Goal: Book appointment/travel/reservation

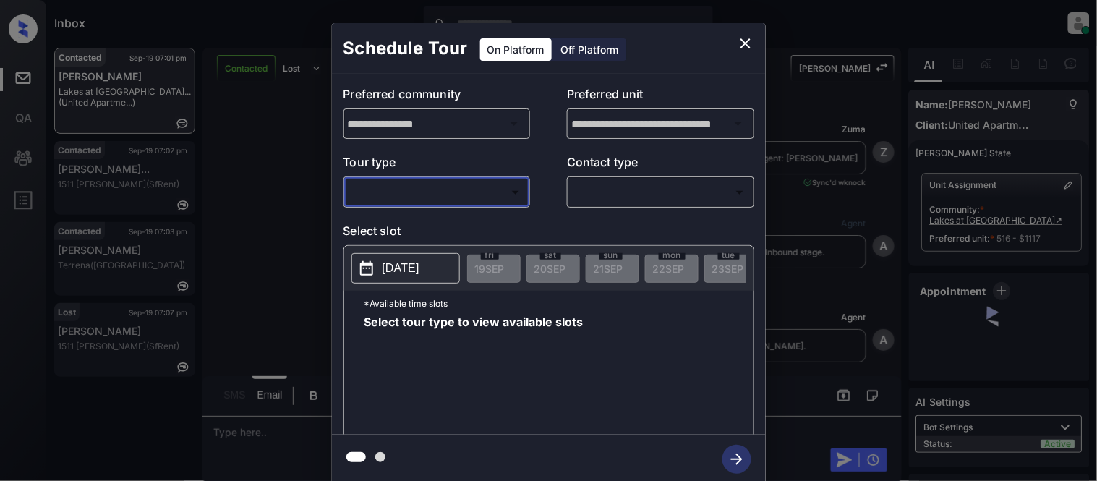
scroll to position [1254, 0]
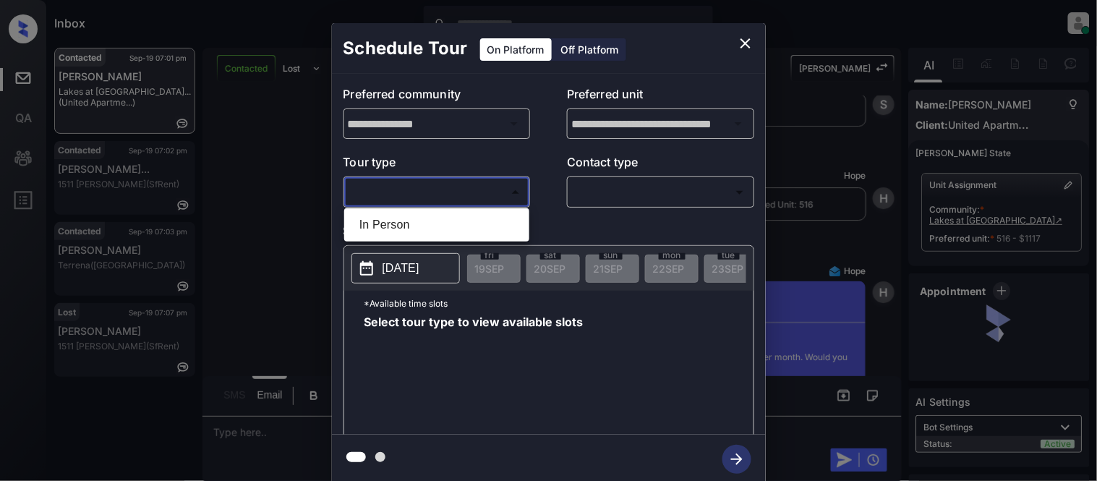
click at [396, 196] on body "Inbox [PERSON_NAME] Cataag Online Set yourself offline Set yourself on break Pr…" at bounding box center [548, 240] width 1097 height 481
click at [400, 228] on li "In Person" at bounding box center [437, 225] width 178 height 26
type input "********"
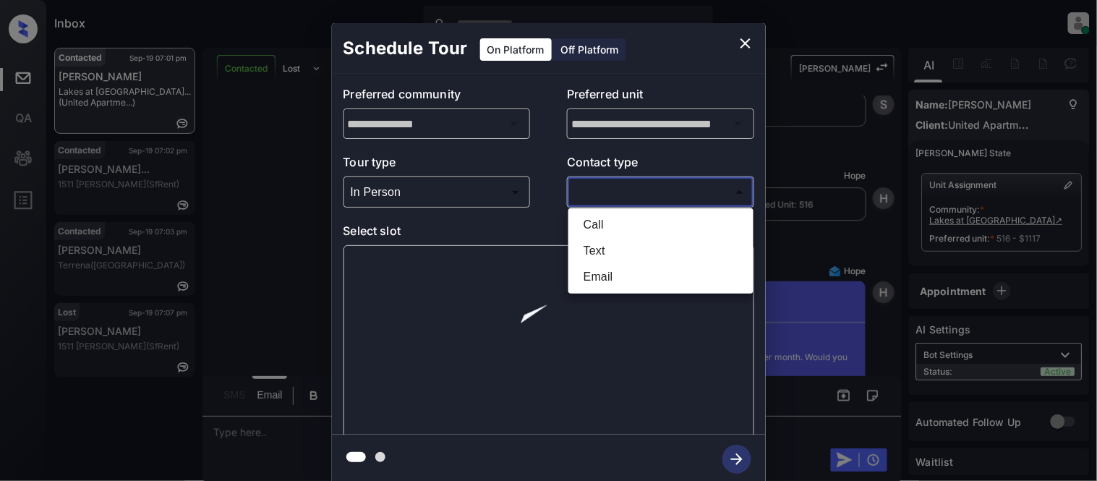
click at [595, 199] on body "Inbox [PERSON_NAME] Cataag Online Set yourself offline Set yourself on break Pr…" at bounding box center [548, 240] width 1097 height 481
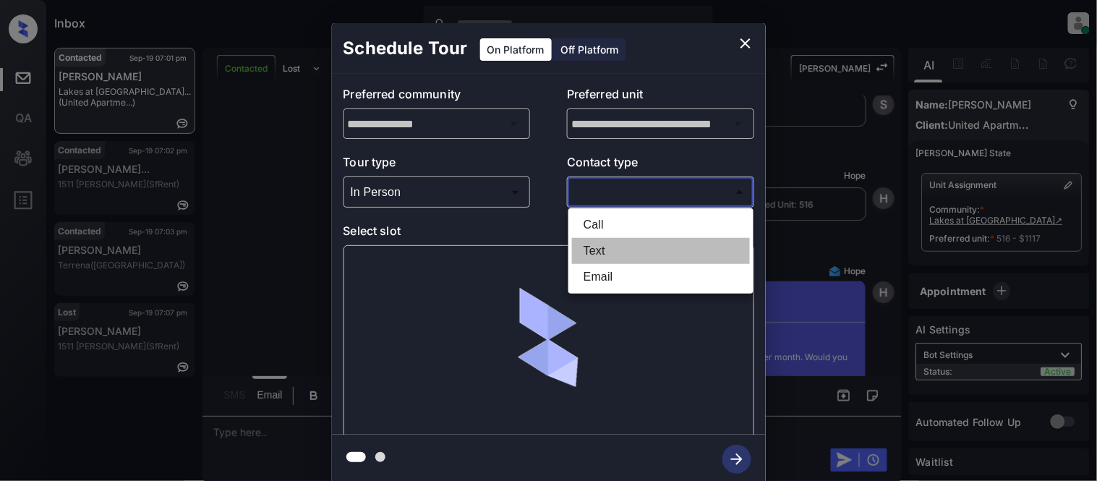
click at [586, 244] on li "Text" at bounding box center [661, 251] width 178 height 26
type input "****"
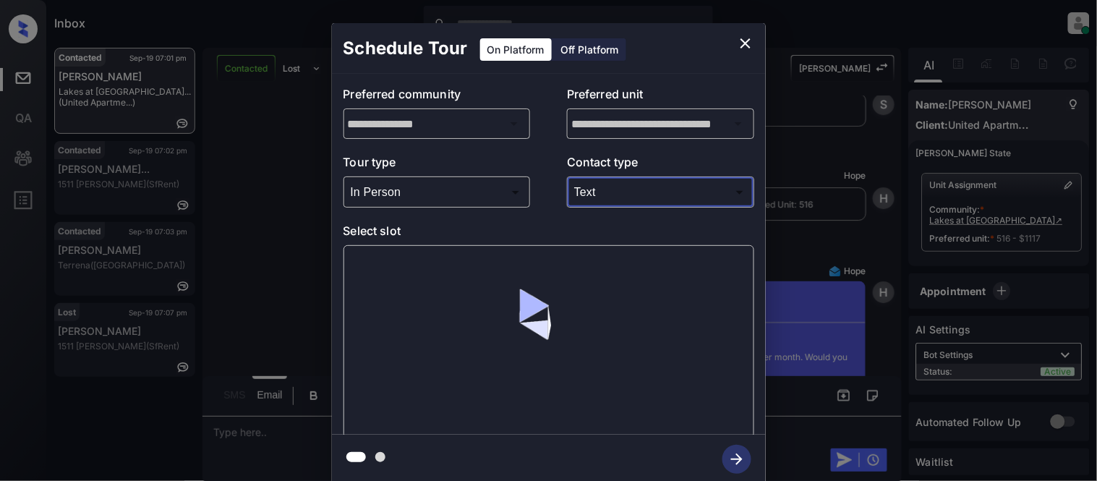
click at [406, 273] on div at bounding box center [548, 341] width 411 height 193
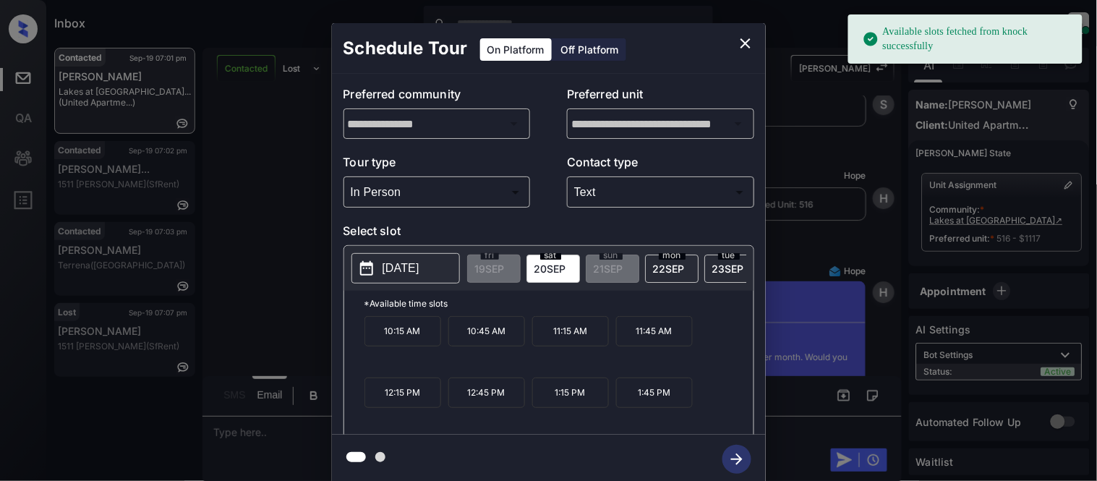
click at [399, 273] on p "2025-09-20" at bounding box center [400, 268] width 37 height 17
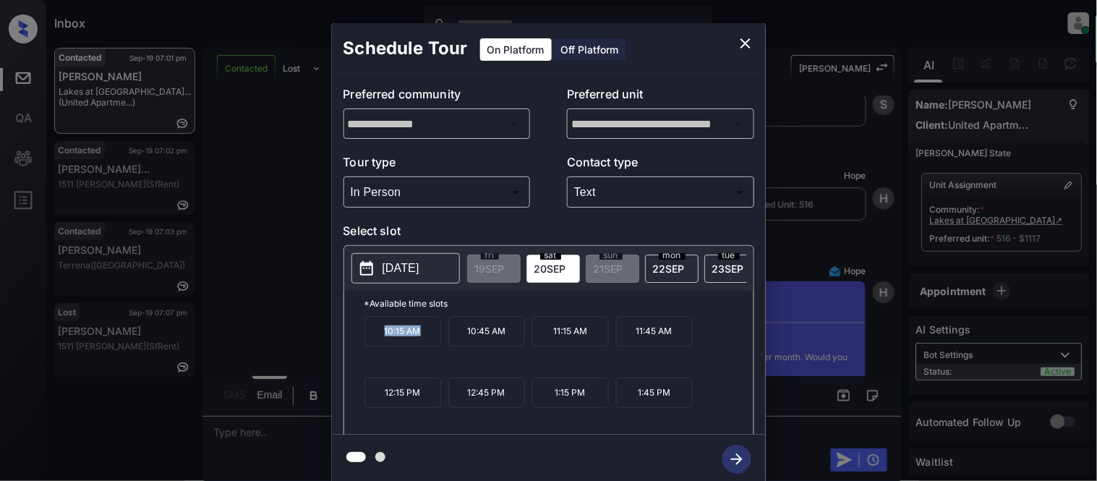
drag, startPoint x: 376, startPoint y: 338, endPoint x: 434, endPoint y: 340, distance: 58.6
click at [434, 340] on p "10:15 AM" at bounding box center [402, 331] width 77 height 30
copy p "10:15 AM"
click at [264, 426] on div "**********" at bounding box center [548, 253] width 1097 height 507
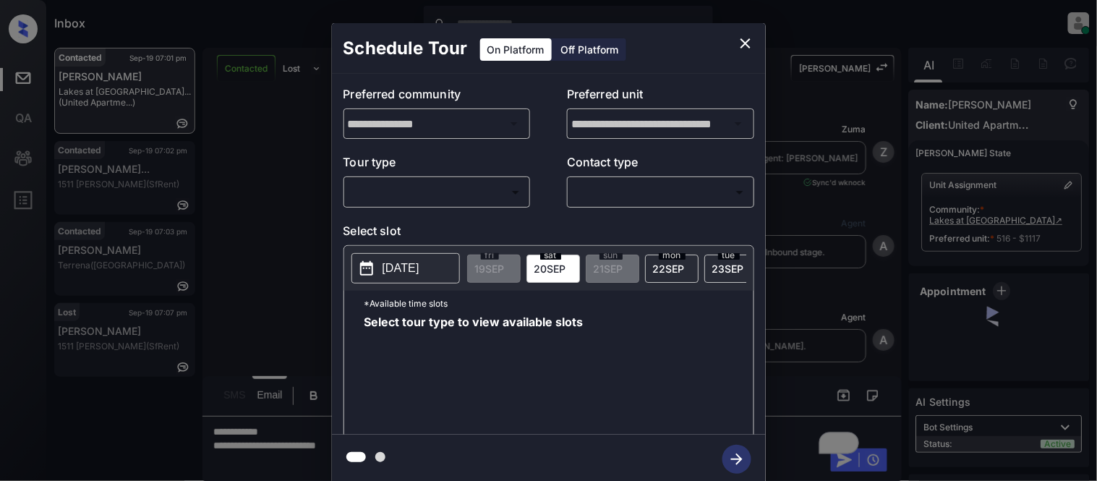
click at [465, 191] on body "Inbox Kristina Cataag Online Set yourself offline Set yourself on break Profile…" at bounding box center [548, 240] width 1097 height 481
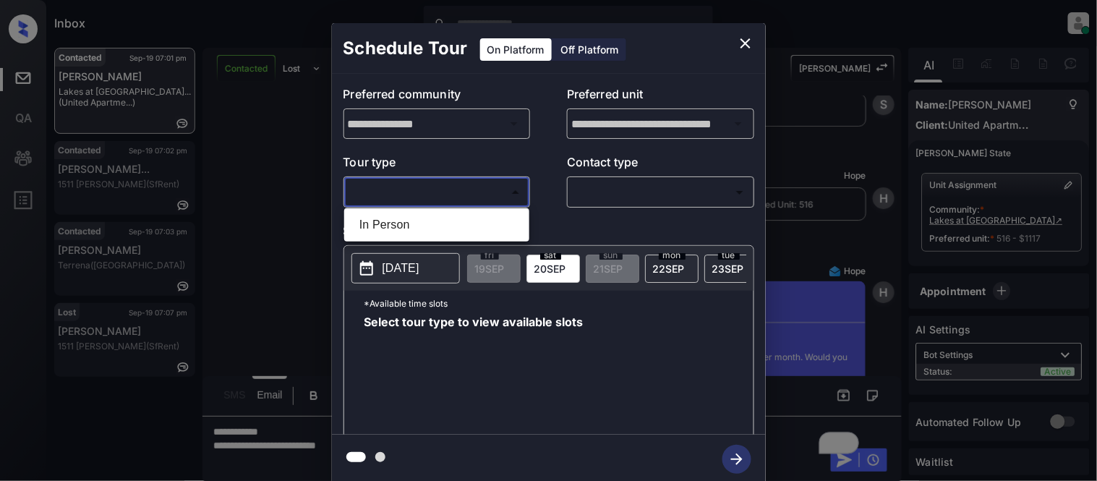
click at [743, 43] on div at bounding box center [548, 240] width 1097 height 481
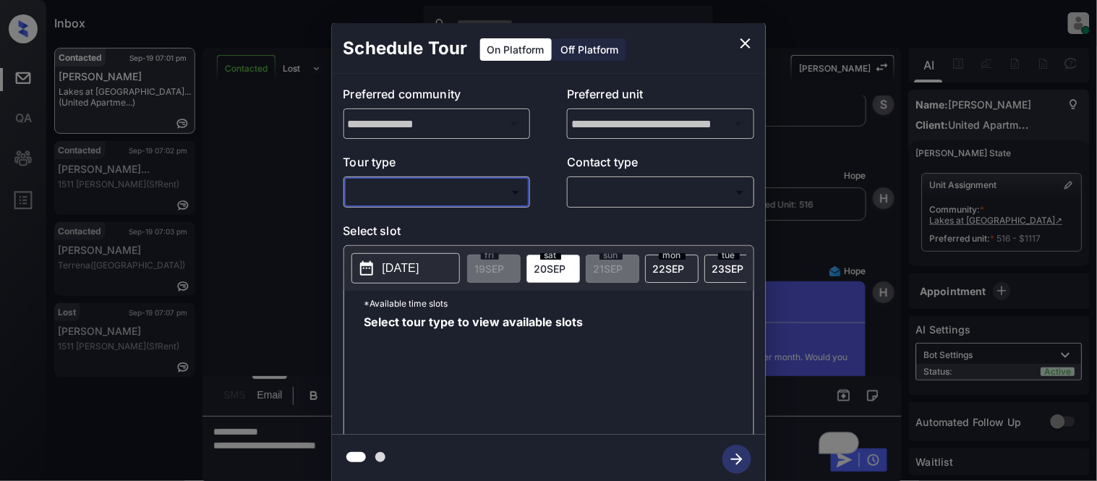
click at [317, 444] on div "**********" at bounding box center [548, 253] width 1097 height 507
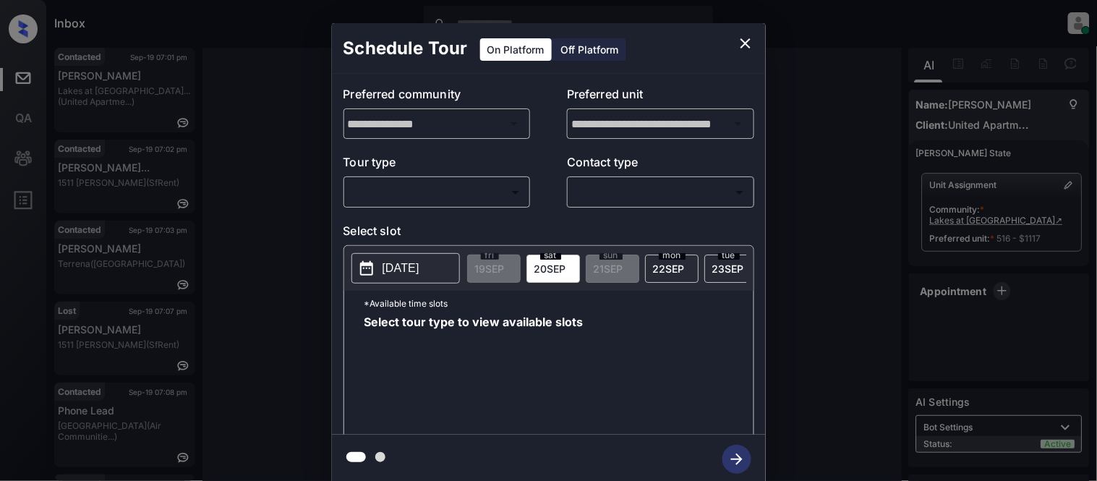
click at [455, 185] on body "Inbox Kristina Cataag Online Set yourself offline Set yourself on break Profile…" at bounding box center [548, 240] width 1097 height 481
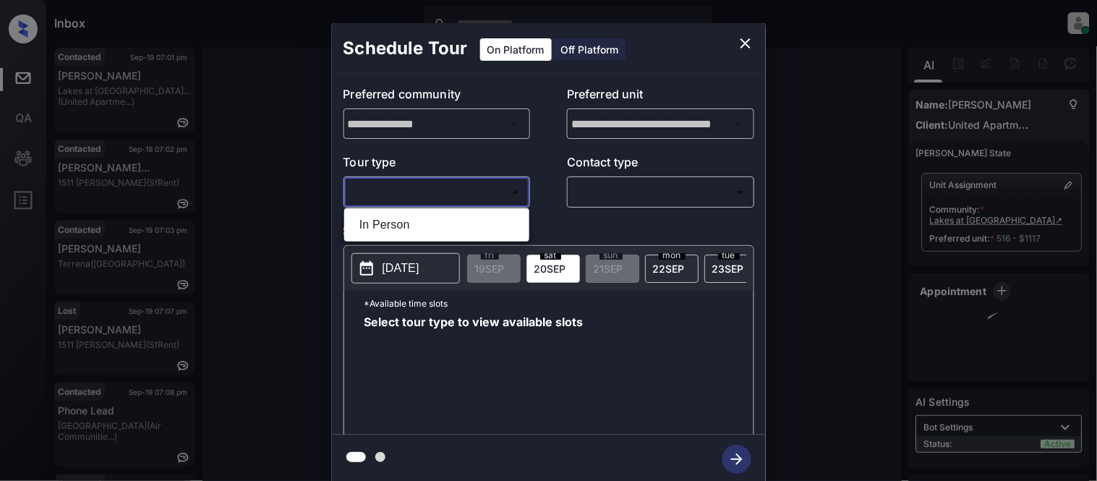
click at [428, 219] on li "In Person" at bounding box center [437, 225] width 178 height 26
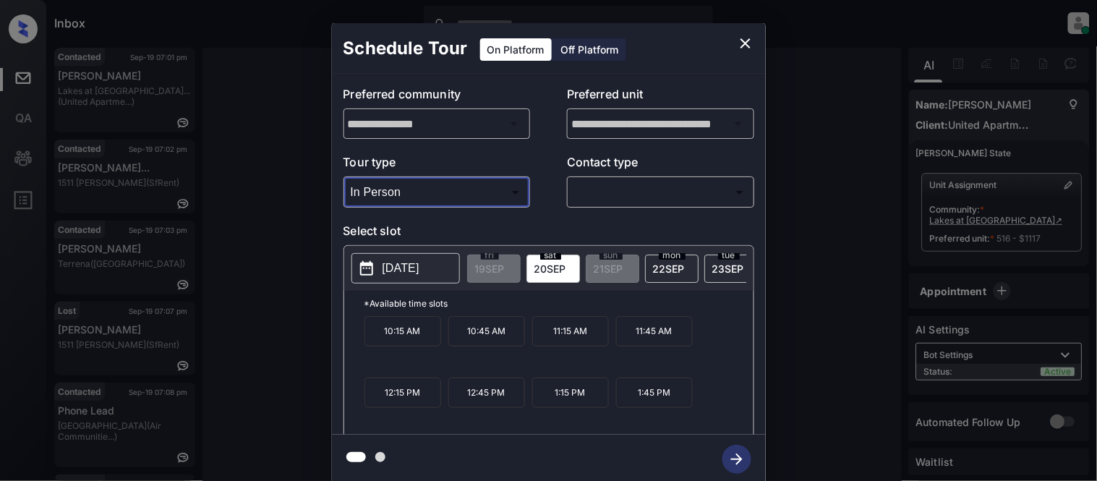
type input "********"
click at [612, 179] on div "​ ​" at bounding box center [660, 191] width 187 height 31
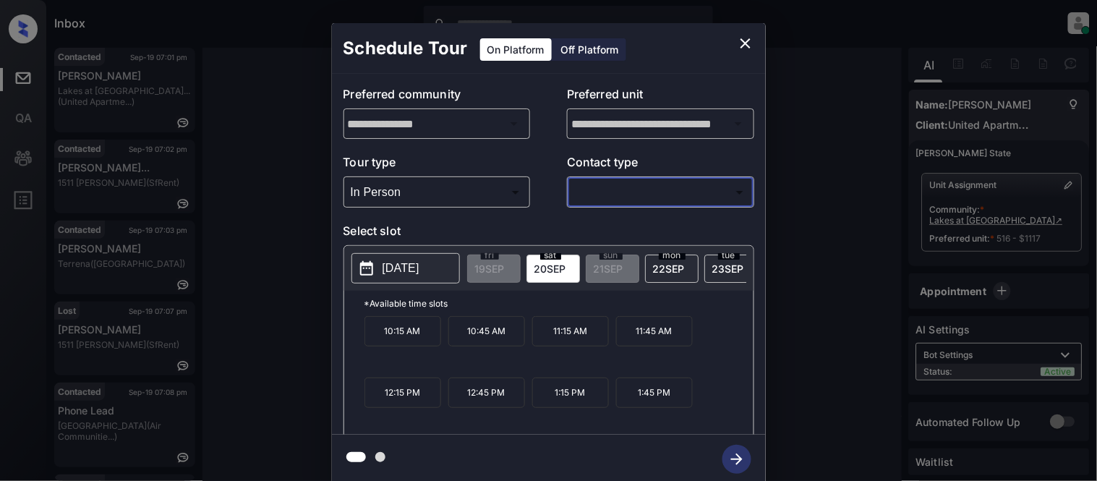
click at [603, 192] on body "Inbox Kristina Cataag Online Set yourself offline Set yourself on break Profile…" at bounding box center [548, 240] width 1097 height 481
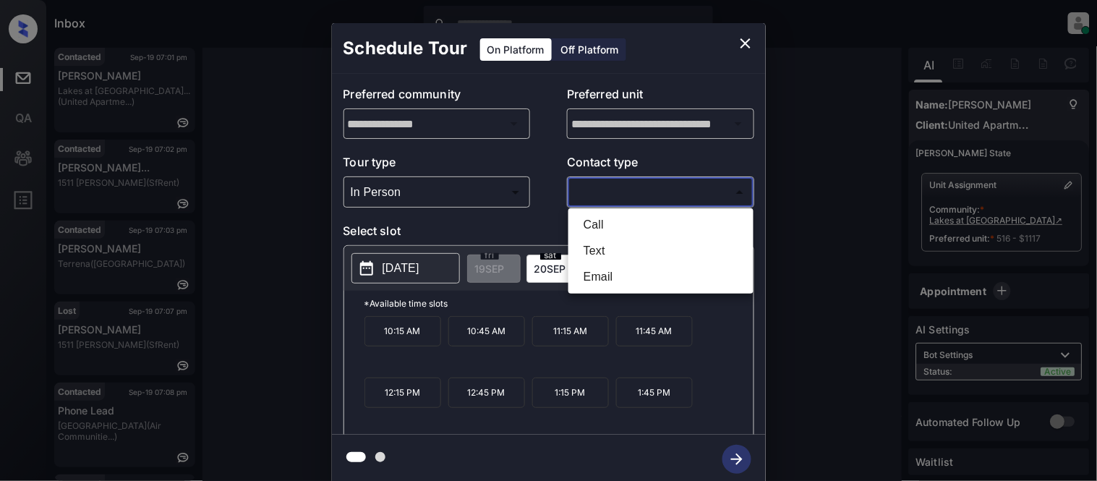
click at [597, 243] on li "Text" at bounding box center [661, 251] width 178 height 26
type input "****"
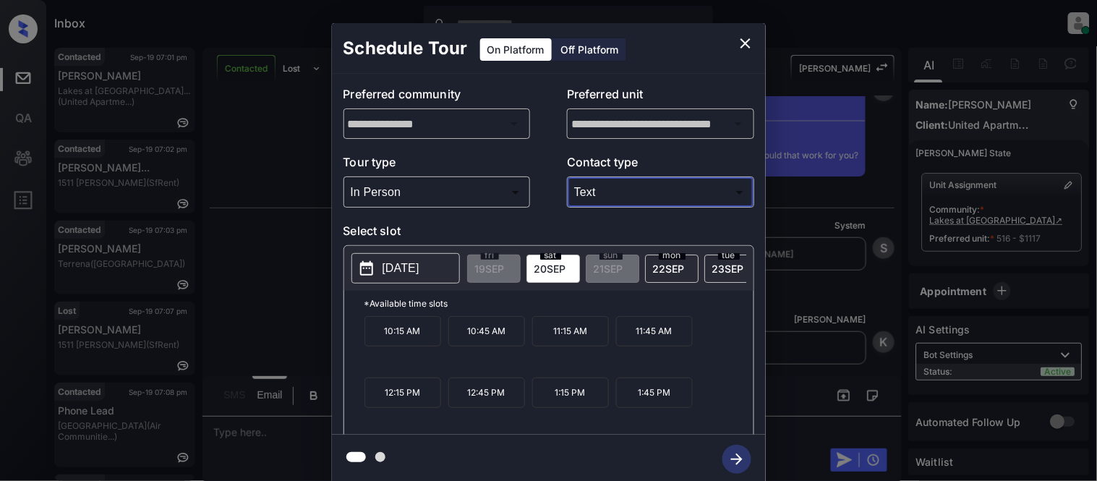
scroll to position [3218, 0]
click at [244, 294] on div "**********" at bounding box center [548, 253] width 1097 height 507
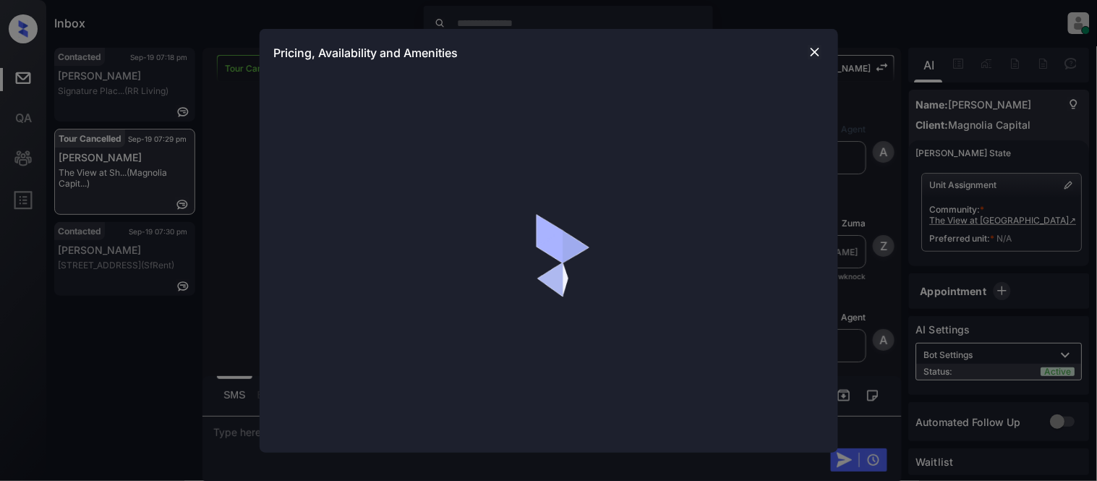
scroll to position [1326, 0]
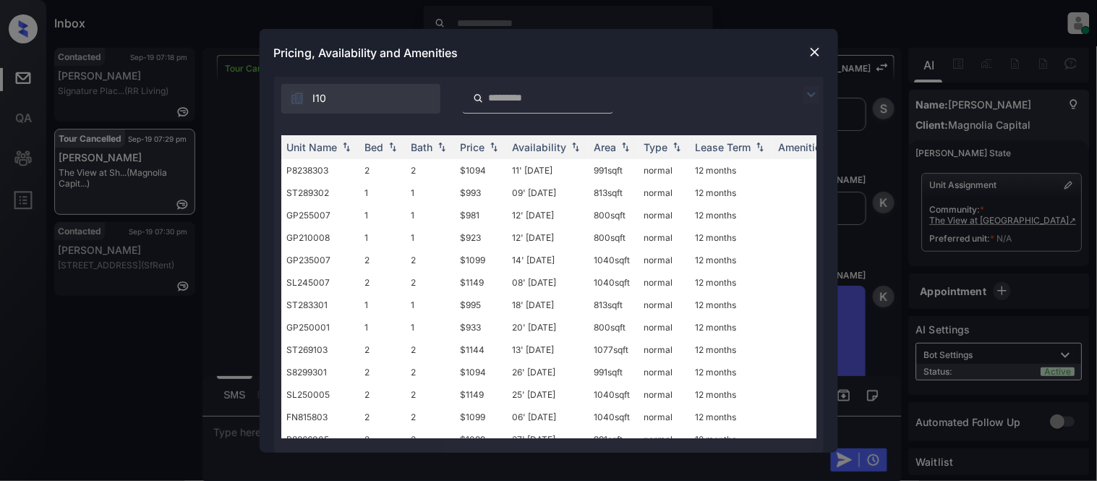
click at [804, 90] on img at bounding box center [810, 94] width 17 height 17
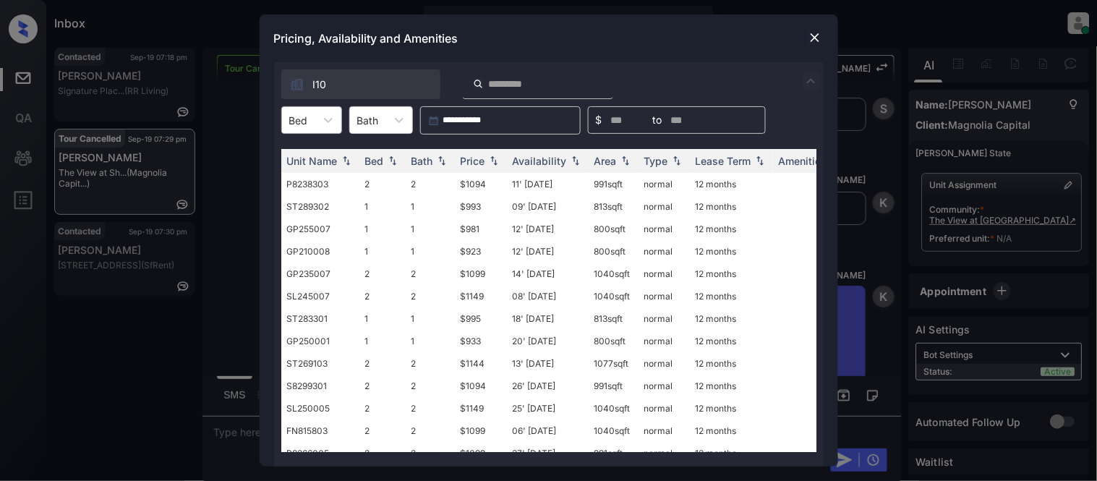
click at [298, 111] on div "Bed" at bounding box center [298, 120] width 33 height 21
click at [304, 153] on div "1" at bounding box center [311, 155] width 61 height 26
click at [471, 155] on div "Price" at bounding box center [472, 161] width 25 height 12
drag, startPoint x: 471, startPoint y: 155, endPoint x: 475, endPoint y: 169, distance: 15.1
click at [471, 155] on div "Price" at bounding box center [472, 161] width 25 height 12
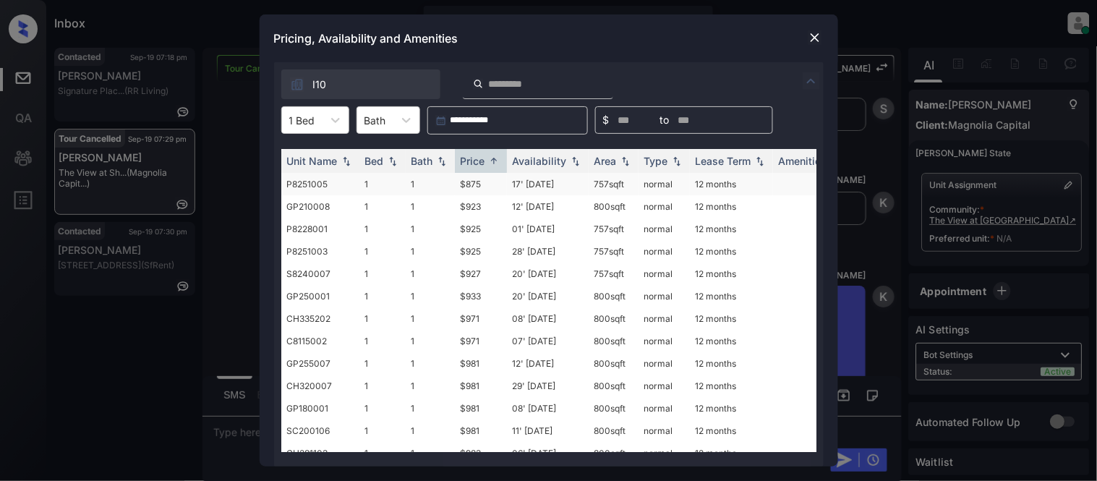
click at [468, 189] on td "$875" at bounding box center [481, 184] width 52 height 22
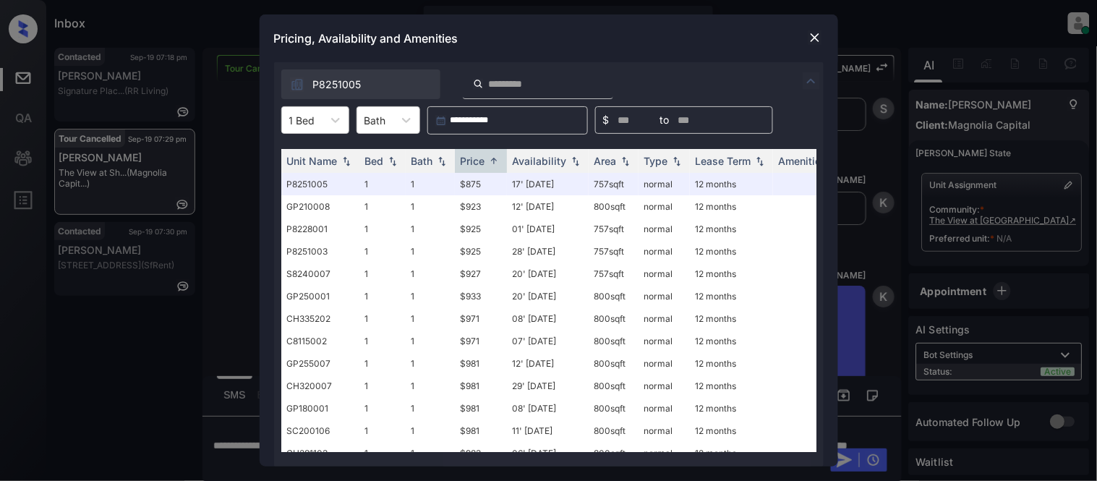
click at [822, 38] on div at bounding box center [814, 37] width 17 height 17
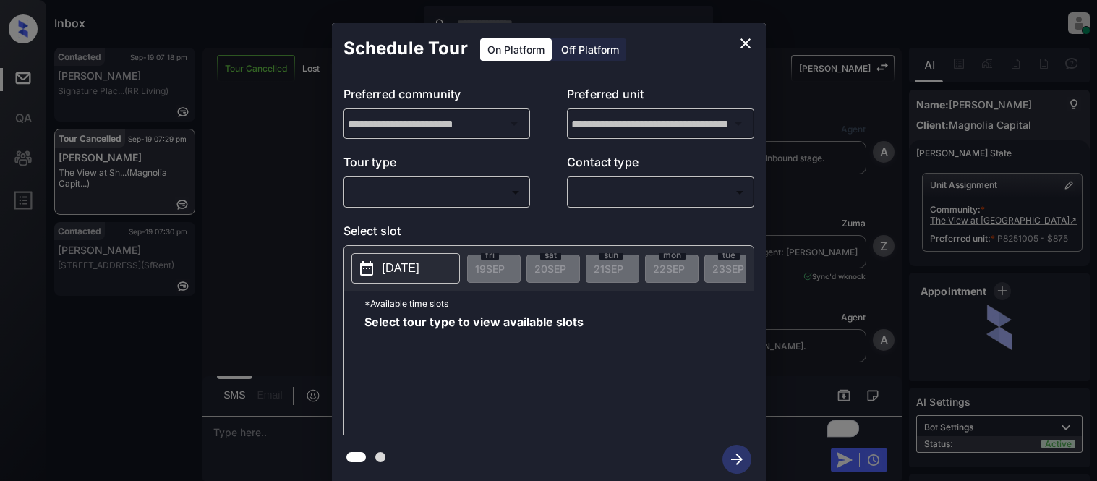
click at [420, 189] on body "Inbox [PERSON_NAME] Cataag Online Set yourself offline Set yourself on break Pr…" at bounding box center [548, 240] width 1097 height 481
type input "********"
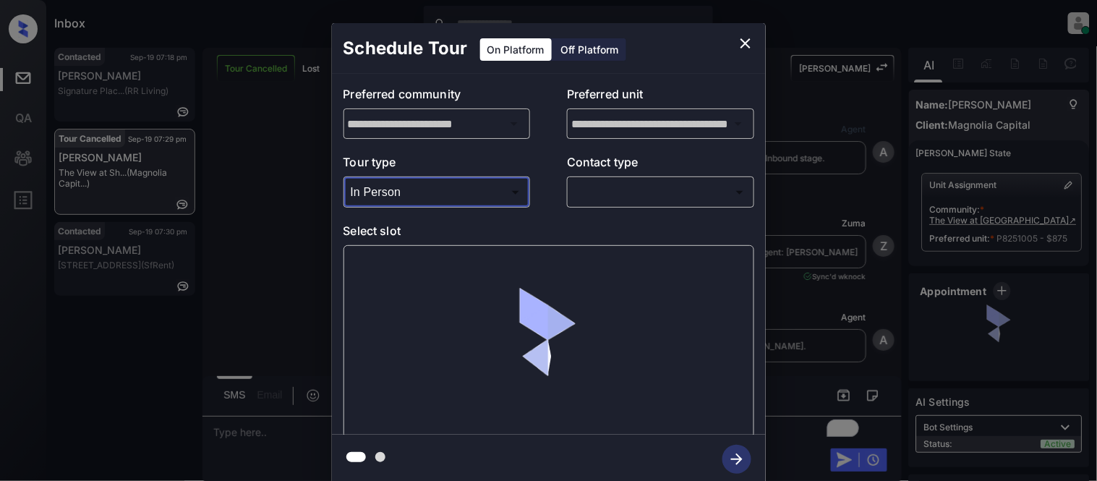
scroll to position [3990, 0]
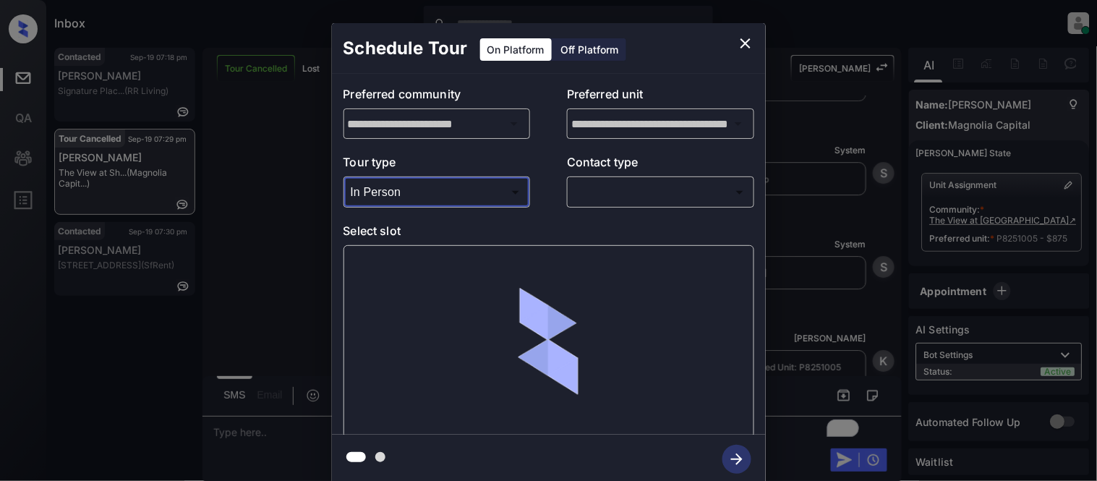
click at [583, 194] on body "Inbox [PERSON_NAME] Cataag Online Set yourself offline Set yourself on break Pr…" at bounding box center [548, 240] width 1097 height 481
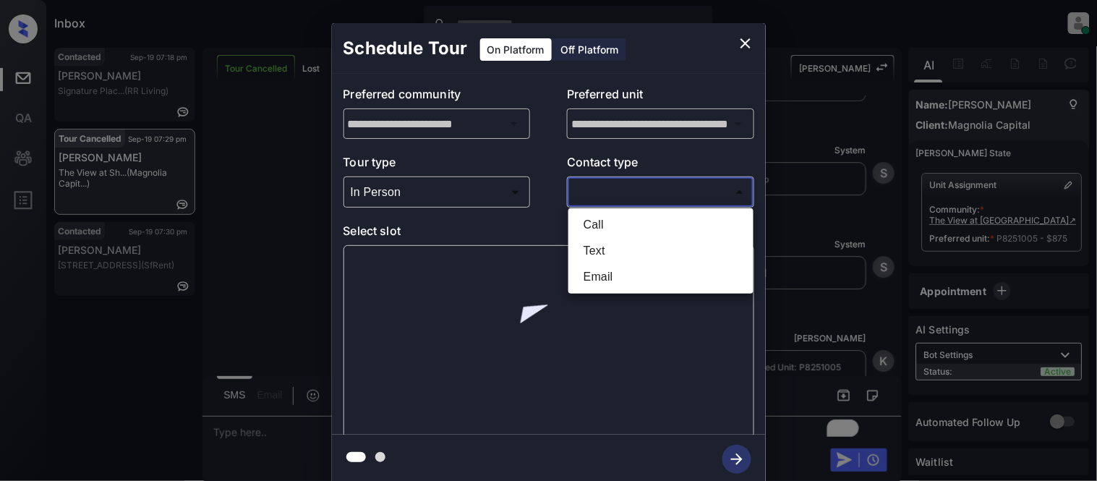
click at [593, 244] on li "Text" at bounding box center [661, 251] width 178 height 26
type input "****"
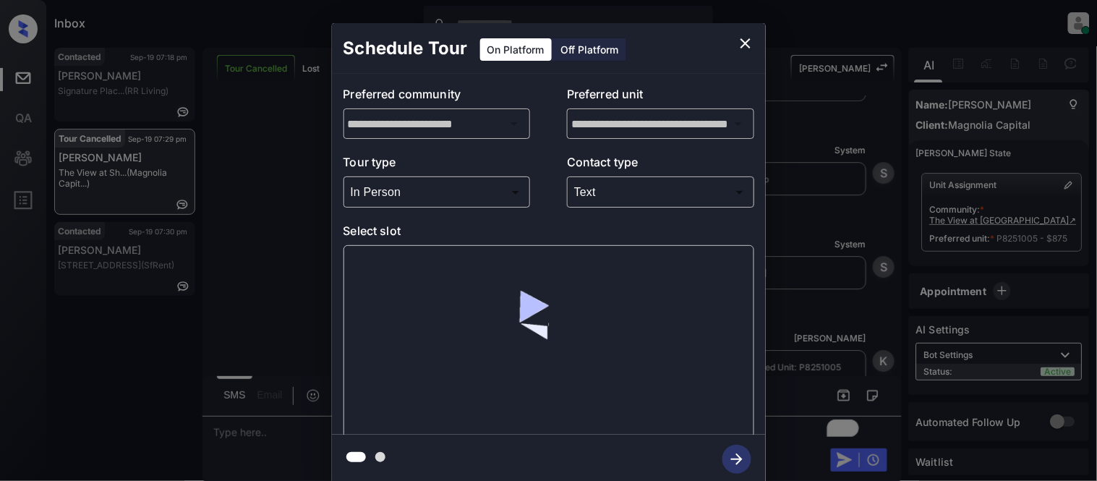
click at [379, 257] on div at bounding box center [548, 341] width 411 height 193
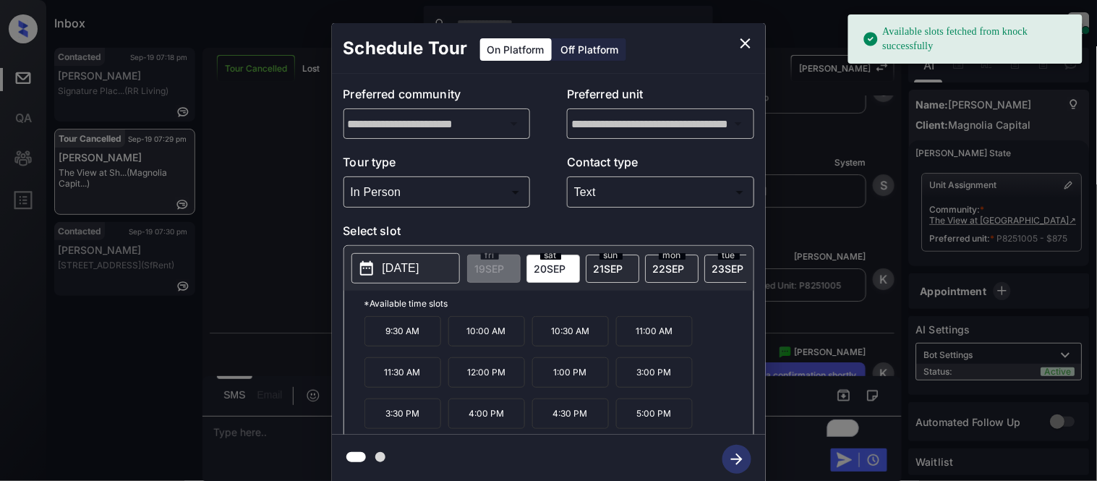
scroll to position [4075, 0]
click at [393, 271] on p "[DATE]" at bounding box center [400, 268] width 37 height 17
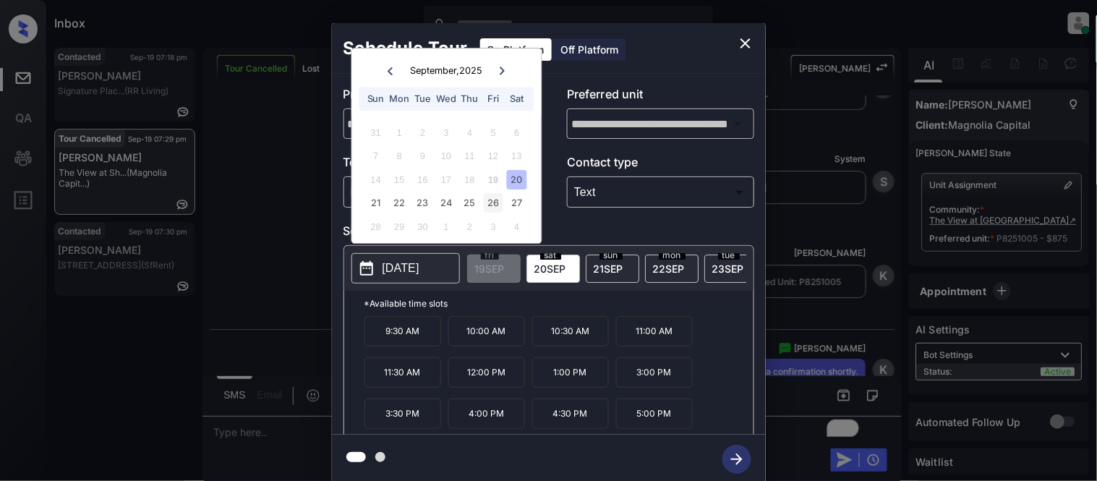
click at [489, 201] on div "26" at bounding box center [494, 204] width 20 height 20
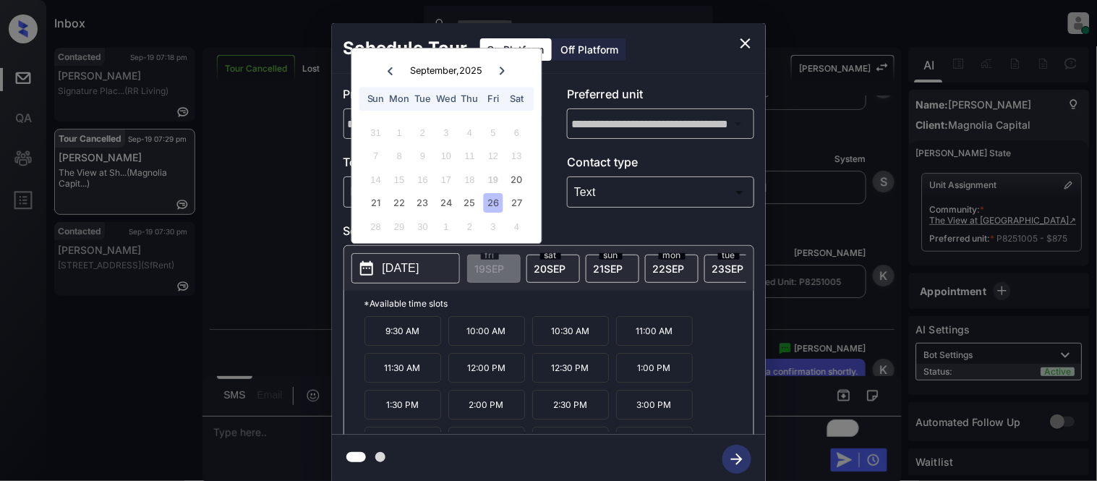
click at [626, 380] on p "1:00 PM" at bounding box center [654, 368] width 77 height 30
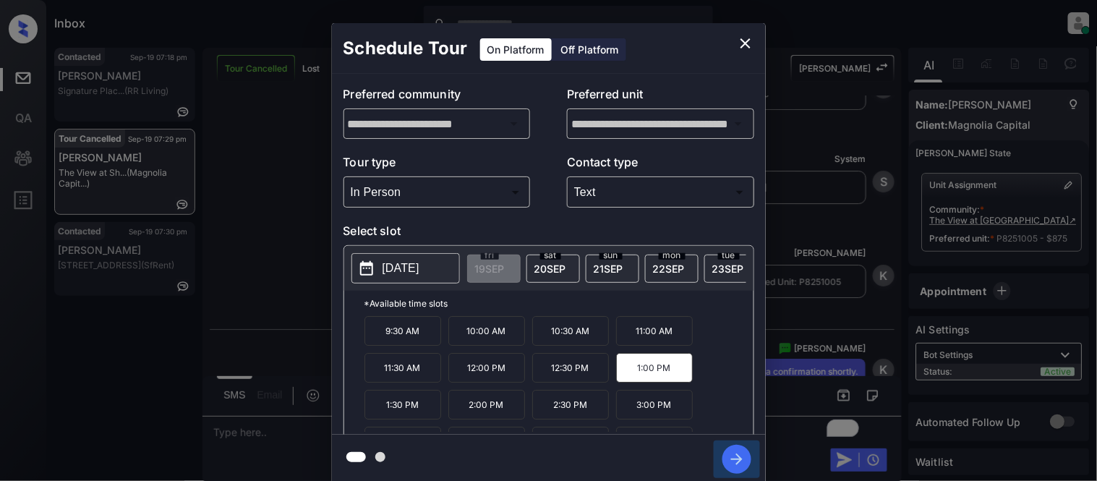
click at [723, 458] on icon "button" at bounding box center [736, 459] width 29 height 29
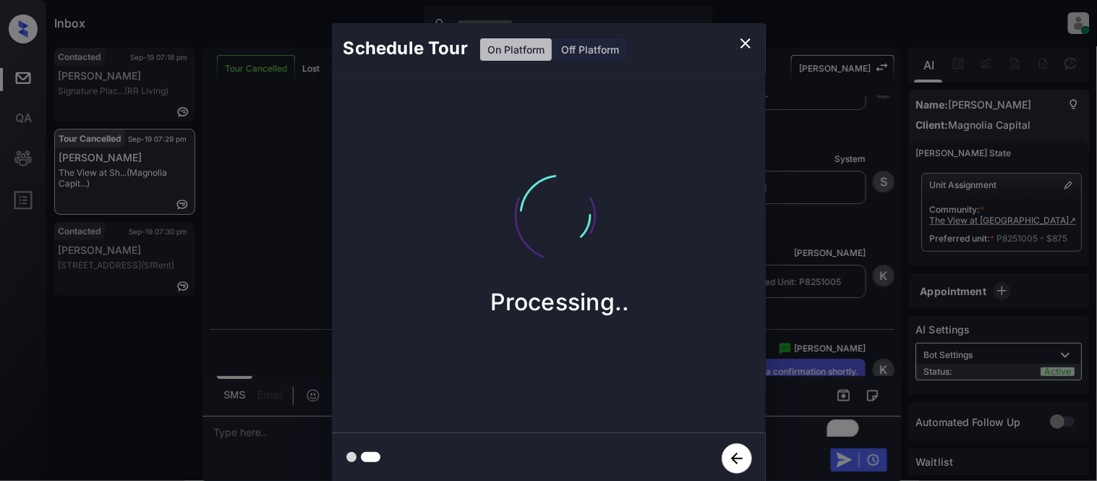
click at [785, 346] on div "Schedule Tour On Platform Off Platform Processing.." at bounding box center [548, 253] width 1097 height 507
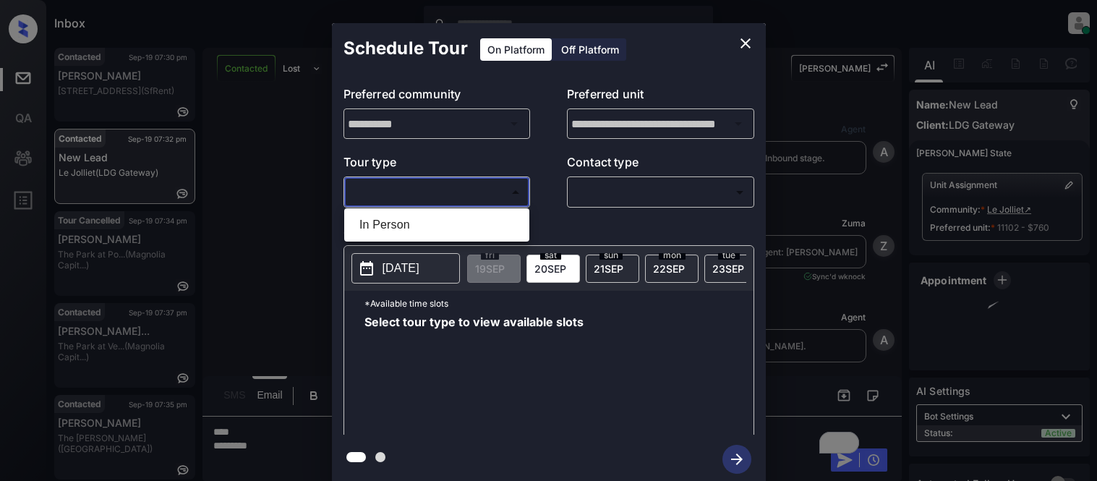
click at [432, 228] on li "In Person" at bounding box center [437, 225] width 178 height 26
type input "********"
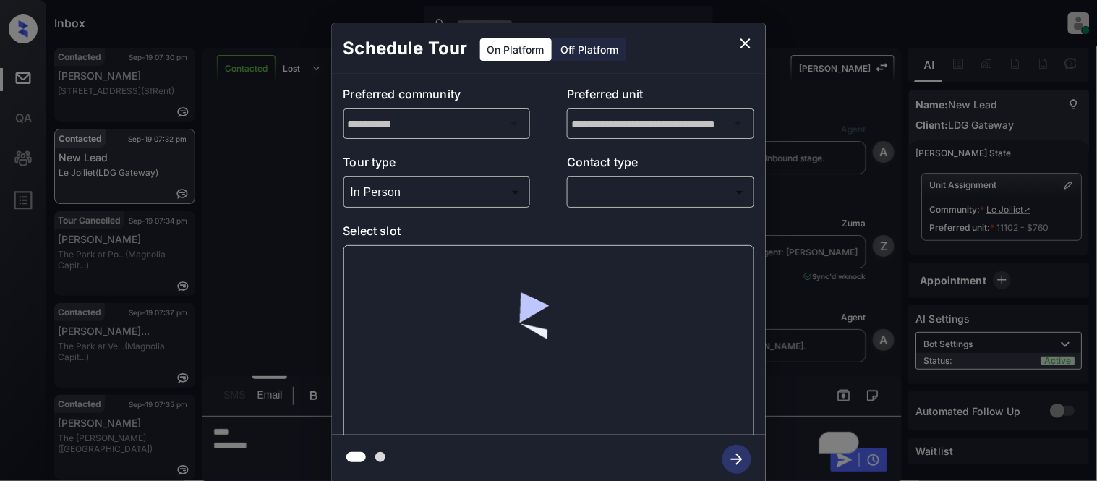
scroll to position [595, 0]
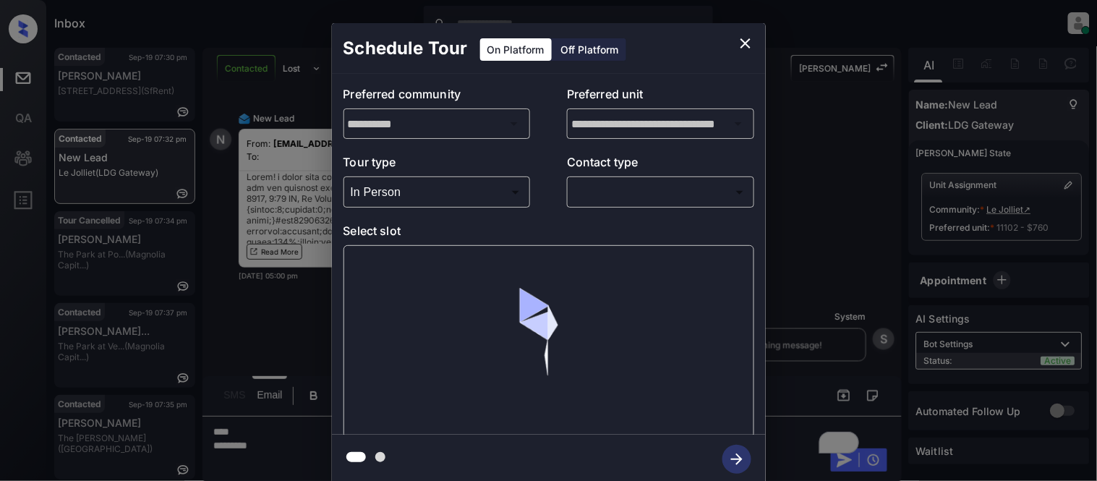
click at [616, 199] on body "Inbox [PERSON_NAME] Cataag Online Set yourself offline Set yourself on break Pr…" at bounding box center [548, 240] width 1097 height 481
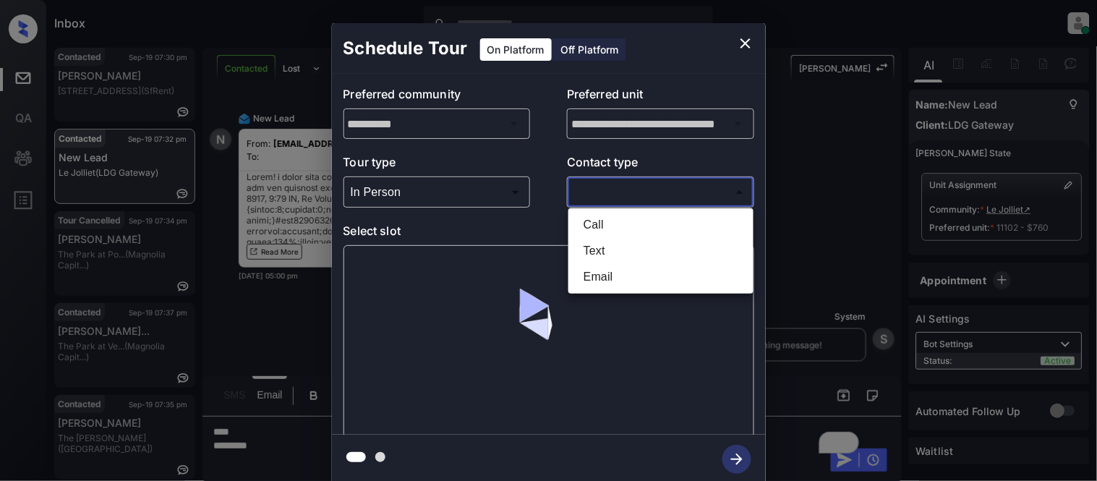
click at [598, 253] on li "Text" at bounding box center [661, 251] width 178 height 26
type input "****"
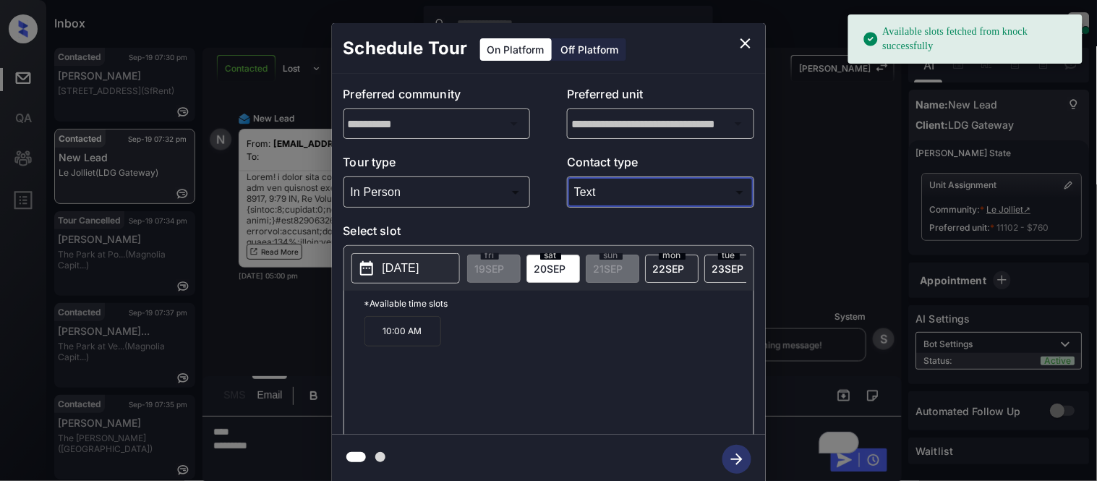
click at [419, 265] on p "[DATE]" at bounding box center [400, 268] width 37 height 17
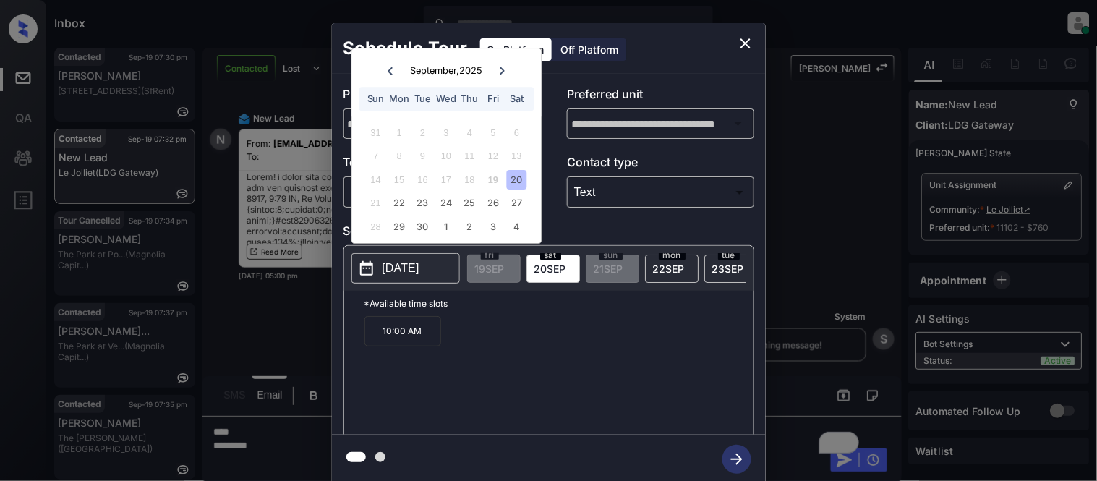
click at [520, 185] on div "20" at bounding box center [517, 180] width 20 height 20
click at [393, 210] on div "22" at bounding box center [400, 204] width 20 height 20
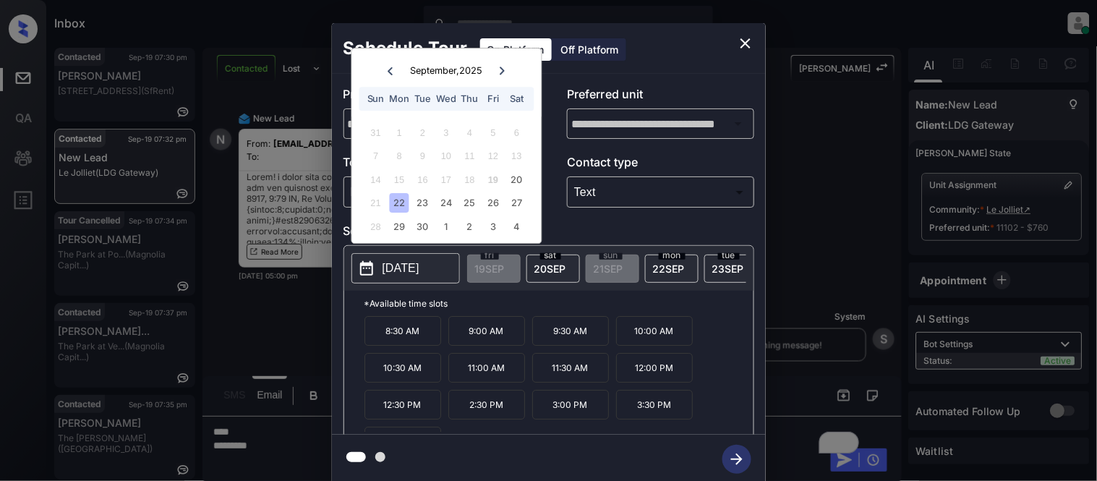
click at [747, 44] on icon "close" at bounding box center [745, 43] width 10 height 10
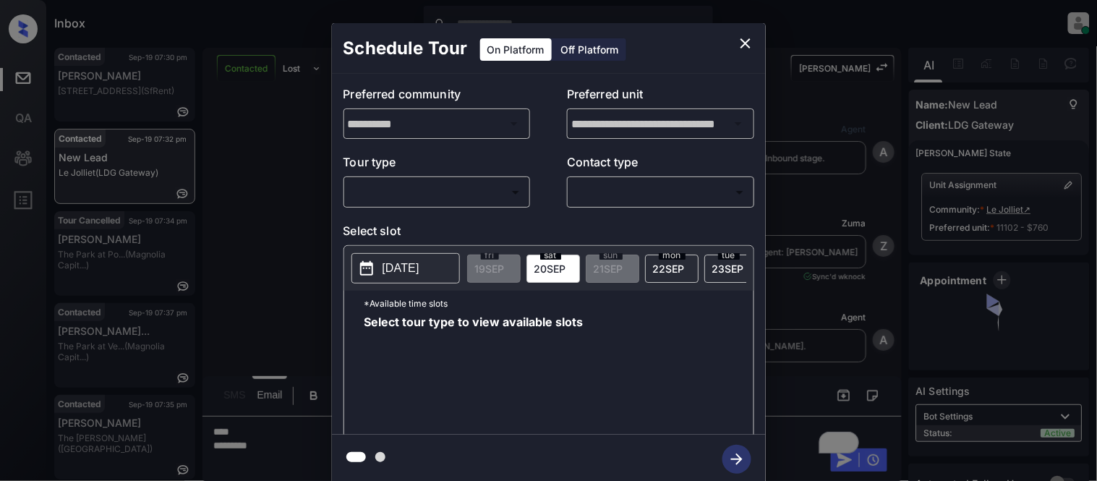
click at [408, 169] on p "Tour type" at bounding box center [436, 164] width 187 height 23
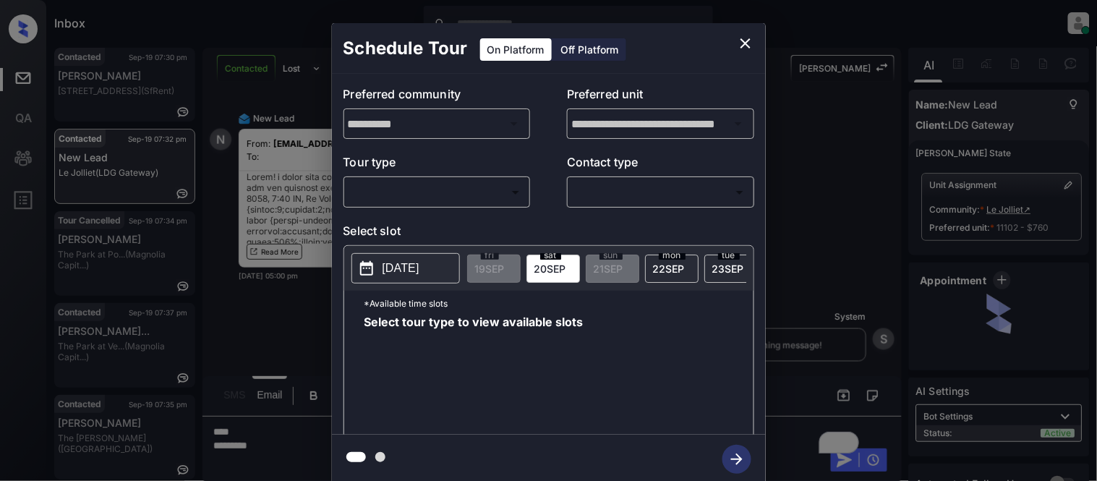
click at [402, 193] on body "Inbox [PERSON_NAME] Cataag Online Set yourself offline Set yourself on break Pr…" at bounding box center [548, 240] width 1097 height 481
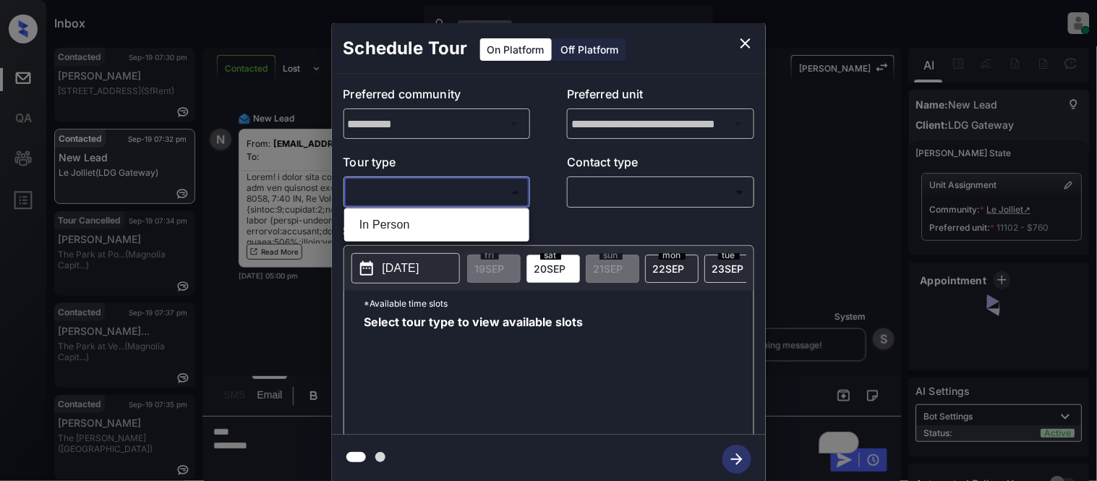
click at [403, 213] on li "In Person" at bounding box center [437, 225] width 178 height 26
type input "********"
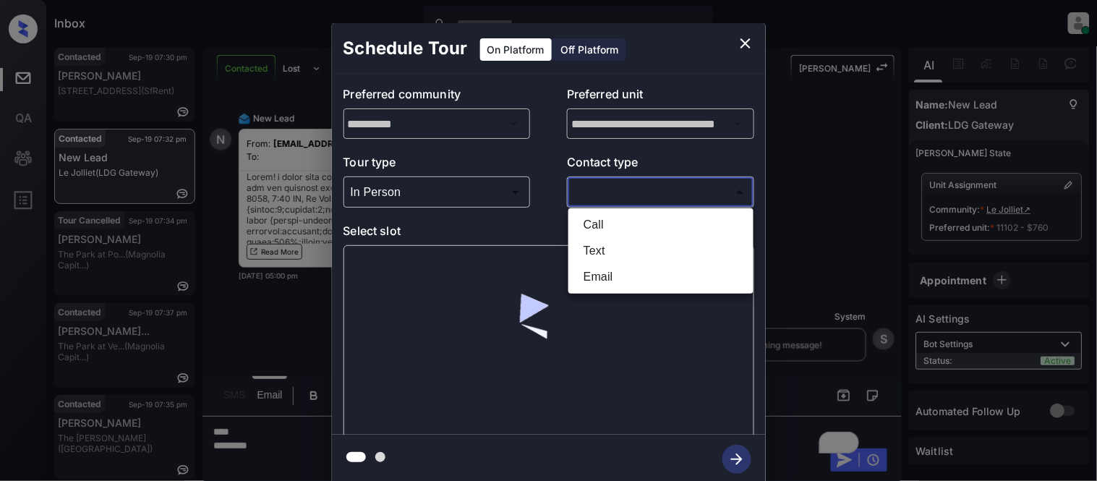
click at [583, 196] on body "Inbox [PERSON_NAME] Cataag Online Set yourself offline Set yourself on break Pr…" at bounding box center [548, 240] width 1097 height 481
click at [579, 246] on li "Text" at bounding box center [661, 251] width 178 height 26
type input "****"
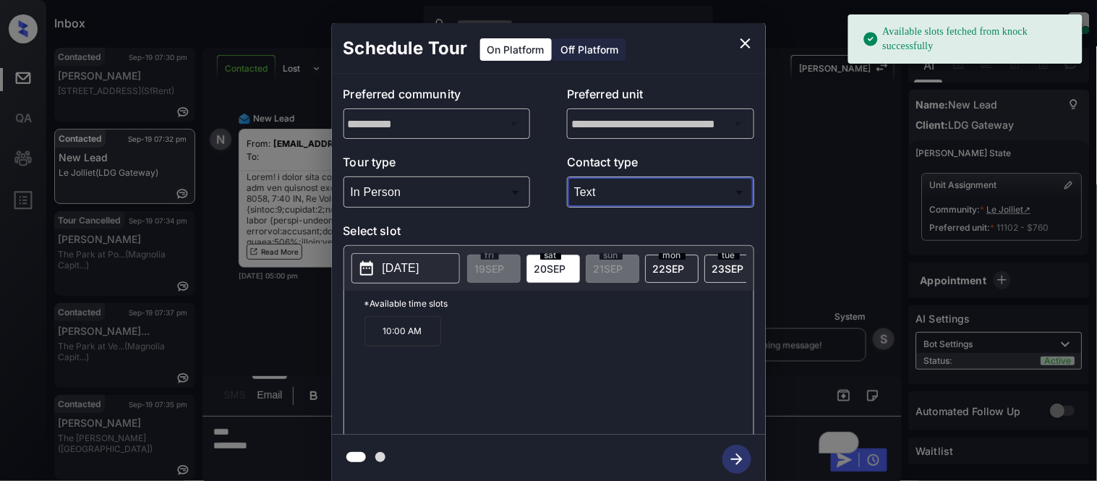
click at [396, 265] on p "[DATE]" at bounding box center [400, 268] width 37 height 17
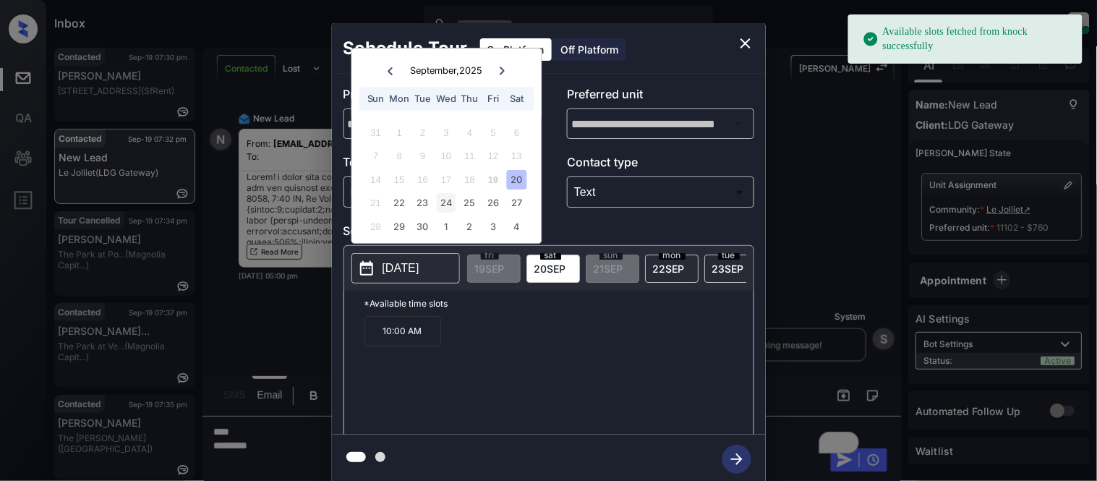
click at [453, 205] on div "24" at bounding box center [447, 204] width 20 height 20
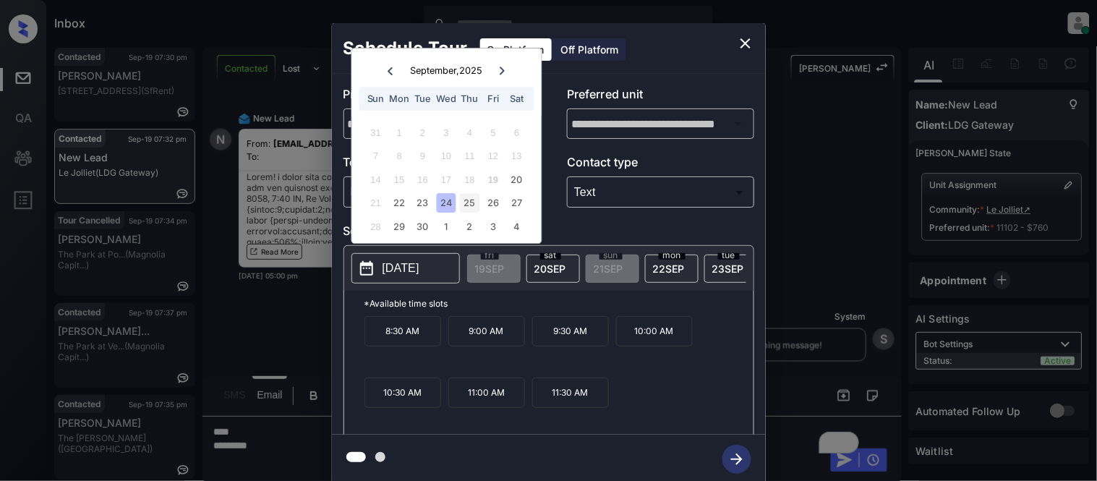
click at [470, 204] on div "25" at bounding box center [470, 204] width 20 height 20
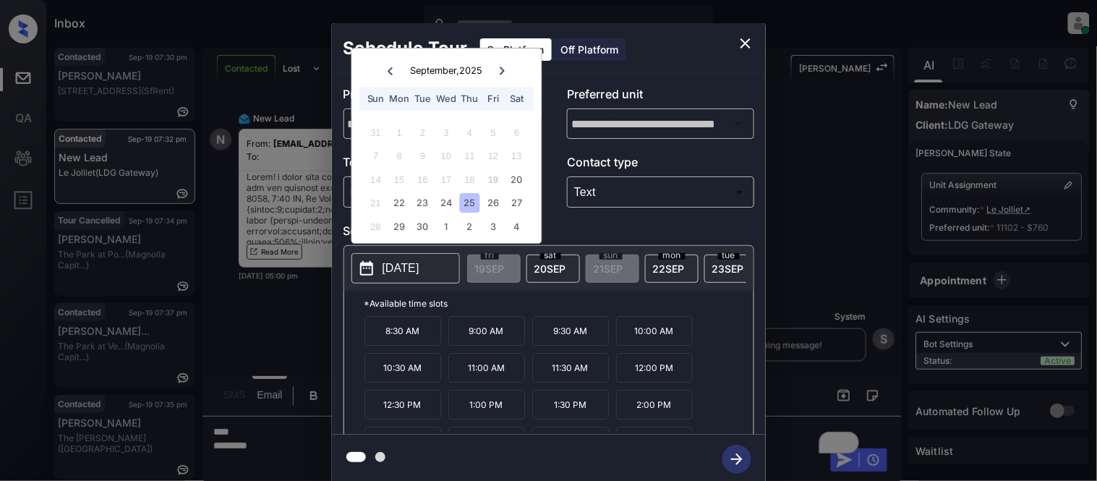
scroll to position [25, 0]
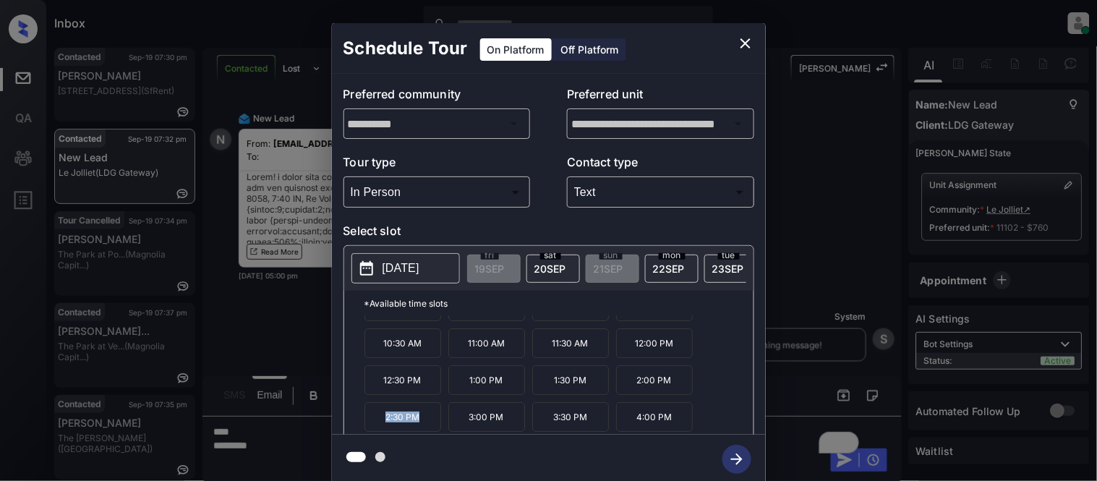
drag, startPoint x: 381, startPoint y: 423, endPoint x: 436, endPoint y: 424, distance: 55.0
click at [436, 424] on p "2:30 PM" at bounding box center [402, 417] width 77 height 30
copy p "2:30 PM"
click at [419, 264] on p "[DATE]" at bounding box center [400, 268] width 37 height 17
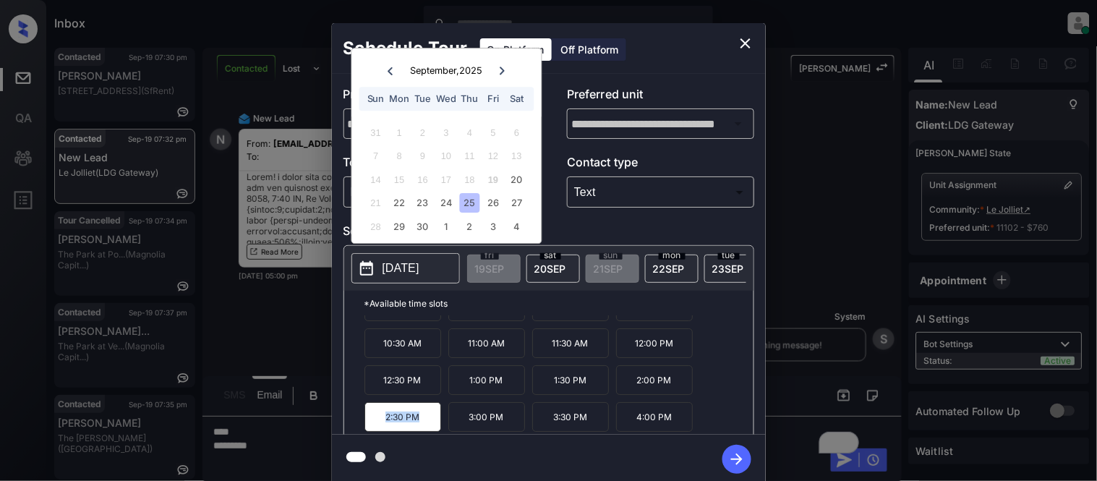
click at [739, 46] on icon "close" at bounding box center [745, 43] width 17 height 17
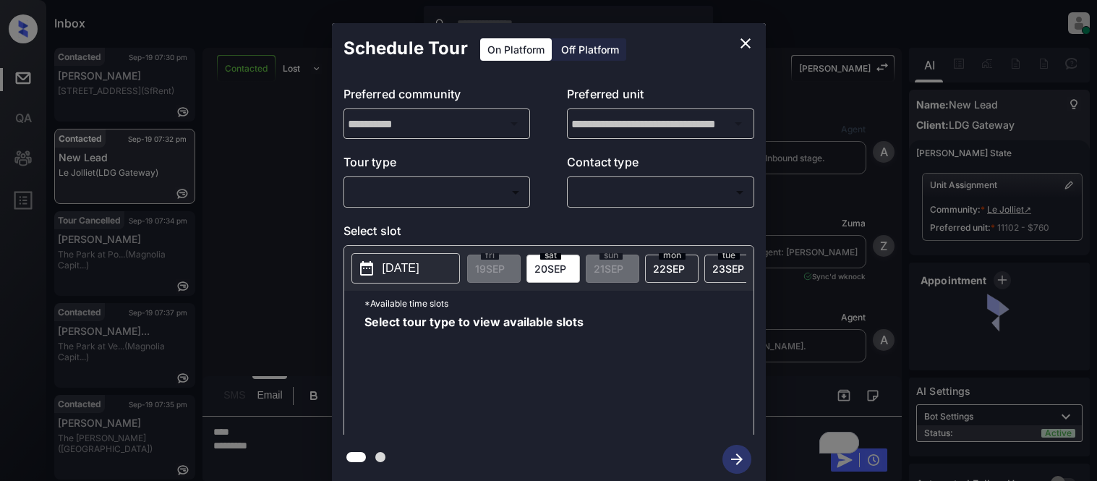
click at [467, 184] on body "Inbox [PERSON_NAME] Cataag Online Set yourself offline Set yourself on break Pr…" at bounding box center [548, 240] width 1097 height 481
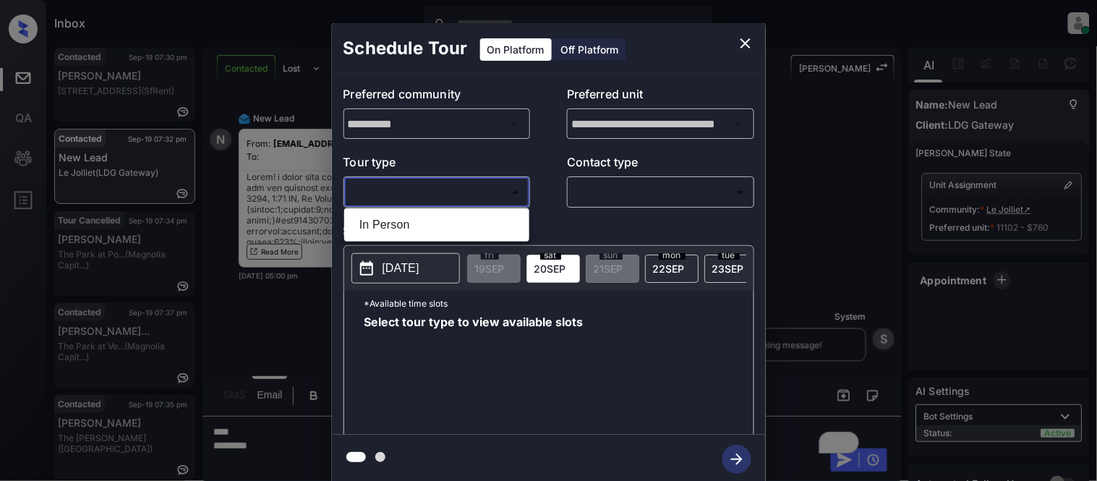
click at [444, 212] on li "In Person" at bounding box center [437, 225] width 178 height 26
type input "********"
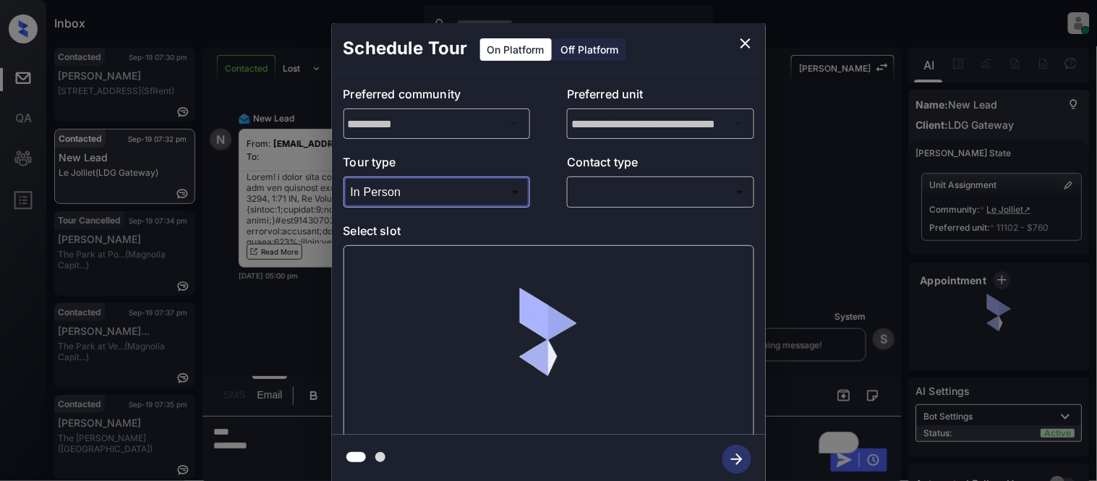
click at [627, 194] on body "Inbox Kristina Cataag Online Set yourself offline Set yourself on break Profile…" at bounding box center [548, 240] width 1097 height 481
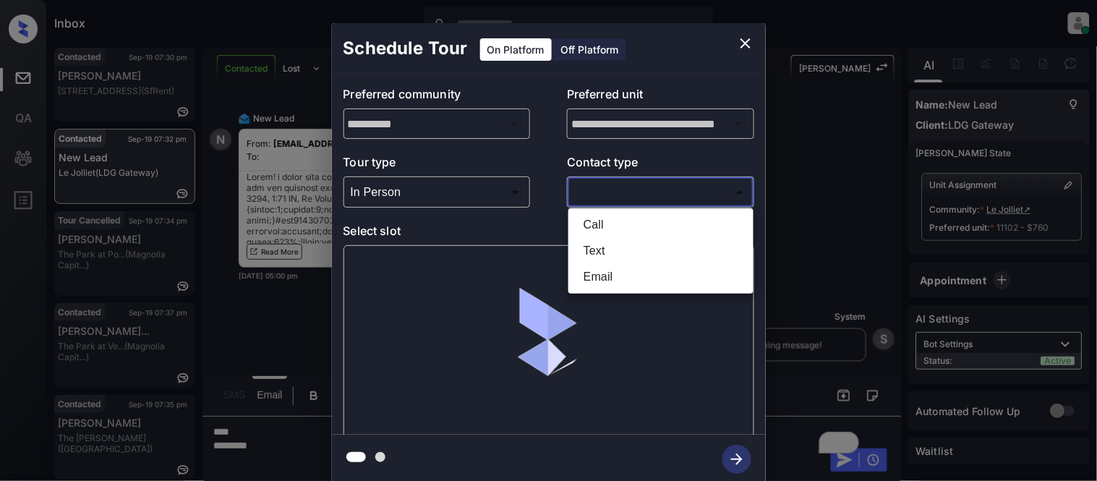
click at [600, 256] on li "Text" at bounding box center [661, 251] width 178 height 26
type input "****"
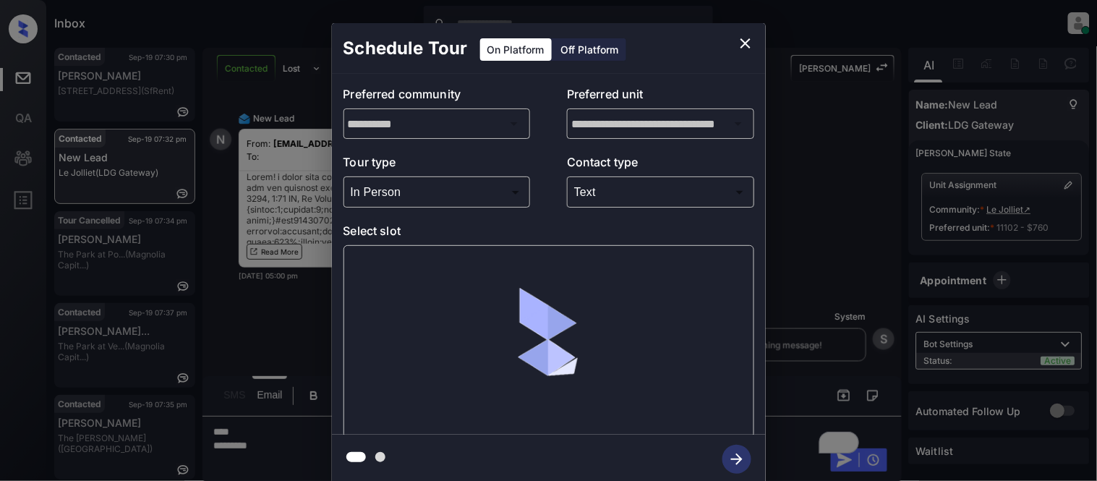
click at [416, 275] on div at bounding box center [548, 341] width 411 height 193
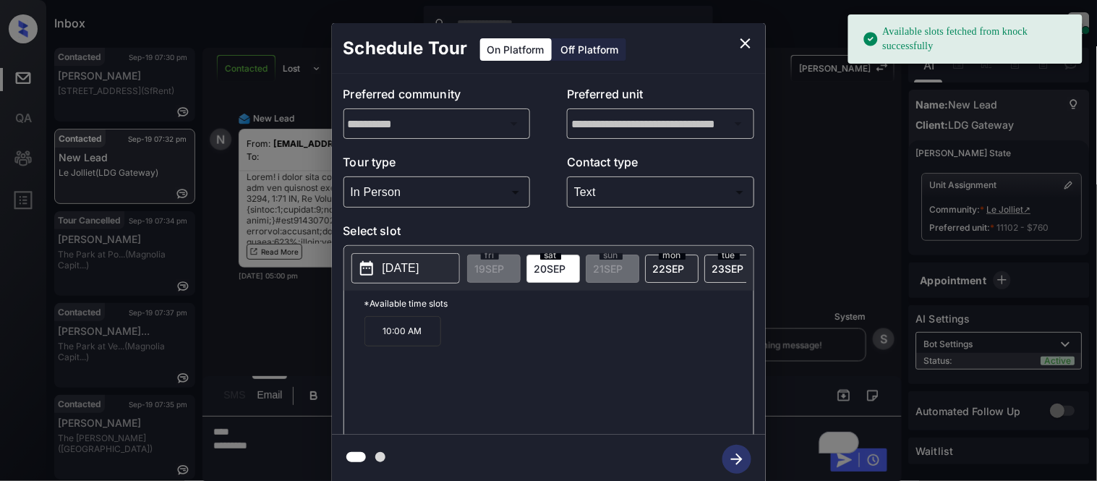
click at [419, 272] on p "[DATE]" at bounding box center [400, 268] width 37 height 17
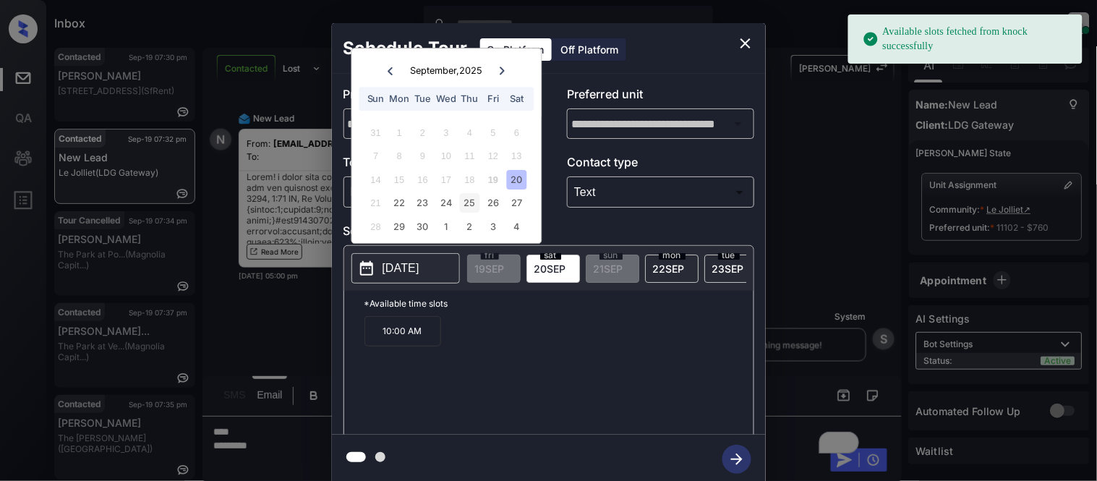
click at [465, 200] on div "25" at bounding box center [470, 204] width 20 height 20
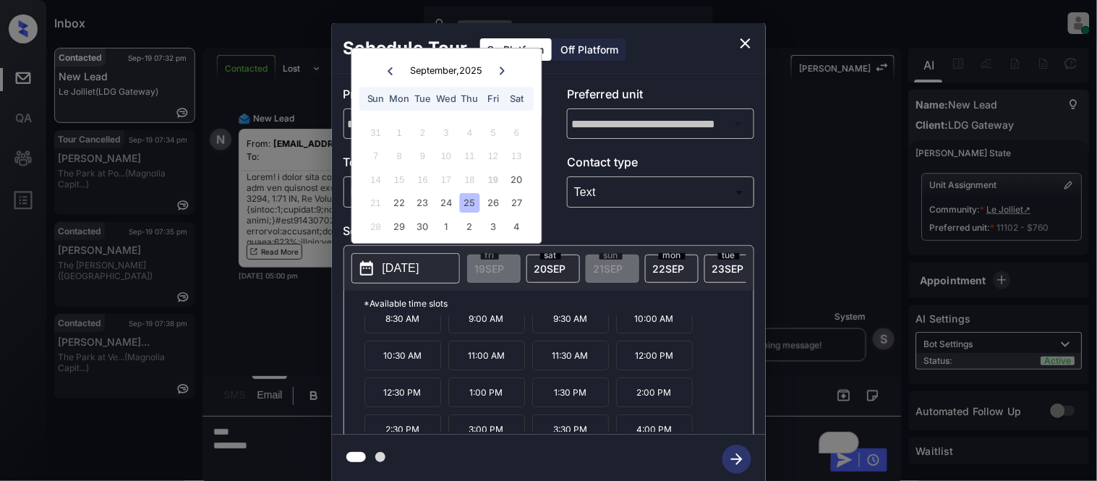
scroll to position [25, 0]
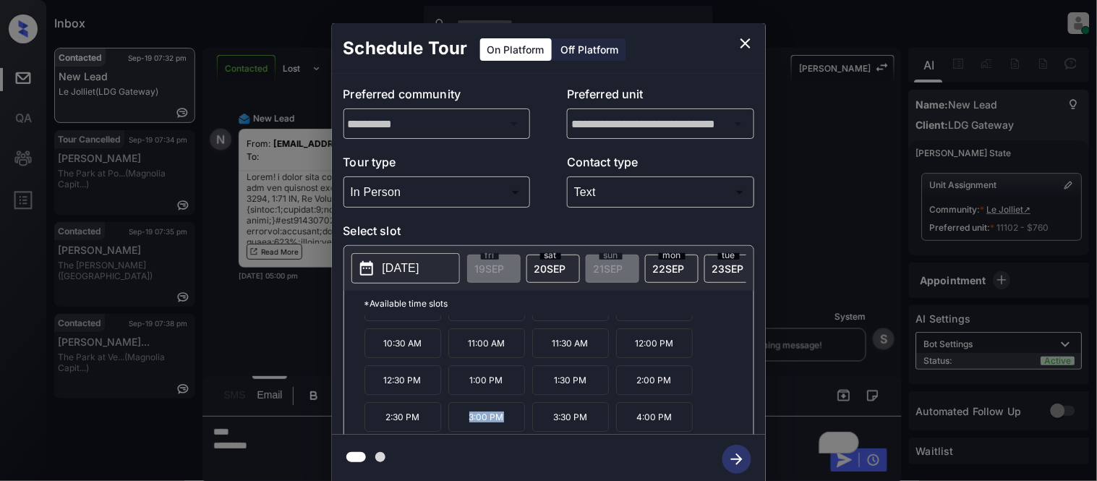
drag, startPoint x: 461, startPoint y: 427, endPoint x: 510, endPoint y: 427, distance: 48.4
click at [510, 427] on p "3:00 PM" at bounding box center [486, 417] width 77 height 30
copy p "3:00 PM"
click at [283, 453] on div "**********" at bounding box center [548, 253] width 1097 height 507
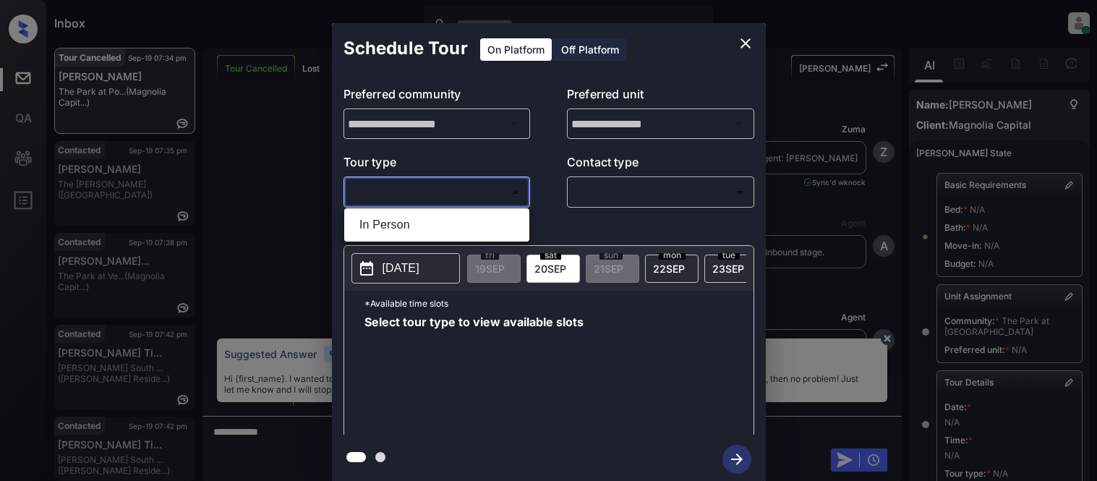
click at [410, 223] on li "In Person" at bounding box center [437, 225] width 178 height 26
click at [676, 192] on div at bounding box center [548, 240] width 1097 height 481
type input "********"
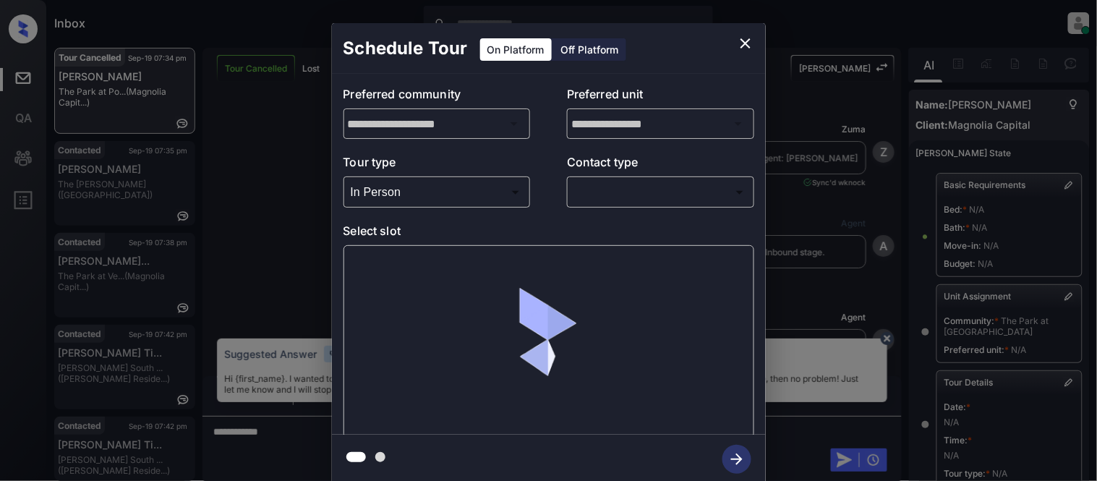
scroll to position [160, 0]
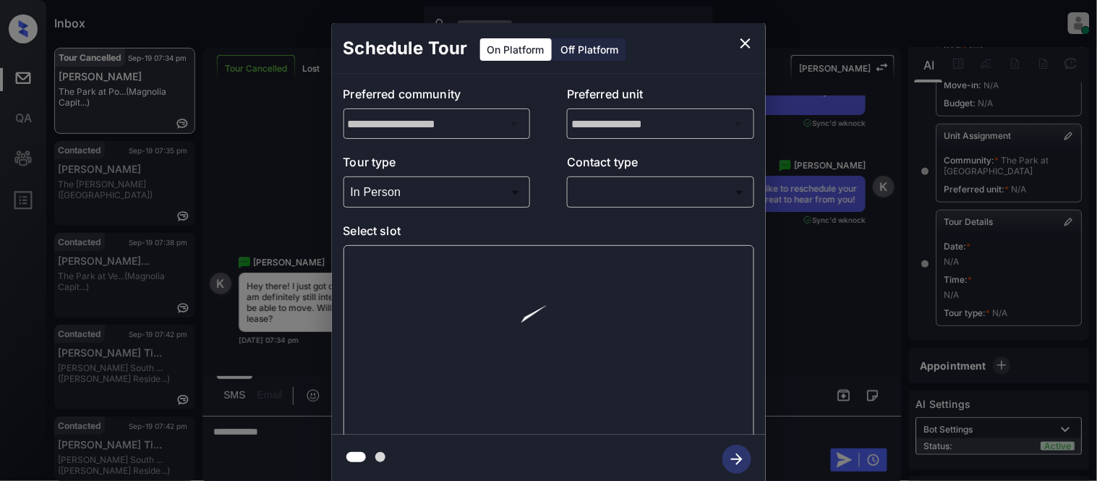
click at [666, 191] on body "Inbox Kristina Cataag Online Set yourself offline Set yourself on break Profile…" at bounding box center [548, 240] width 1097 height 481
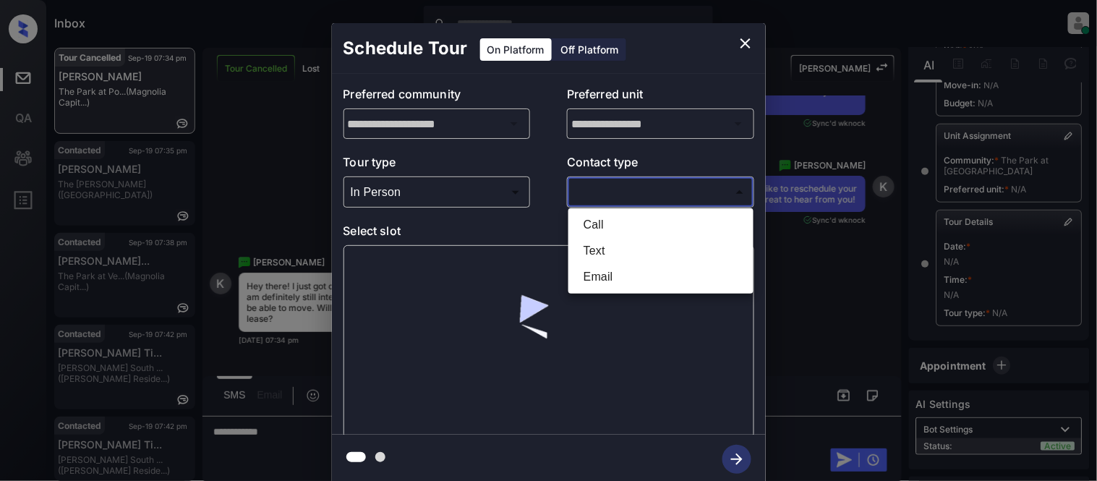
click at [605, 253] on li "Text" at bounding box center [661, 251] width 178 height 26
type input "****"
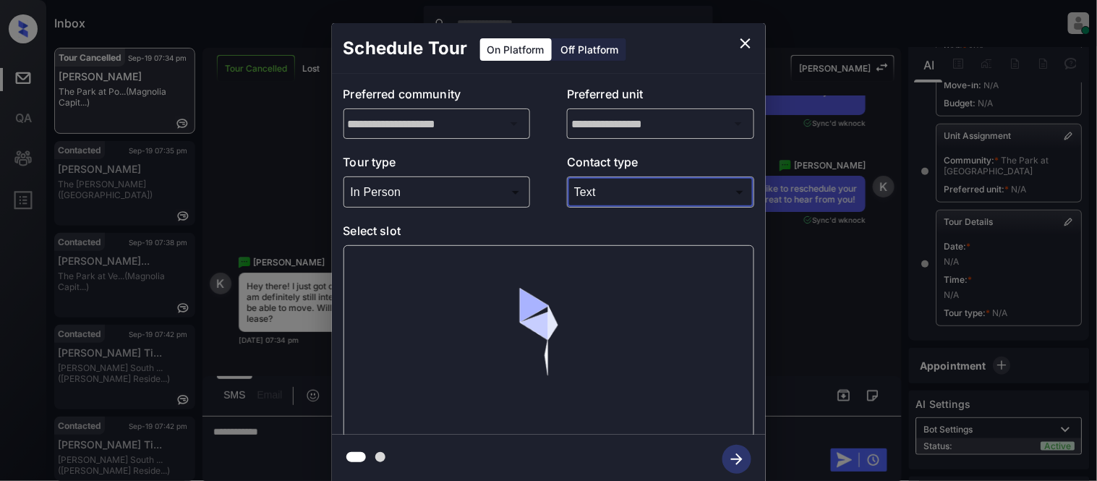
click at [393, 270] on div at bounding box center [548, 341] width 411 height 193
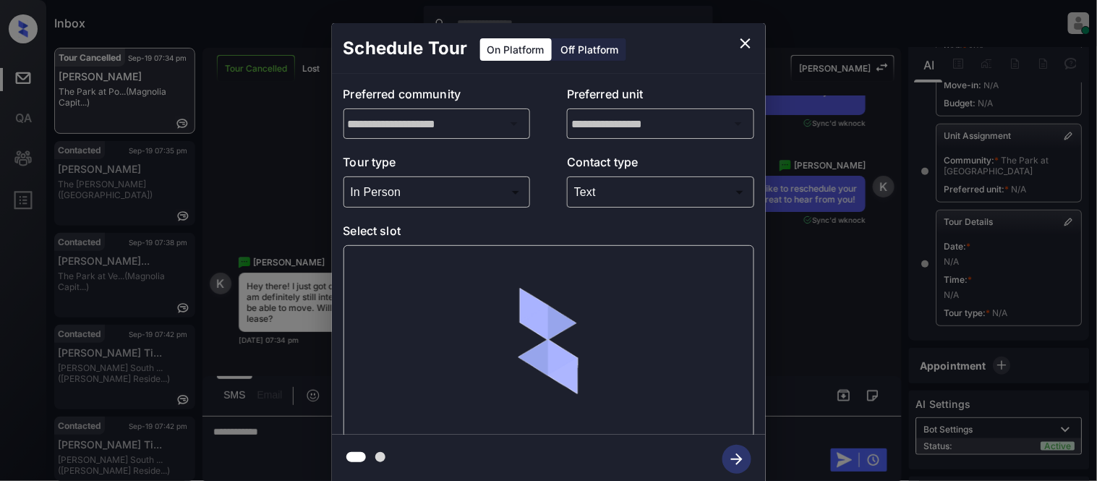
click at [391, 270] on div at bounding box center [548, 341] width 411 height 193
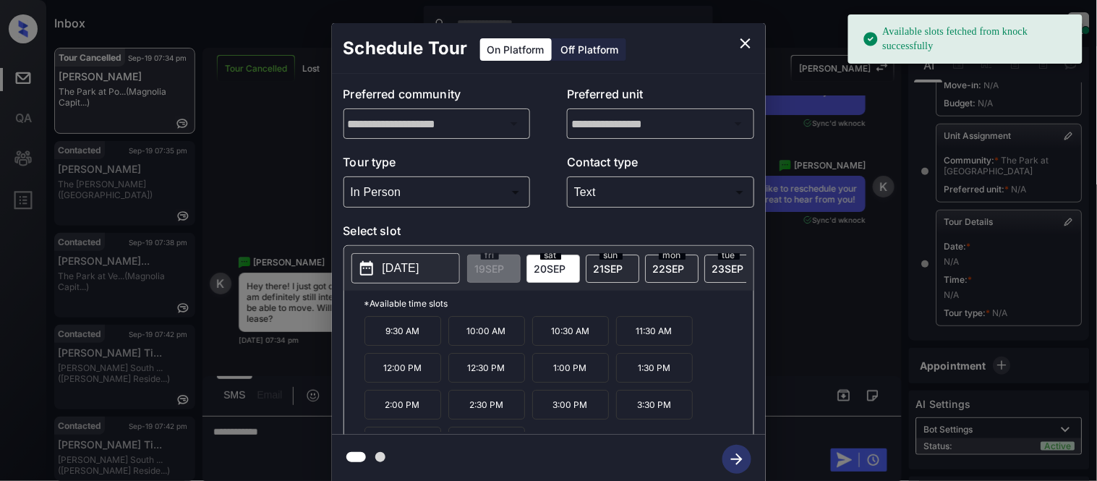
click at [401, 270] on p "[DATE]" at bounding box center [400, 268] width 37 height 17
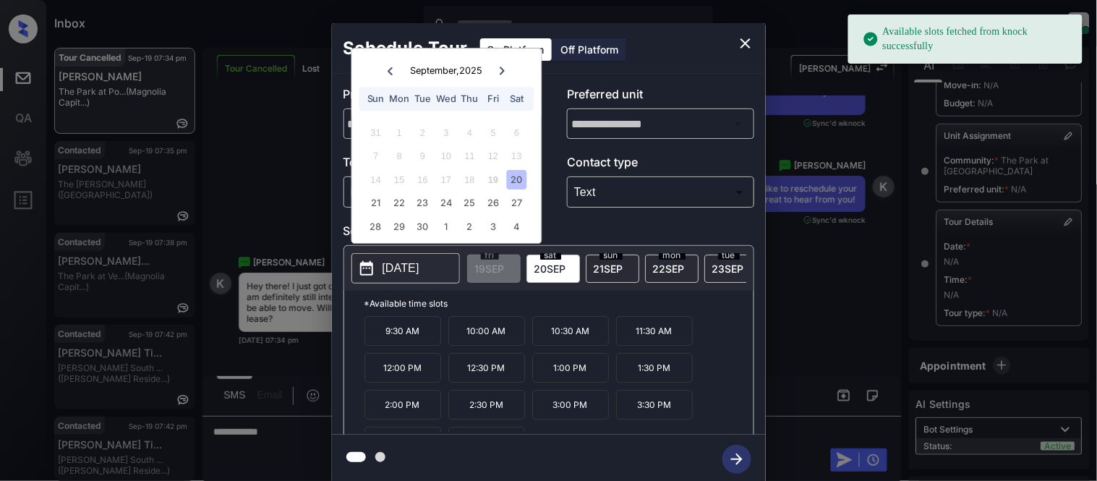
click at [502, 65] on div at bounding box center [502, 70] width 20 height 18
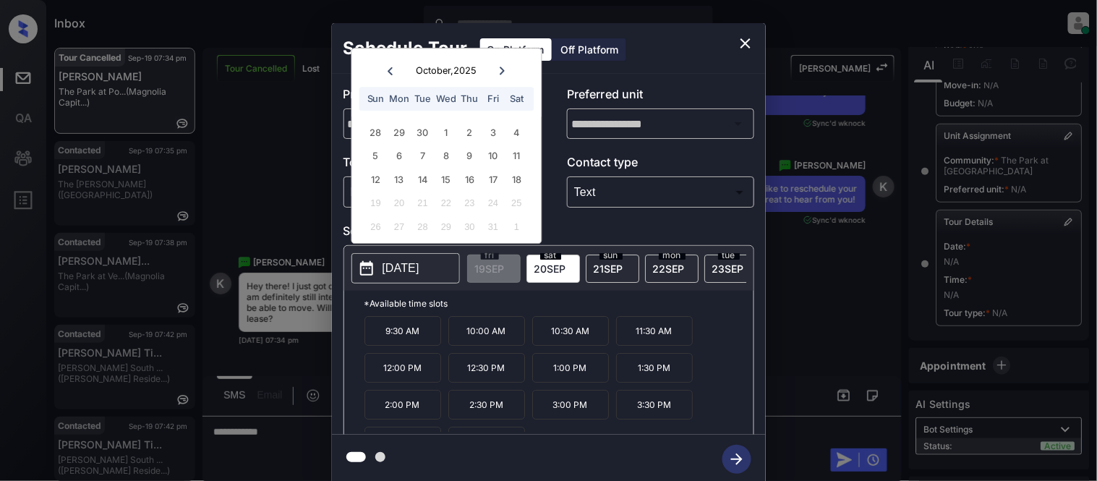
click at [499, 67] on icon at bounding box center [502, 71] width 9 height 9
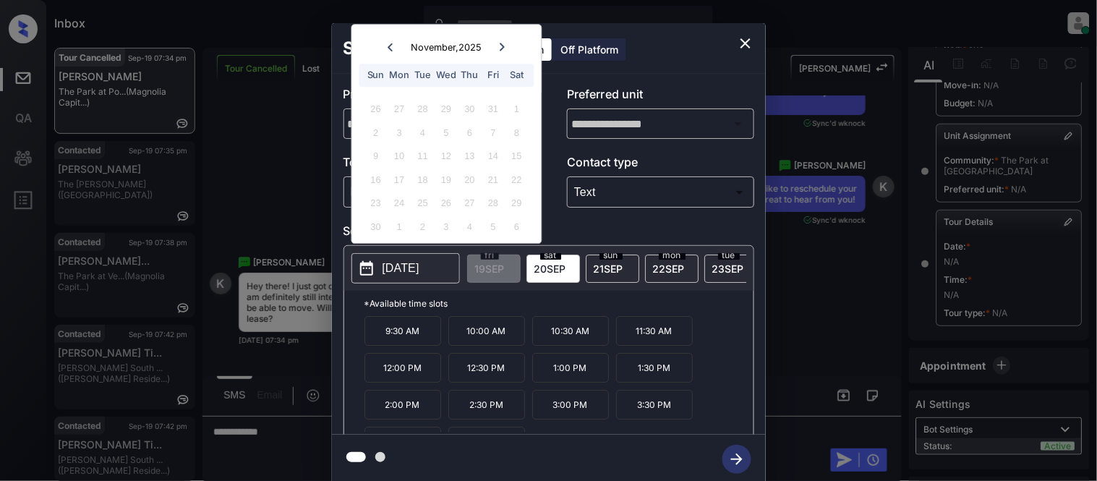
click at [396, 51] on div at bounding box center [390, 47] width 20 height 18
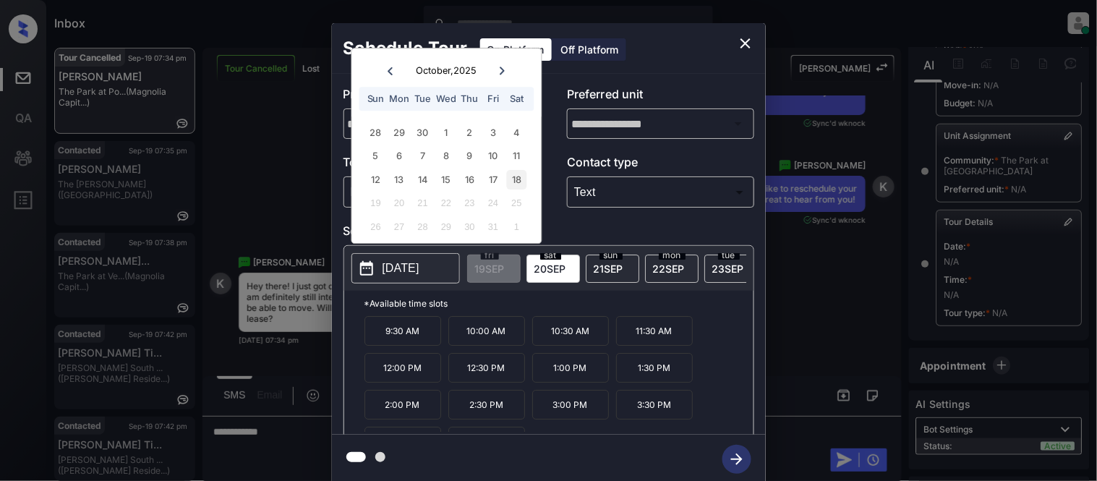
click at [519, 176] on div "18" at bounding box center [517, 180] width 20 height 20
click at [738, 43] on icon "close" at bounding box center [745, 43] width 17 height 17
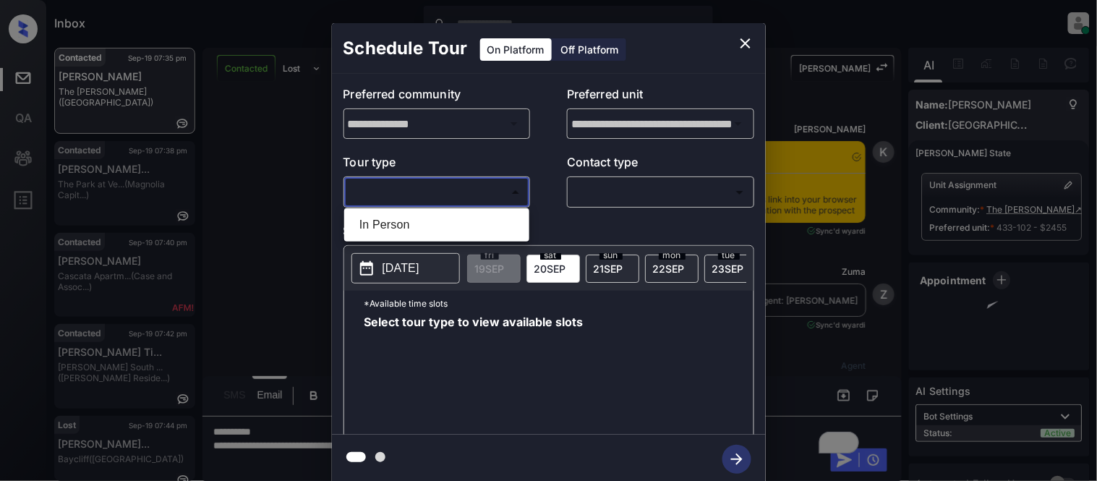
click at [387, 219] on li "In Person" at bounding box center [437, 225] width 178 height 26
click at [604, 204] on div at bounding box center [548, 240] width 1097 height 481
click at [604, 196] on div at bounding box center [548, 240] width 1097 height 481
click at [599, 199] on div at bounding box center [548, 240] width 1097 height 481
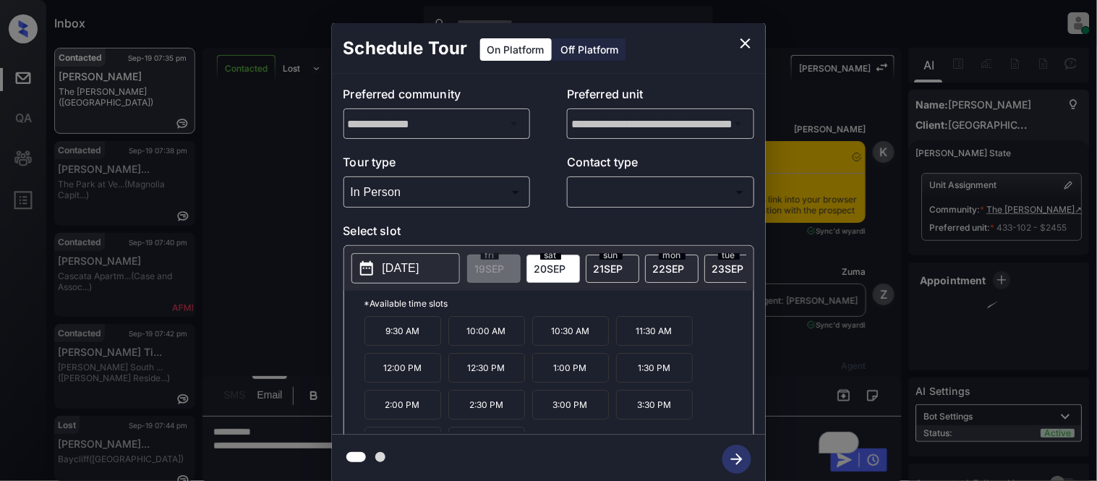
type input "********"
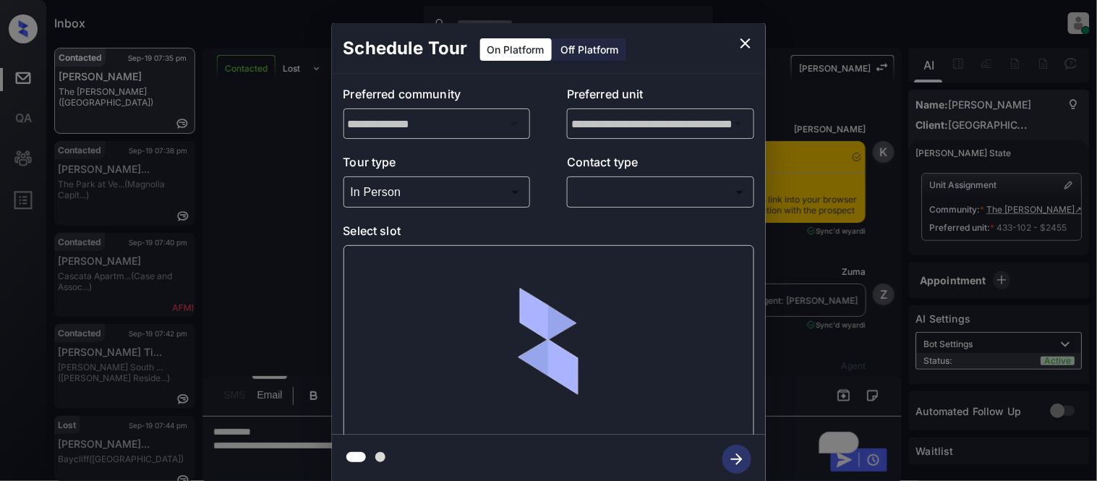
scroll to position [678, 0]
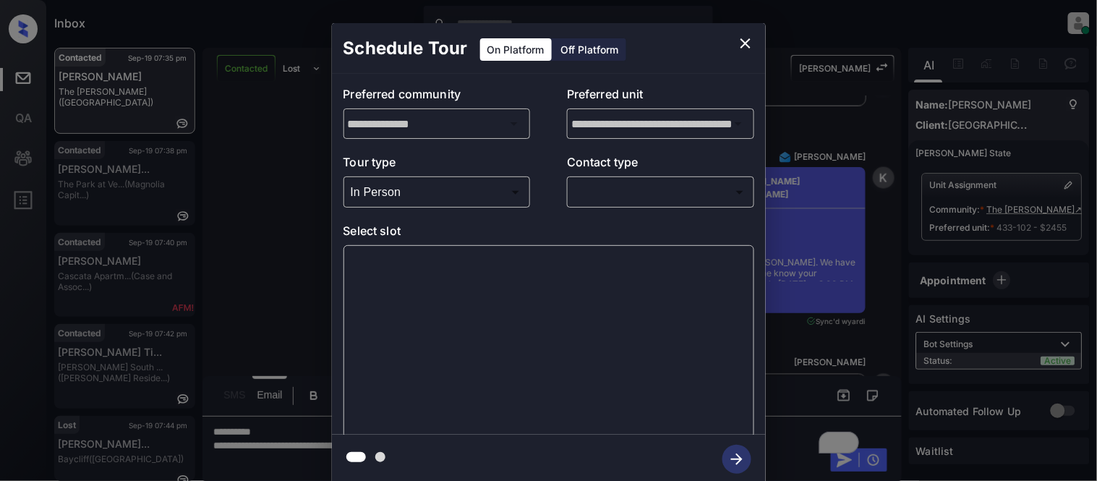
click at [598, 199] on body "Inbox Kristina Cataag Online Set yourself offline Set yourself on break Profile…" at bounding box center [548, 240] width 1097 height 481
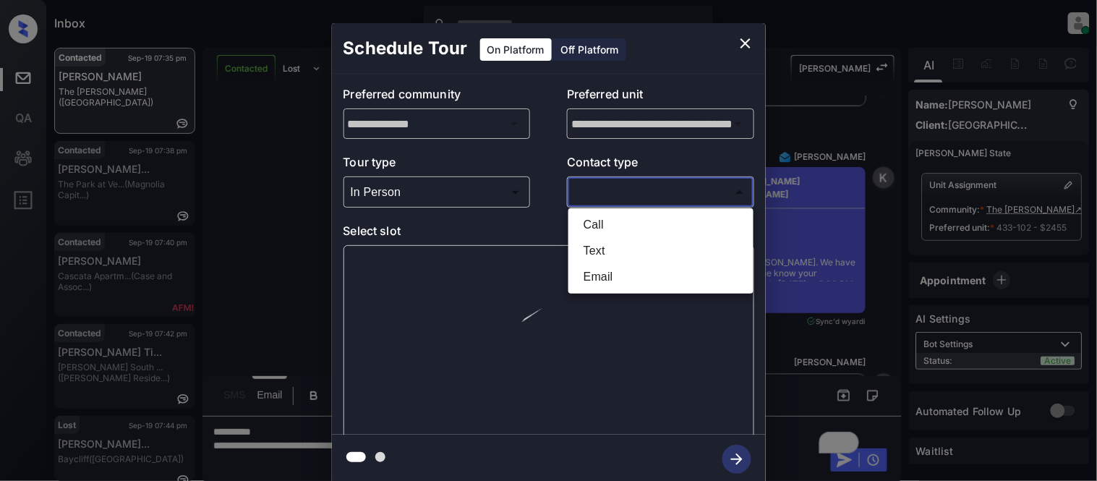
click at [596, 174] on div at bounding box center [548, 240] width 1097 height 481
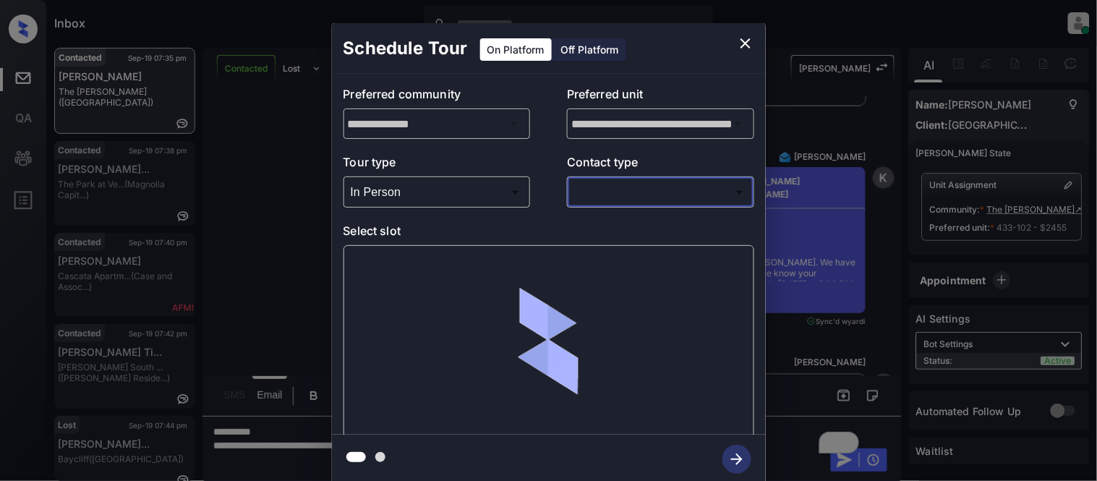
click at [599, 193] on body "Inbox Kristina Cataag Online Set yourself offline Set yourself on break Profile…" at bounding box center [548, 240] width 1097 height 481
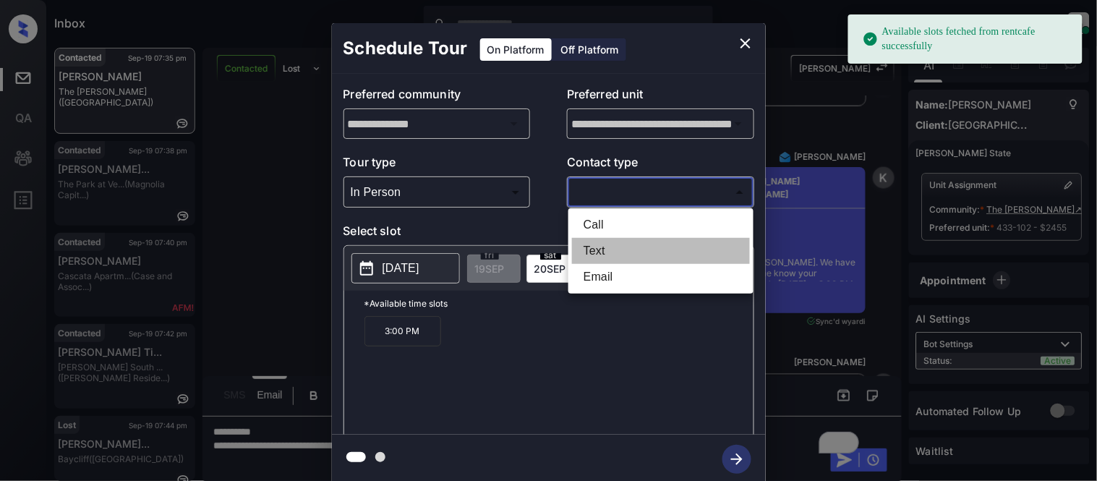
click at [604, 238] on li "Text" at bounding box center [661, 251] width 178 height 26
type input "****"
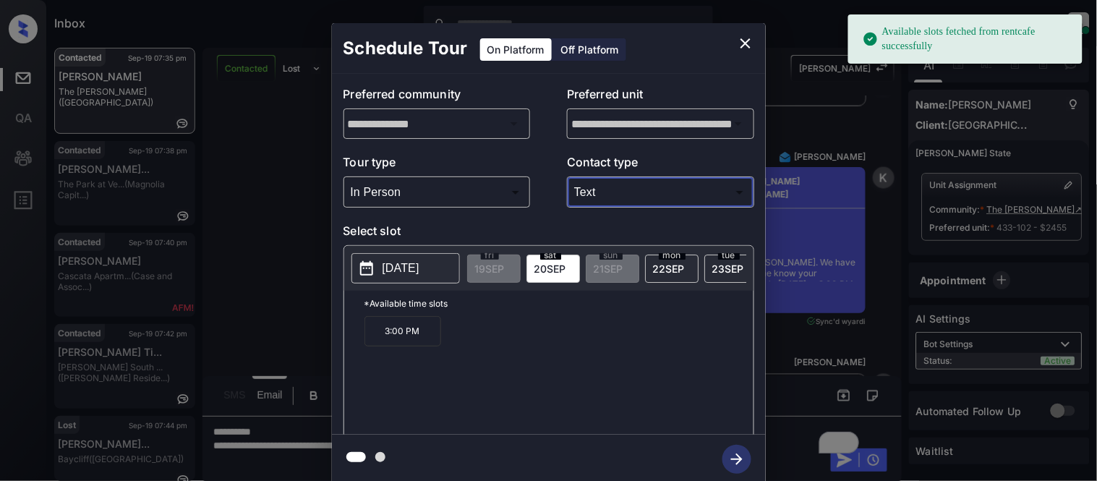
click at [418, 264] on p "2025-09-20" at bounding box center [400, 268] width 37 height 17
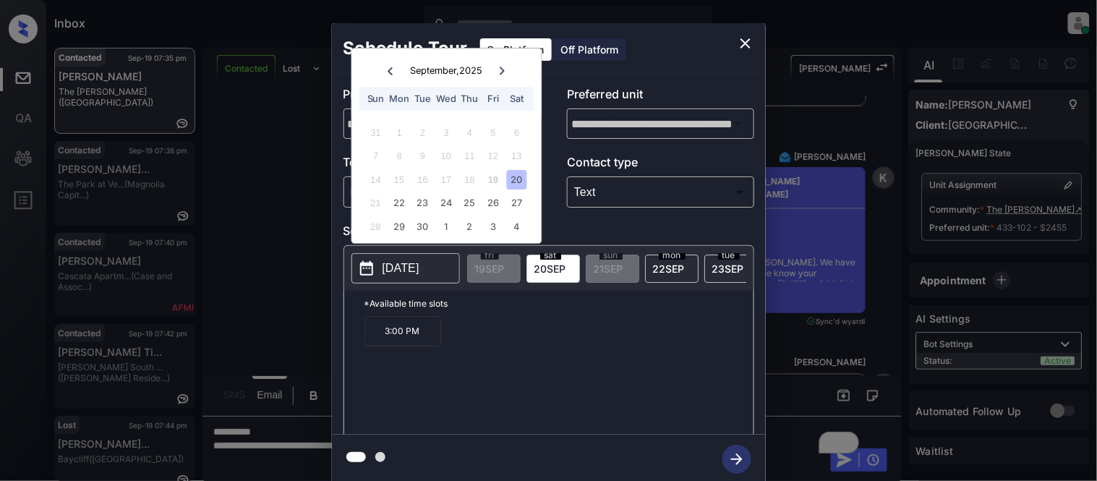
click at [401, 346] on p "3:00 PM" at bounding box center [402, 331] width 77 height 30
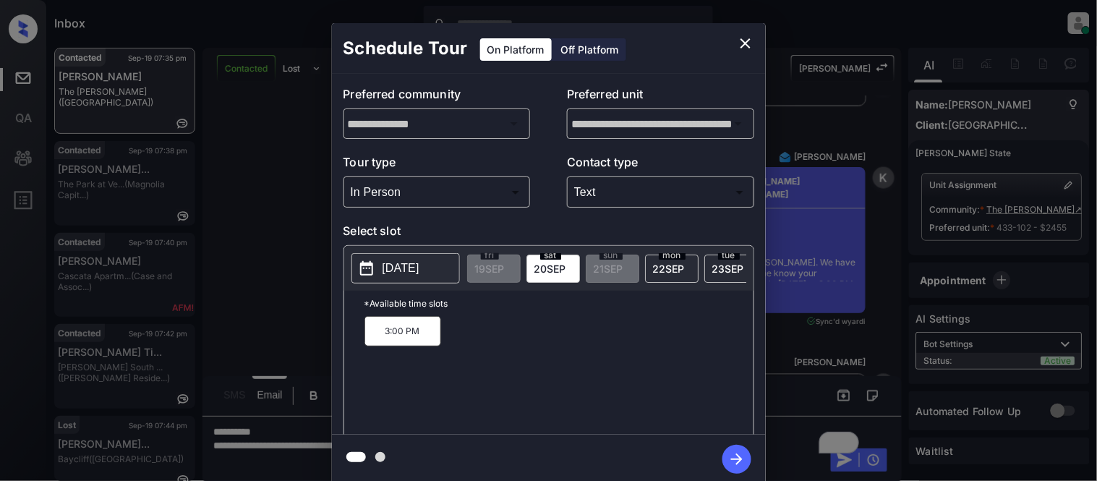
click at [734, 458] on icon "button" at bounding box center [737, 459] width 12 height 12
click at [807, 355] on div "**********" at bounding box center [548, 253] width 1097 height 507
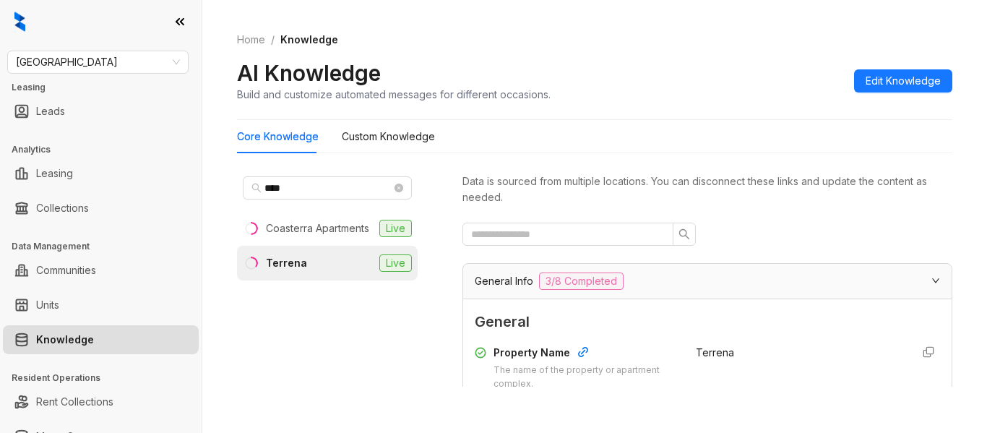
scroll to position [6645, 0]
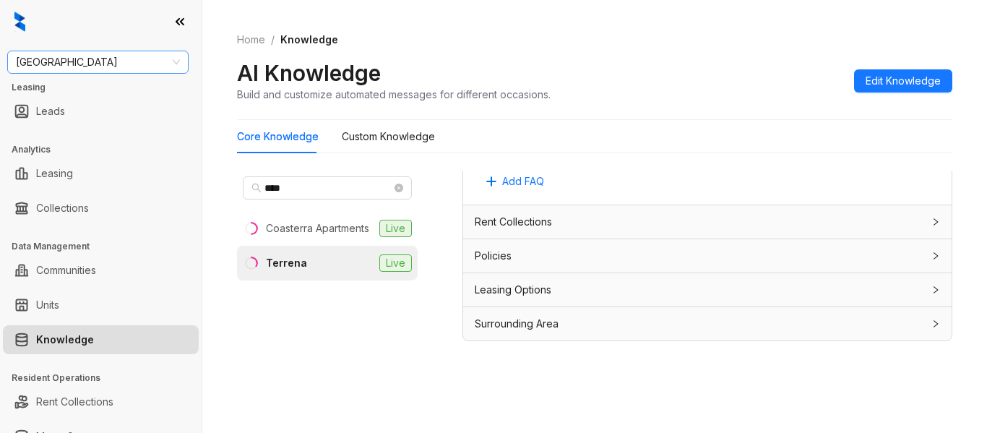
click at [124, 61] on span "Fairfield" at bounding box center [98, 62] width 164 height 22
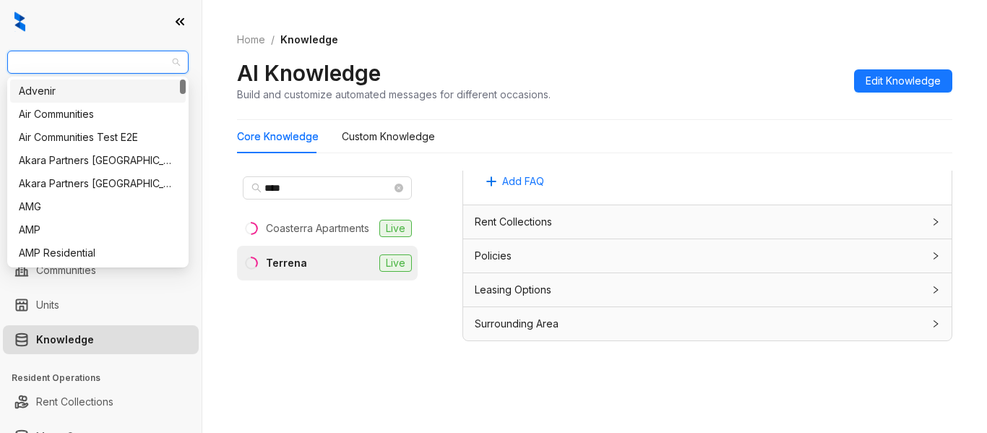
type input "*"
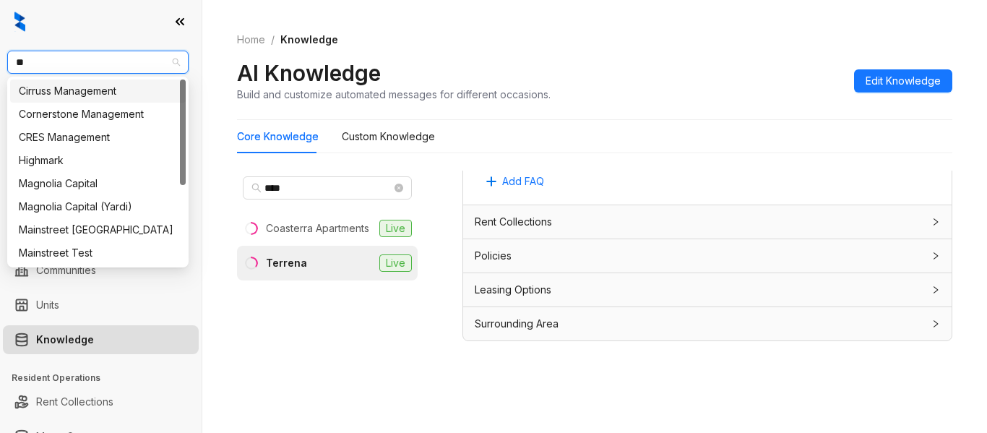
type input "***"
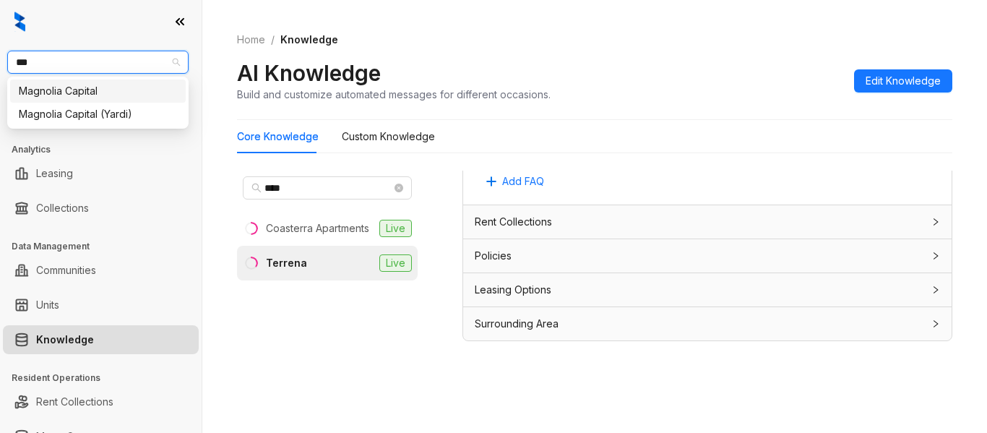
click at [121, 87] on div "Magnolia Capital" at bounding box center [98, 91] width 158 height 16
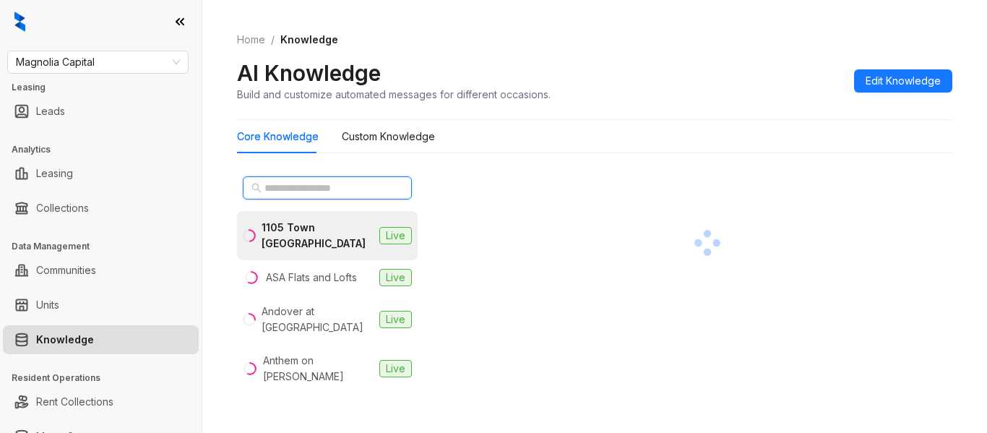
click at [268, 188] on input "text" at bounding box center [328, 188] width 127 height 16
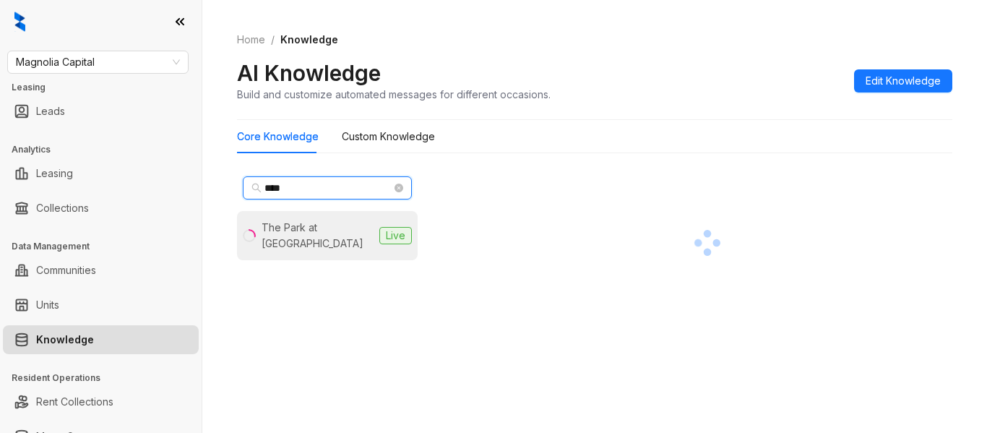
type input "****"
click at [281, 227] on div "The Park at [GEOGRAPHIC_DATA]" at bounding box center [318, 236] width 112 height 32
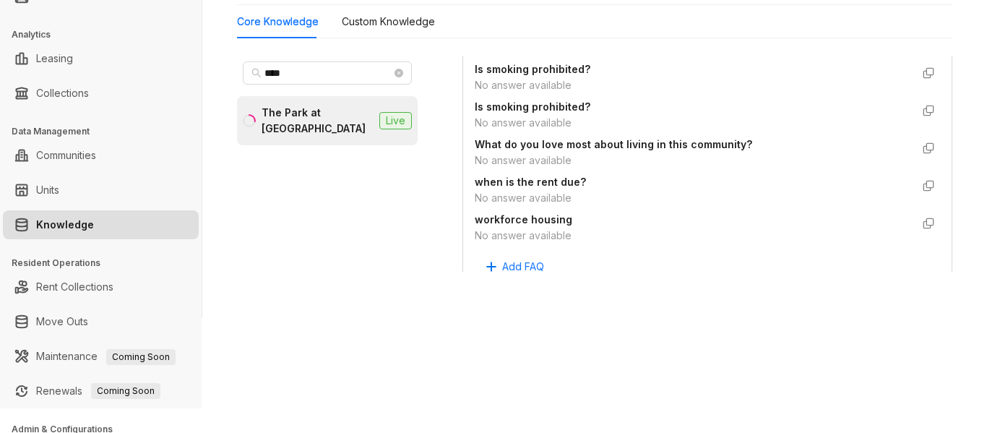
scroll to position [1084, 0]
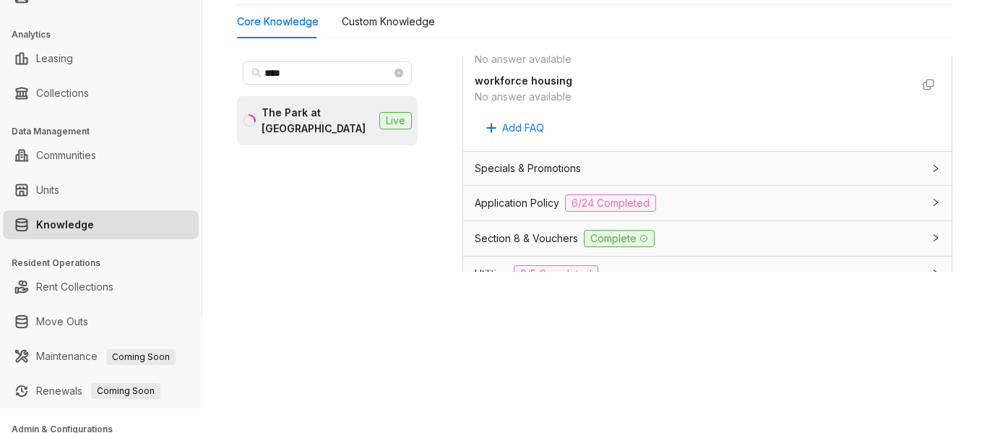
click at [530, 202] on span "Application Policy" at bounding box center [517, 203] width 85 height 16
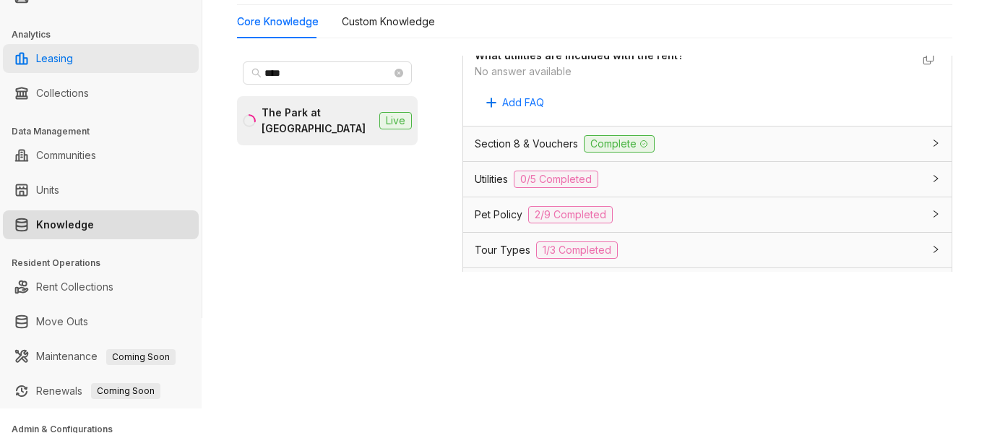
scroll to position [0, 0]
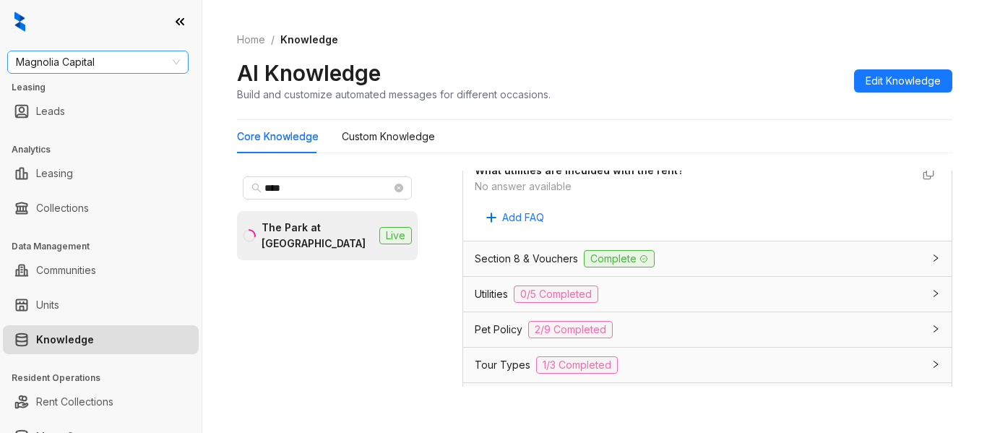
click at [134, 61] on span "Magnolia Capital" at bounding box center [98, 62] width 164 height 22
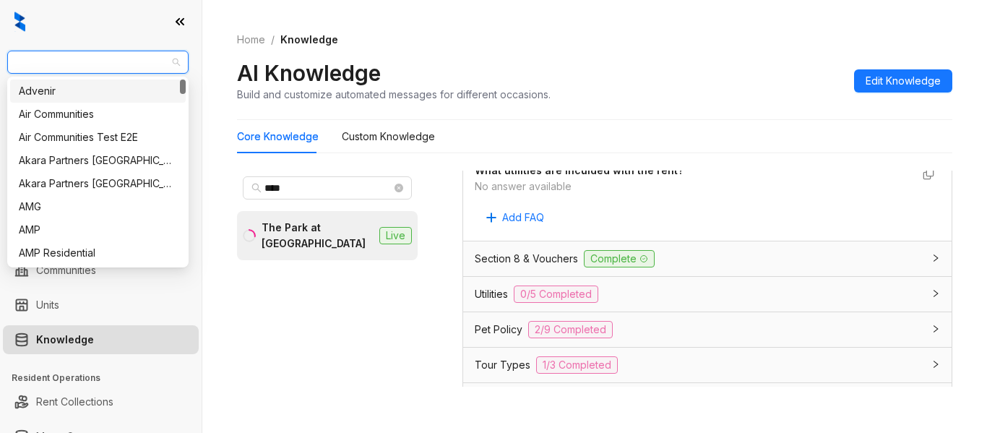
type input "*"
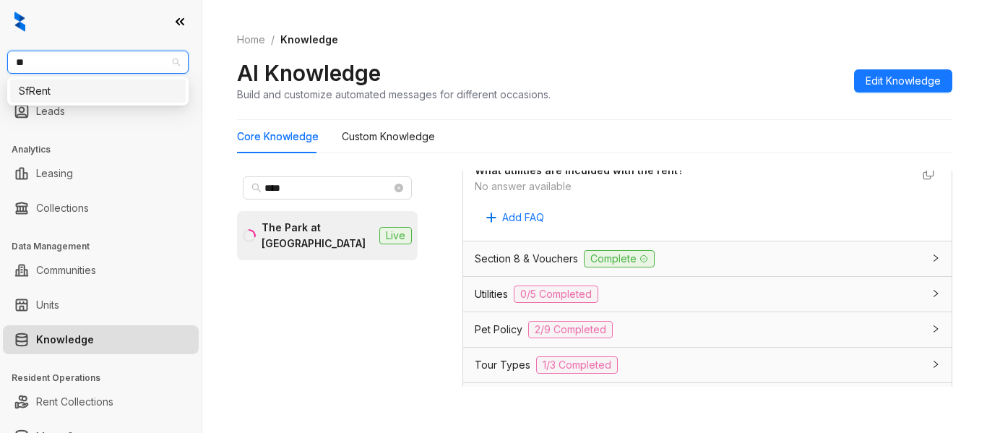
type input "***"
click at [130, 84] on div "SfRent" at bounding box center [98, 91] width 158 height 16
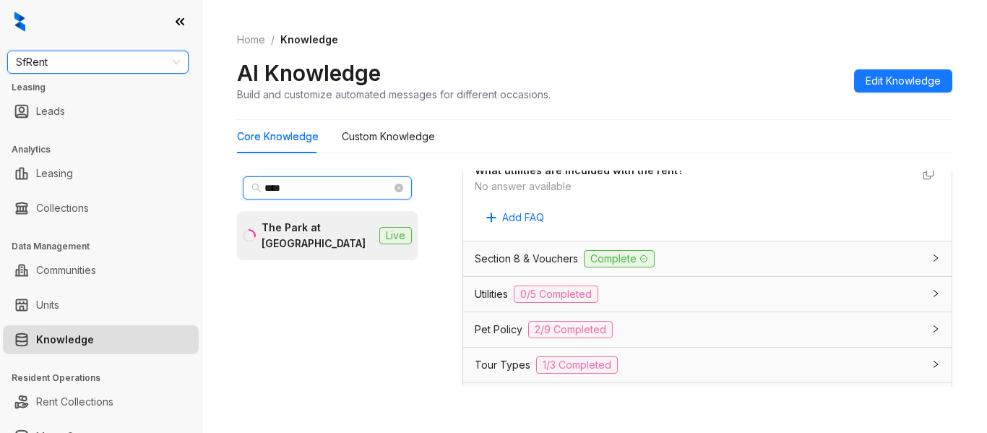
click at [287, 183] on input "****" at bounding box center [328, 188] width 127 height 16
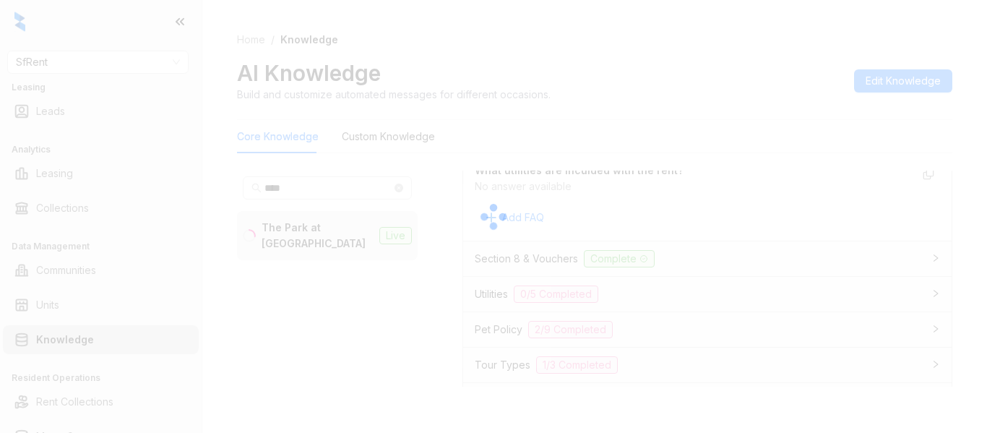
drag, startPoint x: 295, startPoint y: 190, endPoint x: 244, endPoint y: 191, distance: 51.3
click at [253, 192] on div at bounding box center [493, 216] width 987 height 433
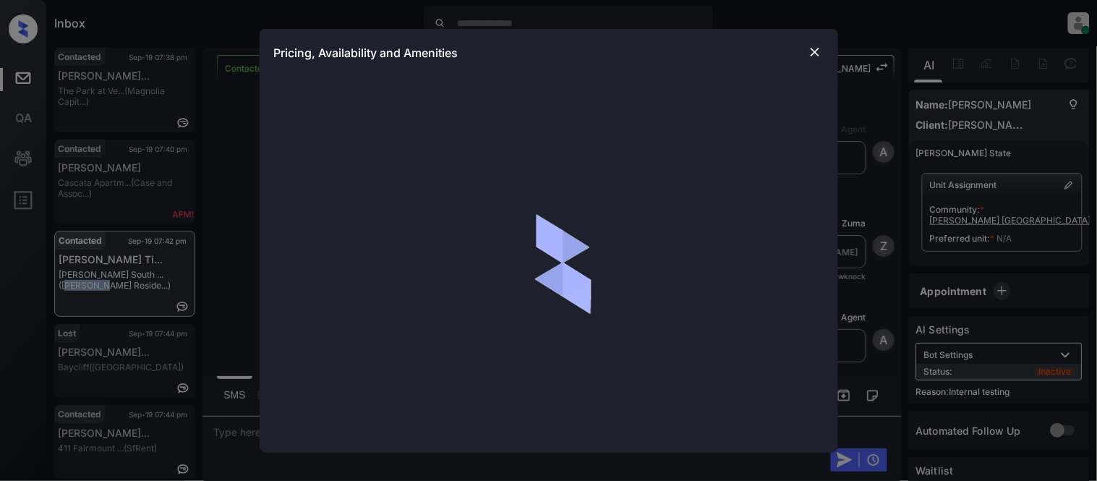
scroll to position [2033, 0]
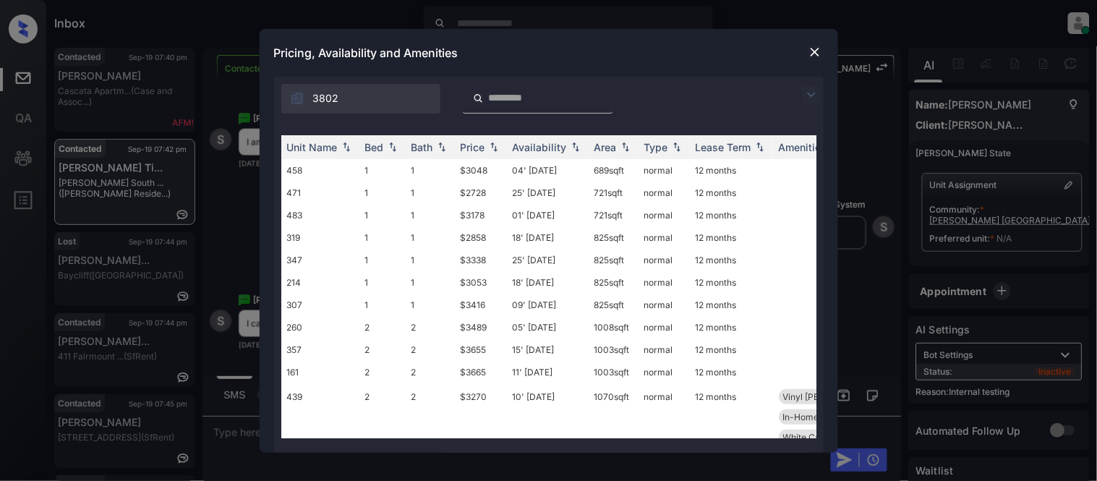
click at [812, 87] on img at bounding box center [810, 94] width 17 height 17
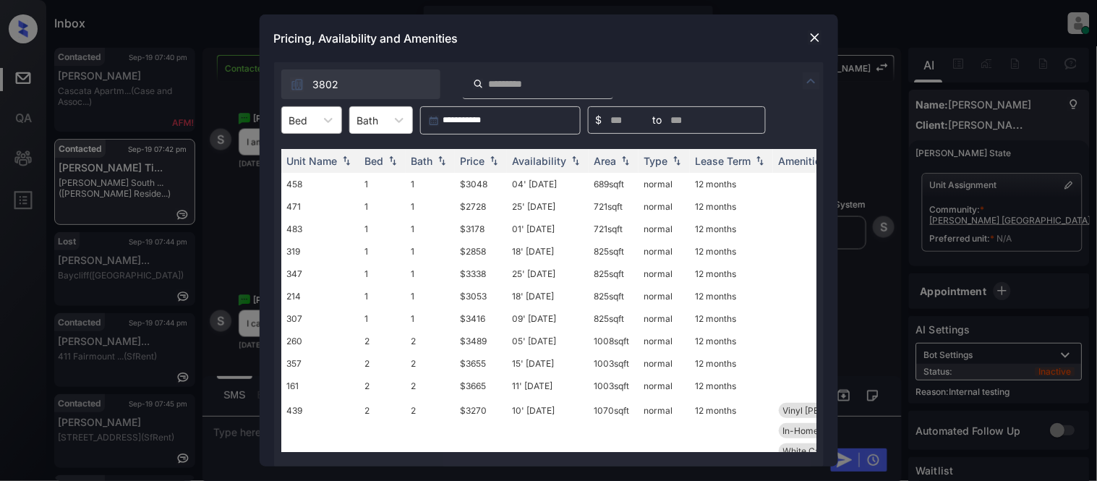
click at [299, 116] on div at bounding box center [298, 120] width 19 height 15
click at [301, 176] on div "2" at bounding box center [311, 181] width 61 height 26
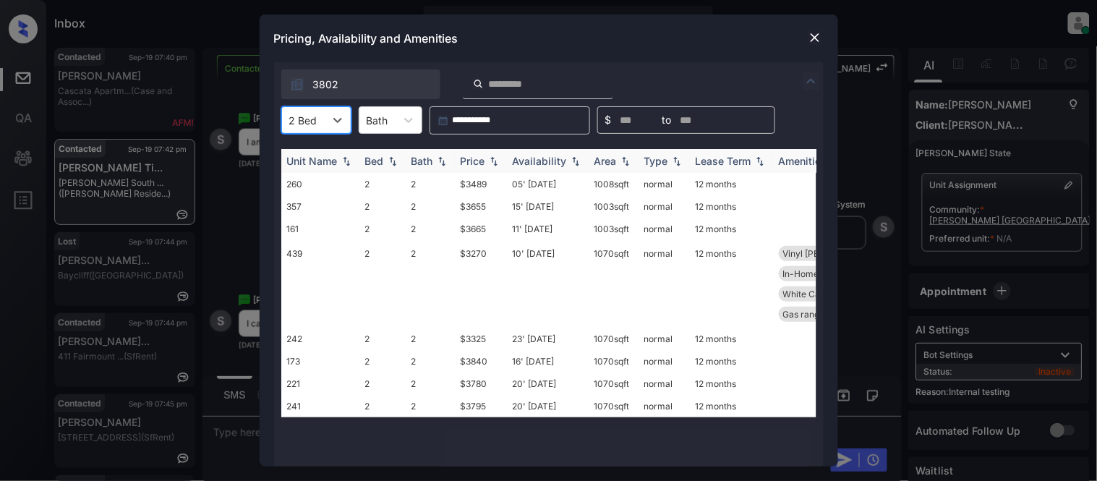
click at [477, 160] on div "Price" at bounding box center [472, 161] width 25 height 12
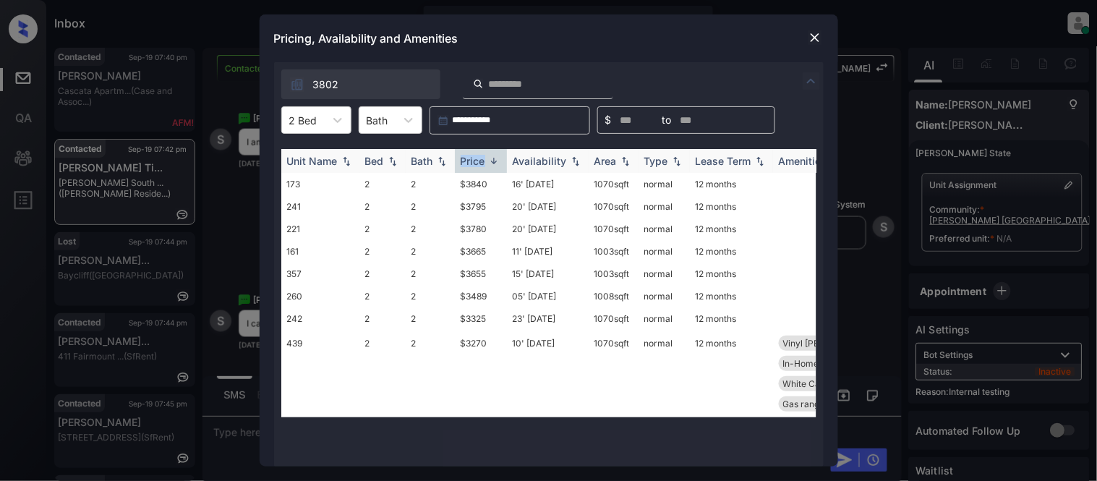
click at [477, 160] on div "Price" at bounding box center [472, 161] width 25 height 12
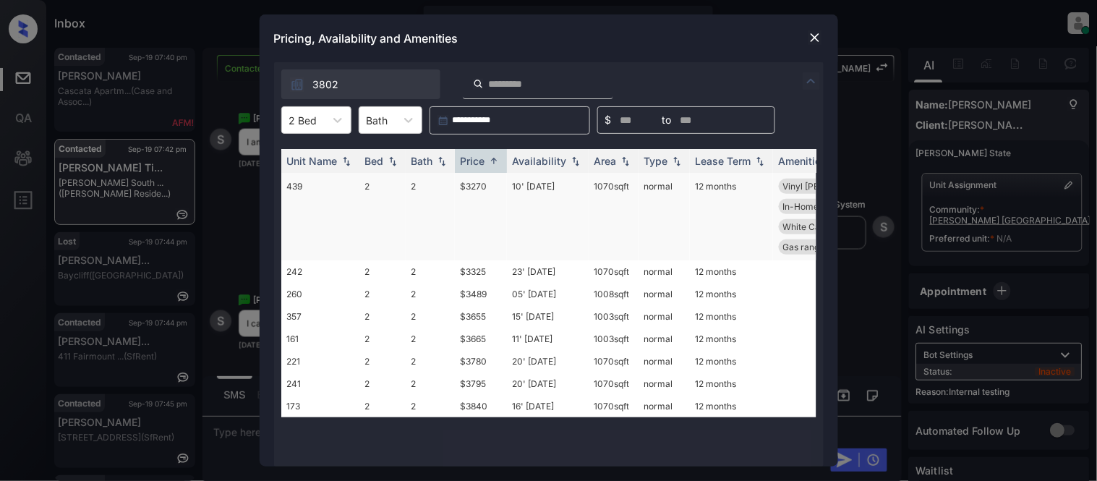
click at [480, 181] on td "$3270" at bounding box center [481, 216] width 52 height 87
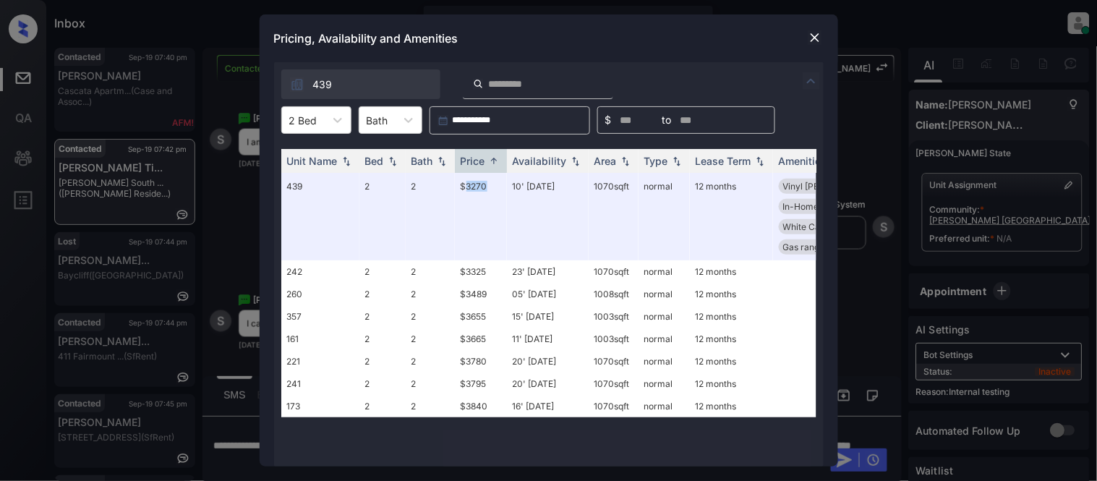
click at [810, 38] on img at bounding box center [814, 37] width 14 height 14
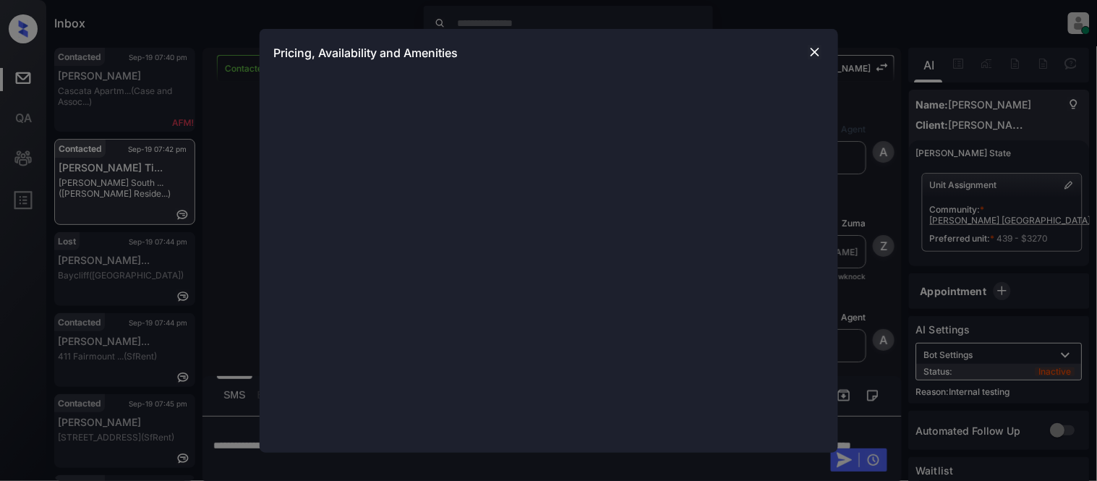
scroll to position [2033, 0]
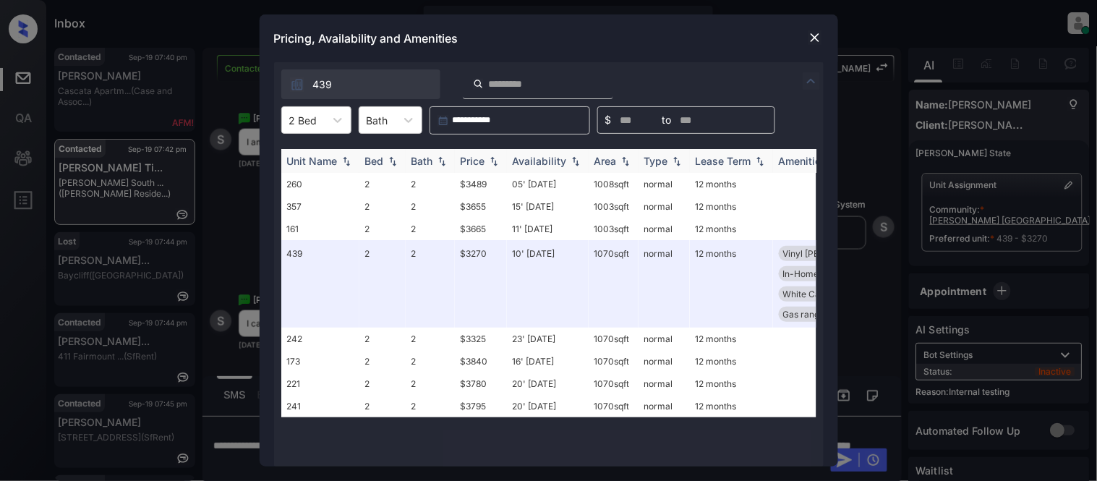
click at [533, 162] on div "Availability" at bounding box center [540, 161] width 54 height 12
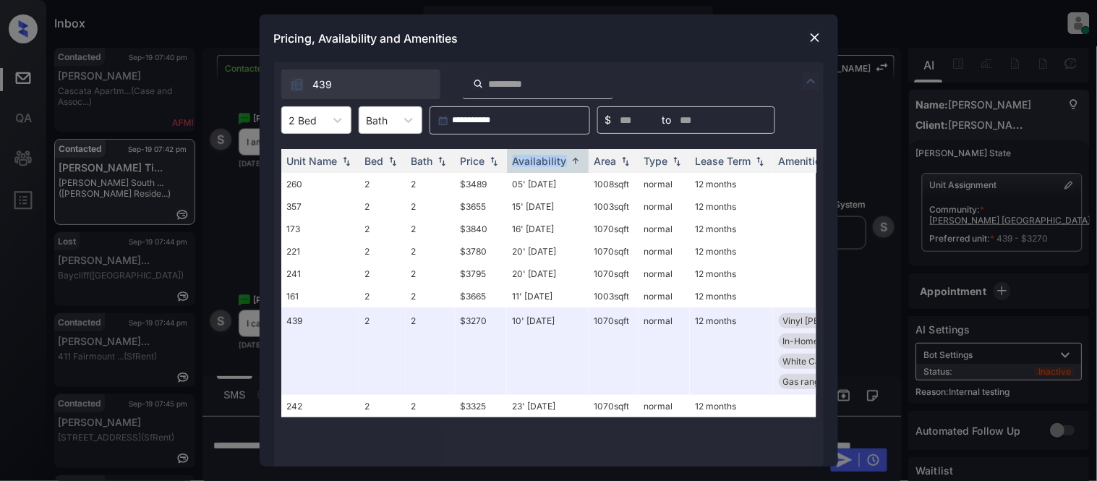
click at [811, 38] on img at bounding box center [814, 37] width 14 height 14
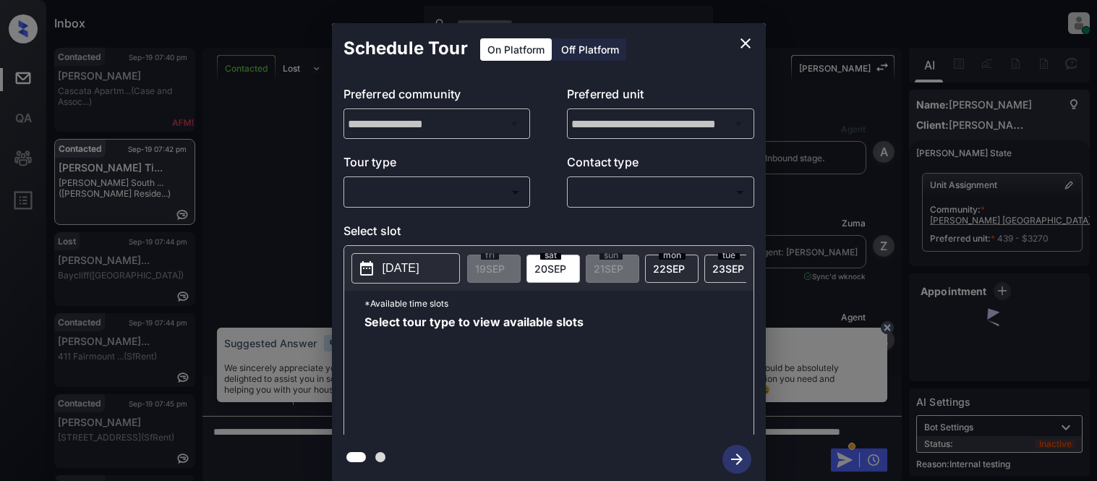
click at [378, 197] on body "Inbox [PERSON_NAME] Cataag Online Set yourself offline Set yourself on break Pr…" at bounding box center [548, 240] width 1097 height 481
type input "********"
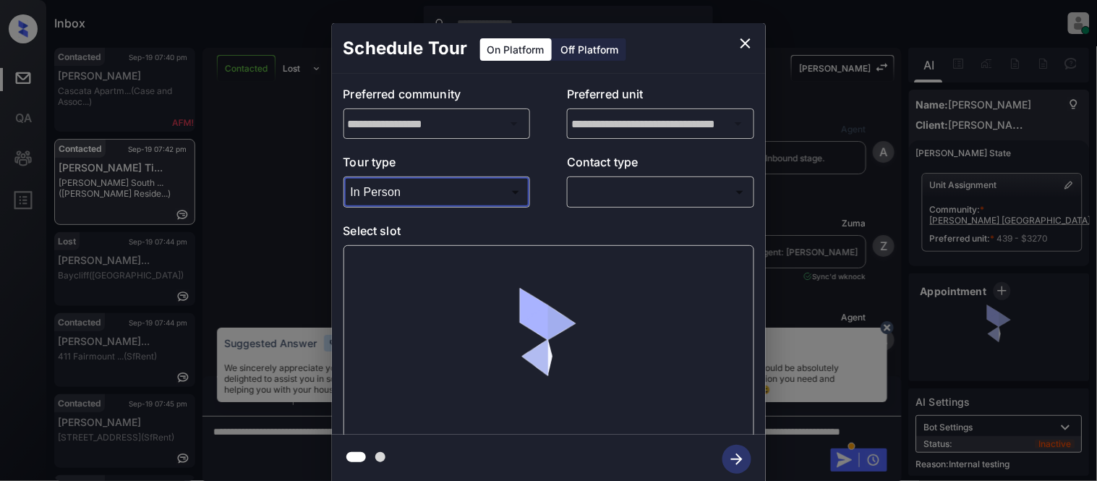
scroll to position [828, 0]
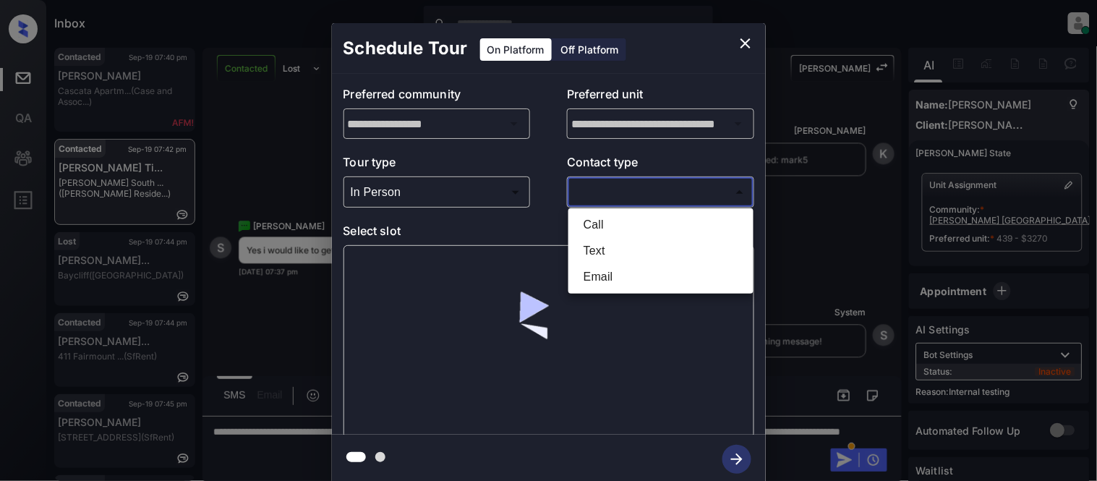
click at [591, 181] on body "Inbox Kristina Cataag Online Set yourself offline Set yourself on break Profile…" at bounding box center [548, 240] width 1097 height 481
click at [575, 255] on li "Text" at bounding box center [661, 251] width 178 height 26
type input "****"
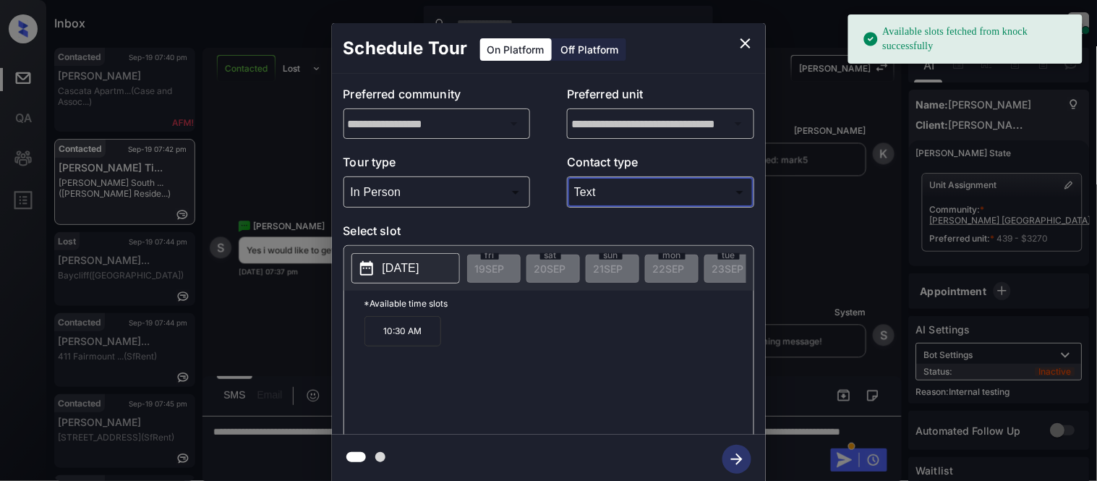
click at [390, 272] on p "[DATE]" at bounding box center [400, 268] width 37 height 17
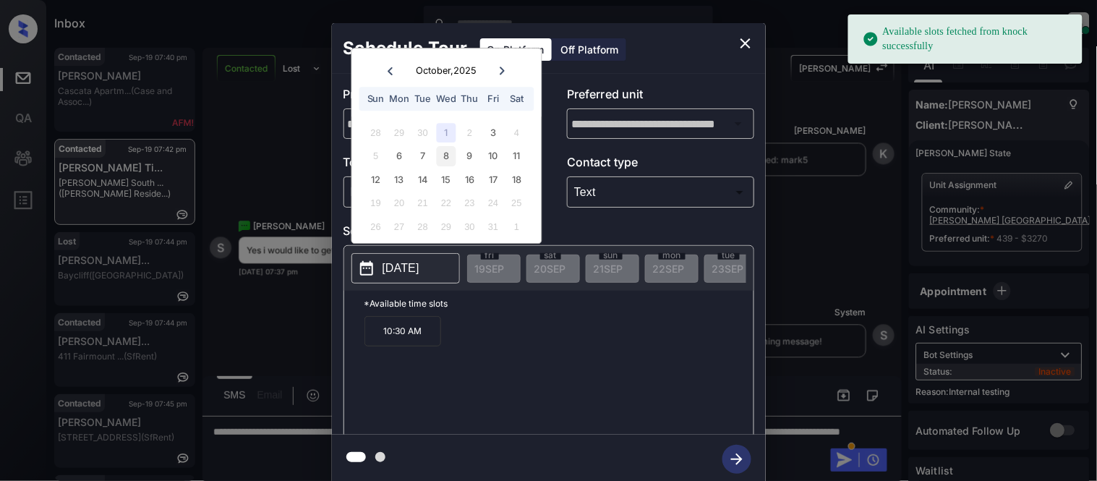
click at [449, 155] on div "8" at bounding box center [447, 157] width 20 height 20
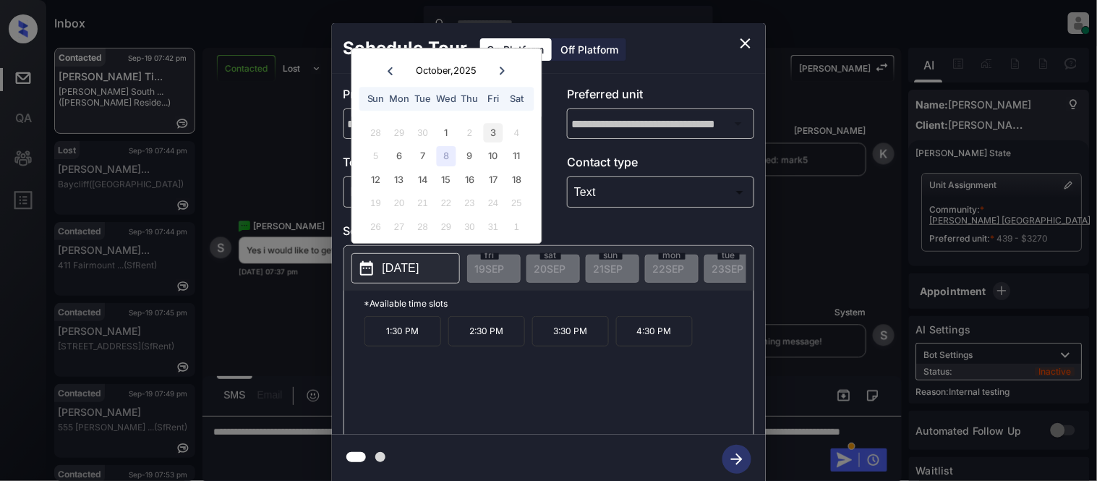
click at [485, 137] on div "3" at bounding box center [494, 133] width 20 height 20
click at [486, 137] on div "3" at bounding box center [494, 133] width 20 height 20
click at [445, 132] on div "1" at bounding box center [447, 133] width 20 height 20
click at [740, 45] on icon "close" at bounding box center [745, 43] width 17 height 17
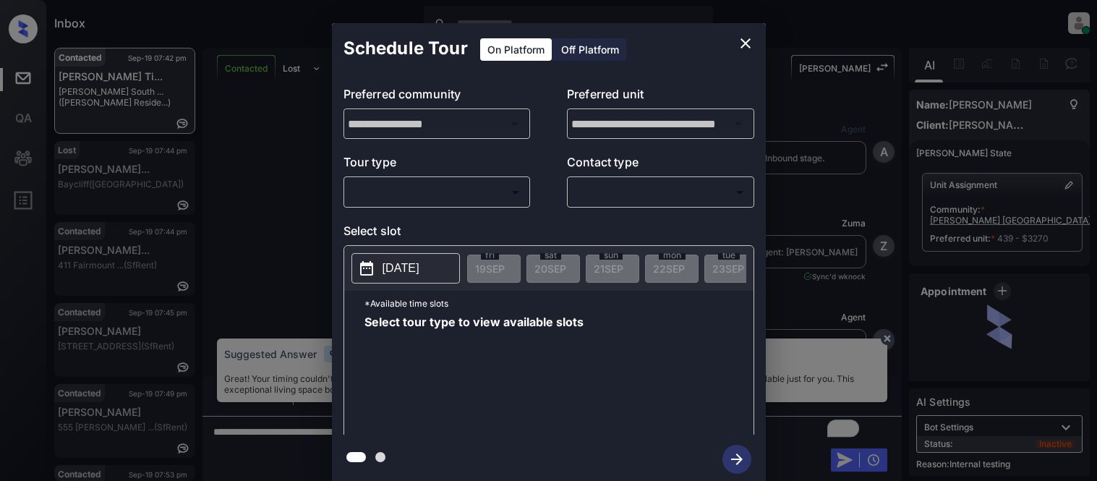
click at [385, 193] on body "Inbox [PERSON_NAME] Cataag Online Set yourself offline Set yourself on break Pr…" at bounding box center [548, 240] width 1097 height 481
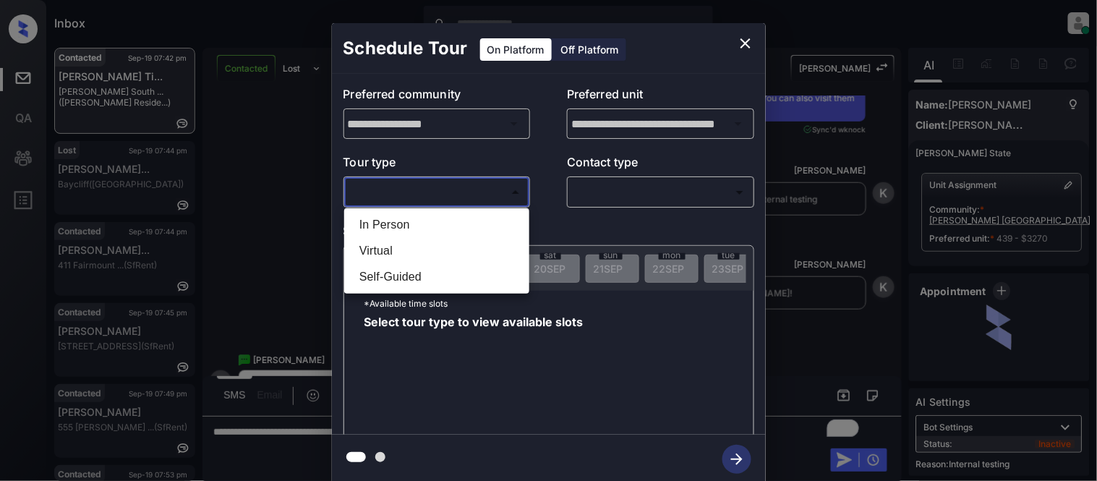
click at [387, 224] on li "In Person" at bounding box center [437, 225] width 178 height 26
type input "********"
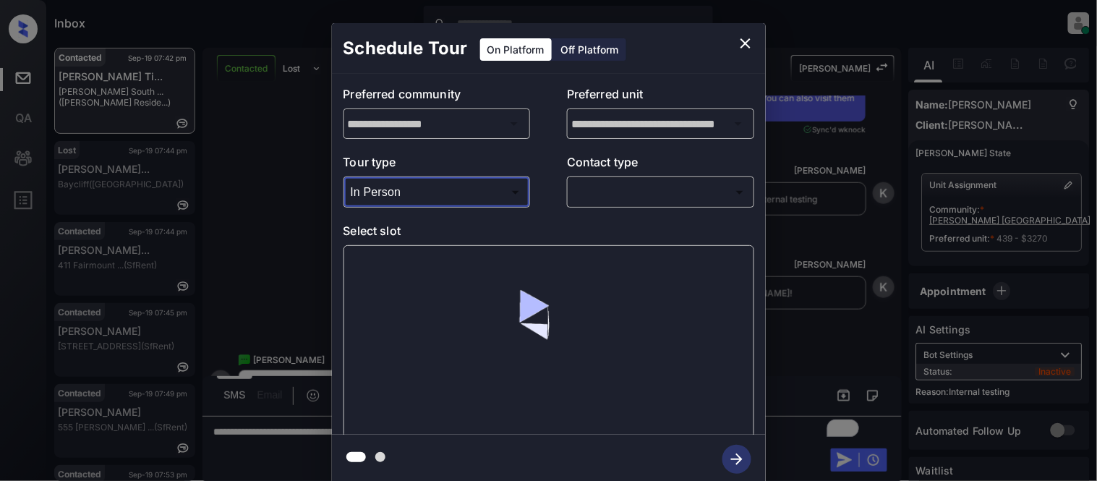
click at [625, 194] on body "Inbox [PERSON_NAME] Cataag Online Set yourself offline Set yourself on break Pr…" at bounding box center [548, 240] width 1097 height 481
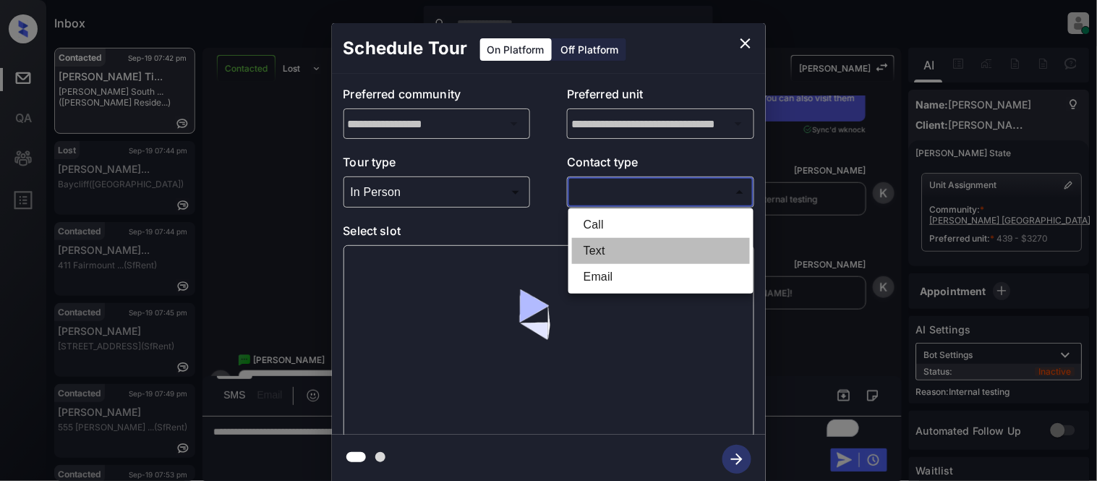
click at [593, 253] on li "Text" at bounding box center [661, 251] width 178 height 26
type input "****"
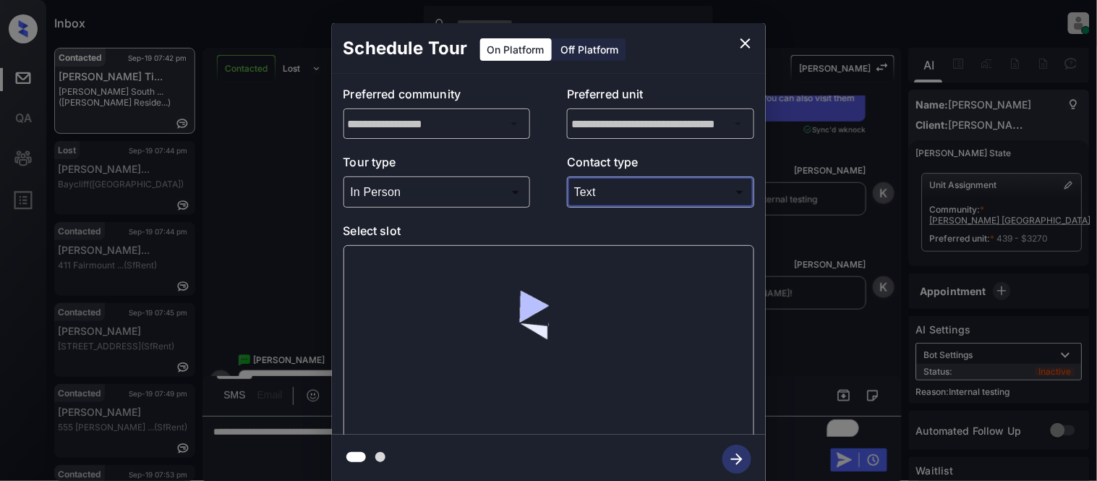
click at [421, 262] on div at bounding box center [548, 341] width 411 height 193
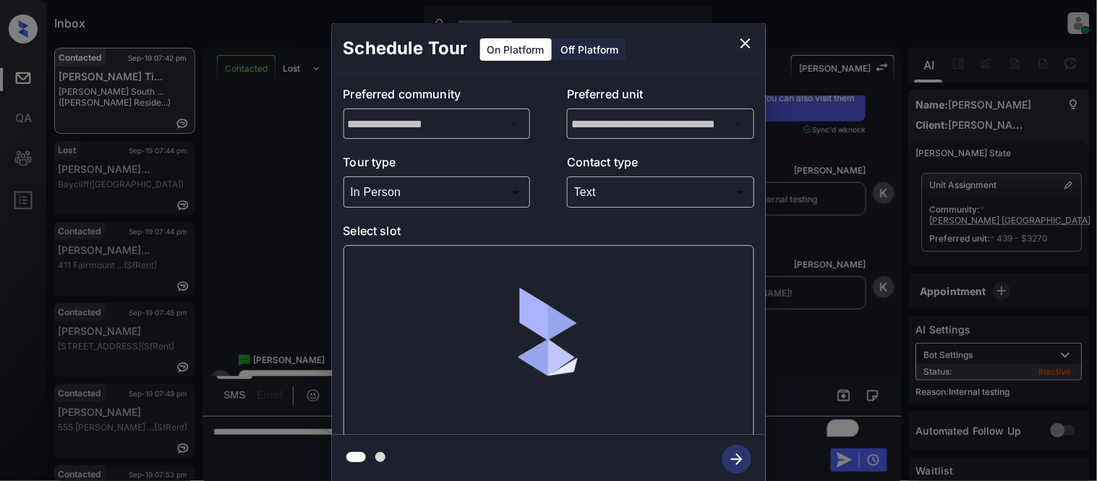
click at [380, 273] on div at bounding box center [548, 341] width 411 height 193
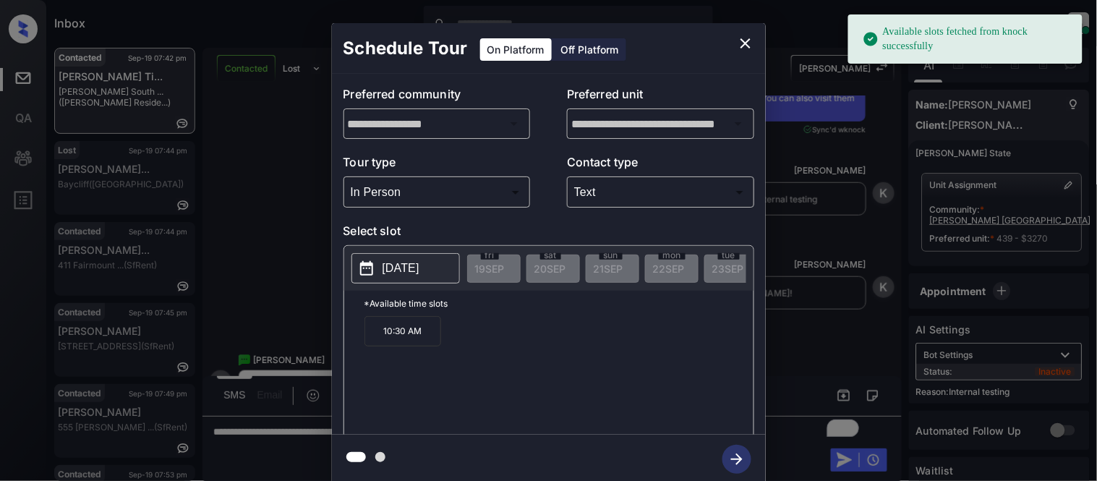
click at [378, 271] on button "[DATE]" at bounding box center [405, 268] width 108 height 30
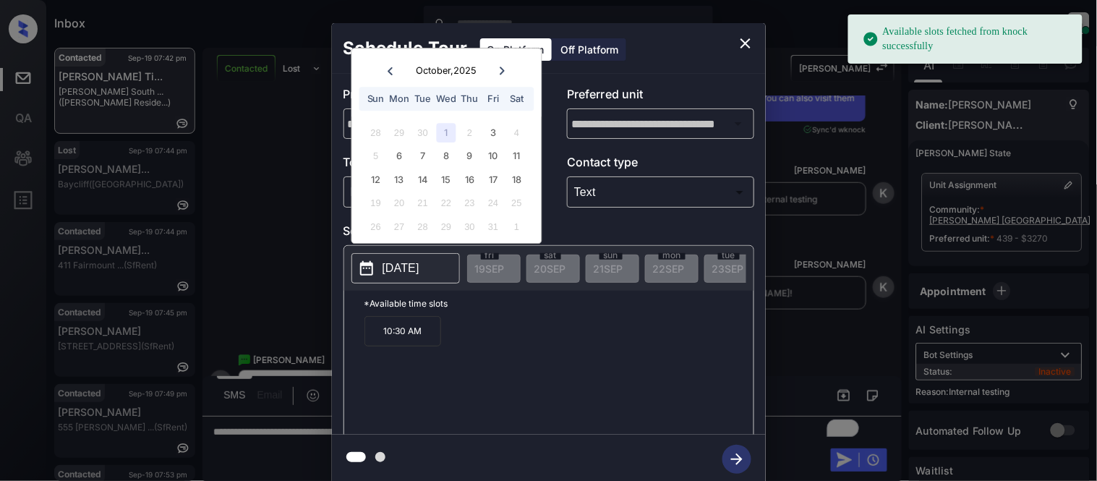
click at [451, 140] on div "1" at bounding box center [447, 133] width 20 height 20
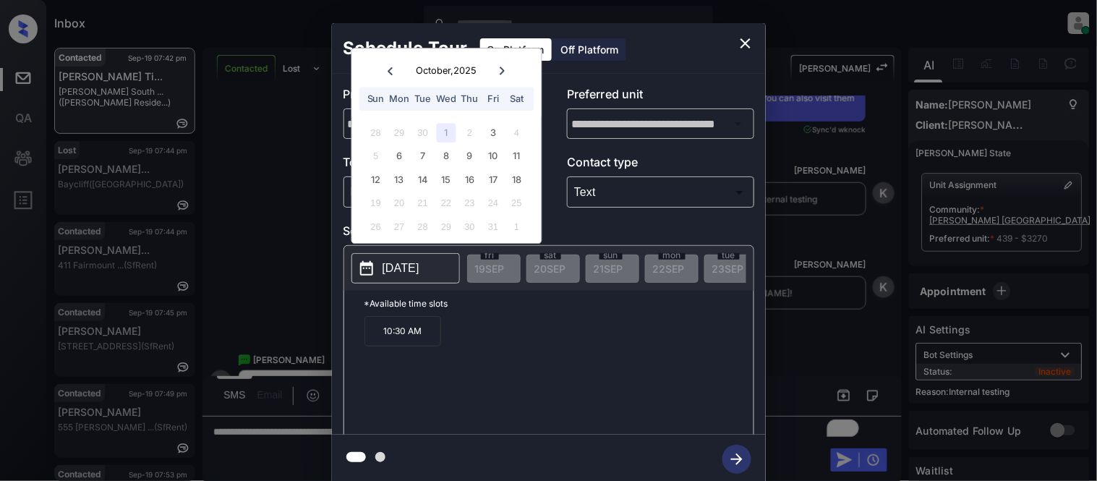
click at [746, 46] on icon "close" at bounding box center [745, 43] width 17 height 17
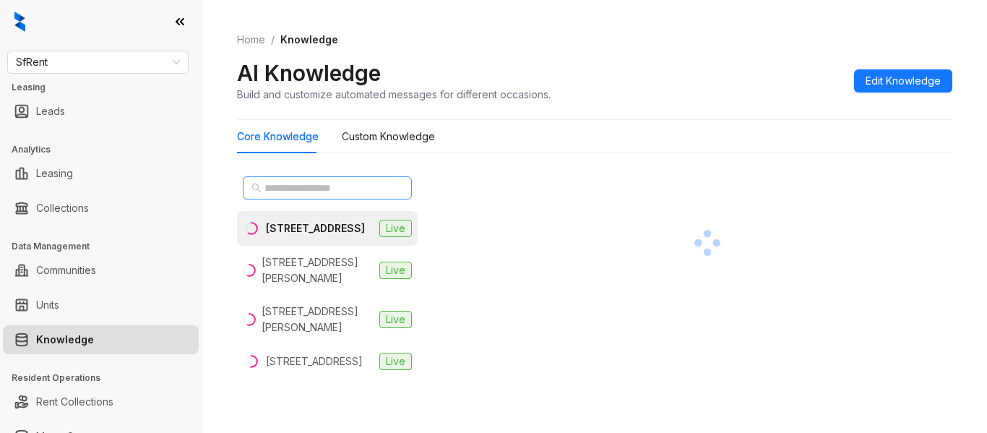
click at [307, 197] on span at bounding box center [327, 187] width 169 height 23
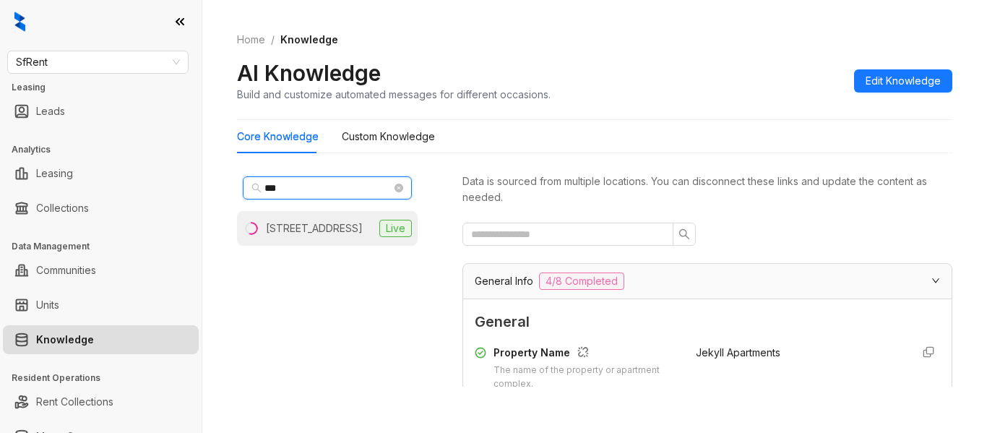
type input "***"
click at [306, 232] on div "411 Fairmount Ave, Oakland, CA" at bounding box center [314, 228] width 97 height 16
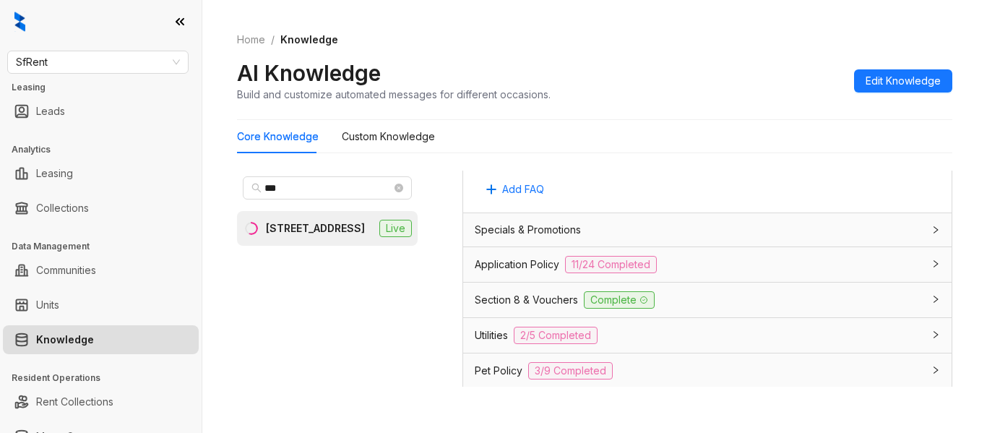
scroll to position [1012, 0]
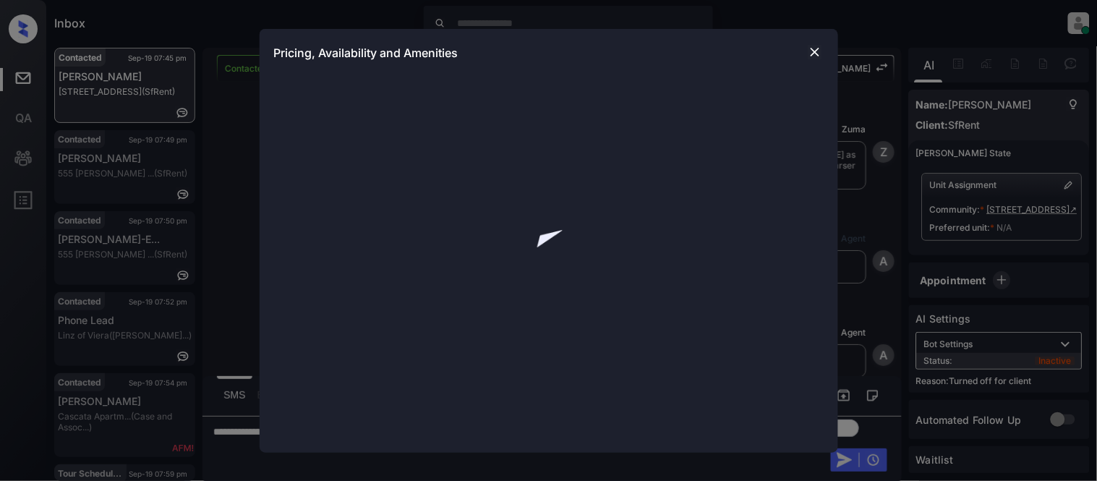
scroll to position [1452, 0]
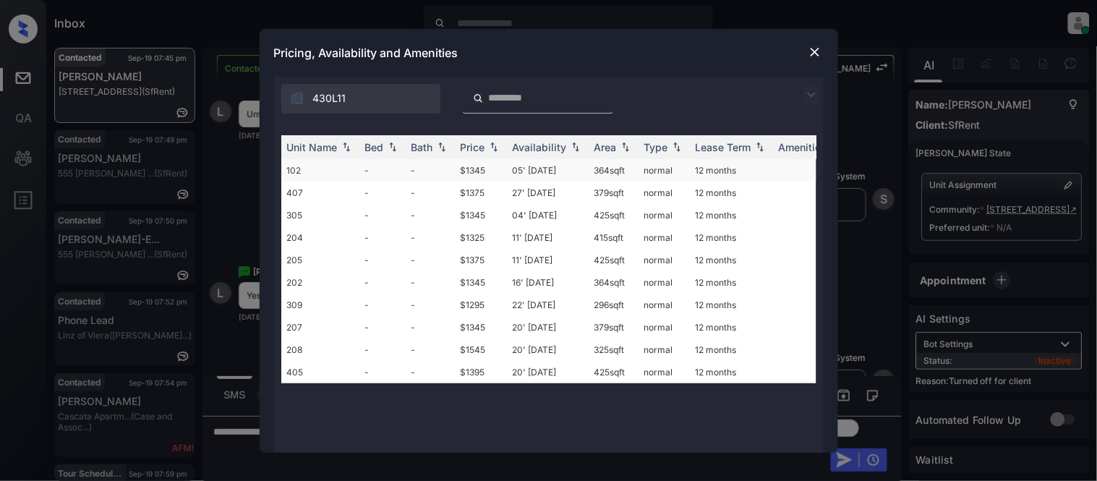
click at [532, 163] on td "05' Sep 20" at bounding box center [548, 170] width 82 height 22
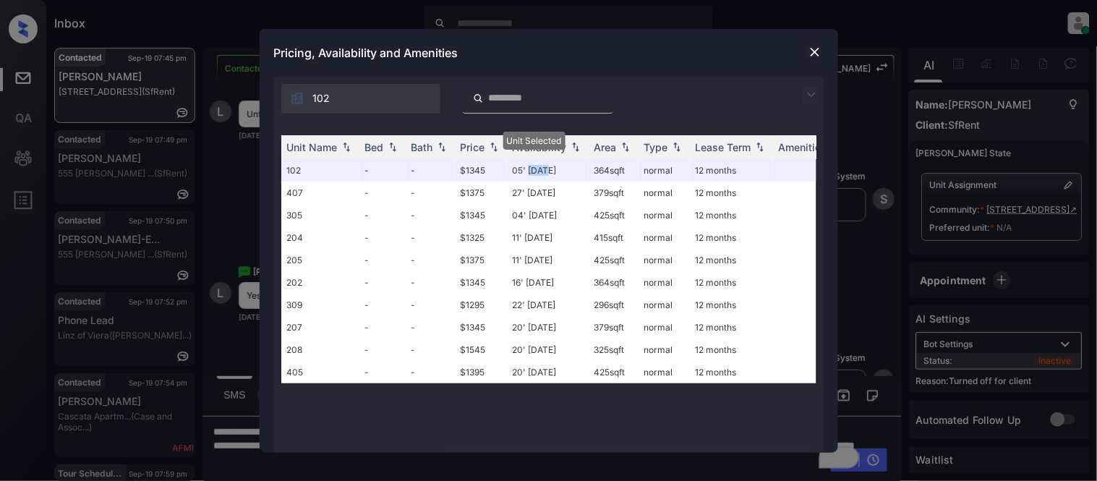
click at [813, 48] on img at bounding box center [814, 52] width 14 height 14
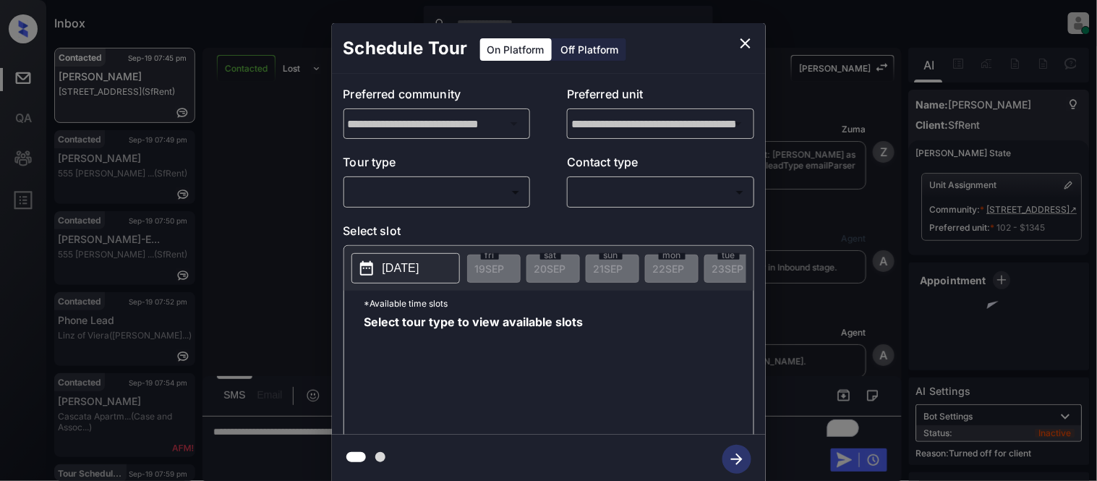
scroll to position [2590, 0]
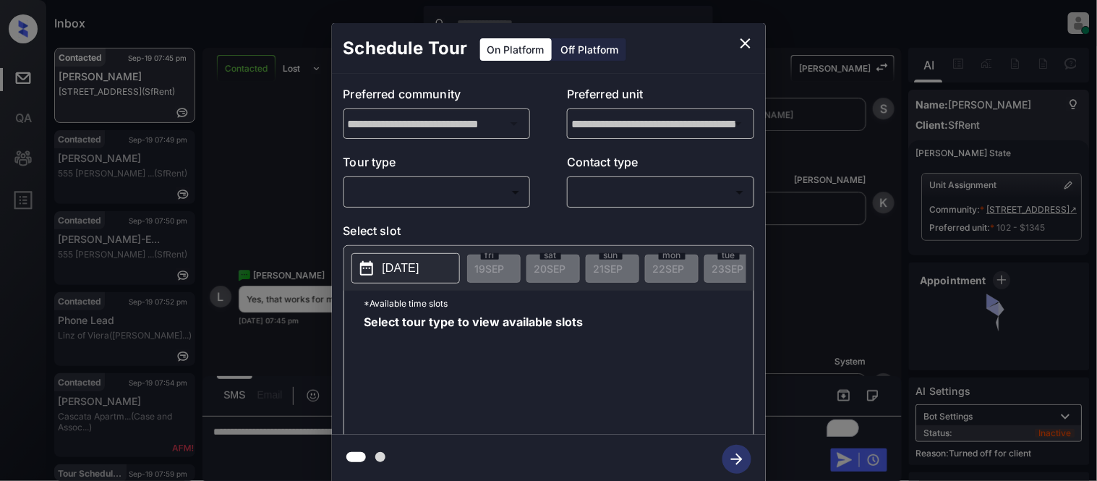
click at [753, 44] on icon "close" at bounding box center [745, 43] width 17 height 17
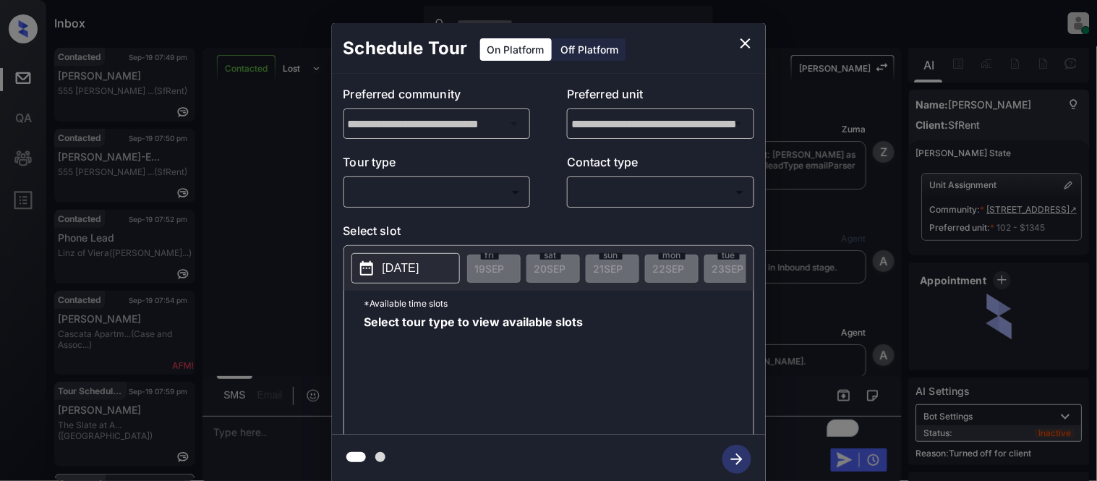
scroll to position [2349, 0]
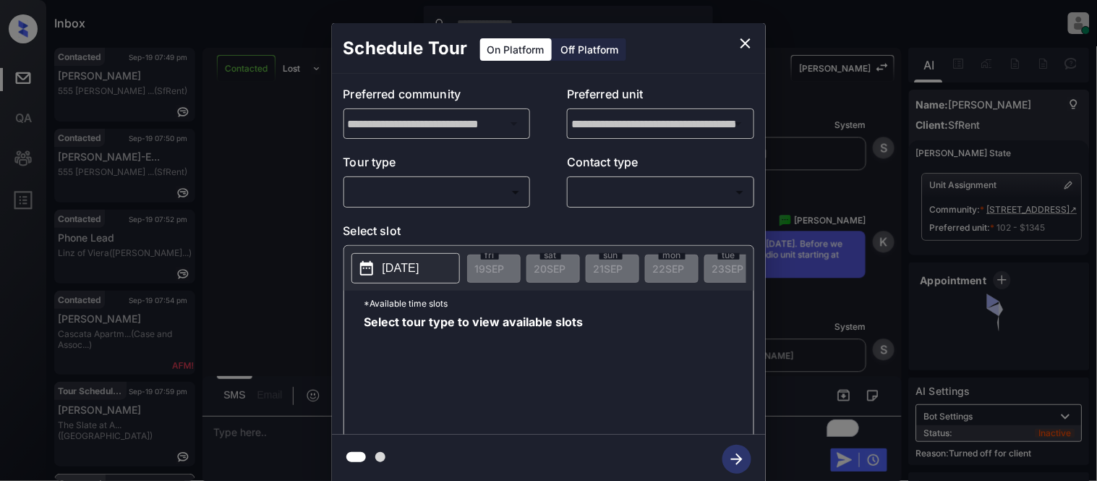
click at [612, 27] on div "On Platform Off Platform" at bounding box center [552, 48] width 147 height 51
click at [594, 53] on div "Off Platform" at bounding box center [590, 49] width 72 height 22
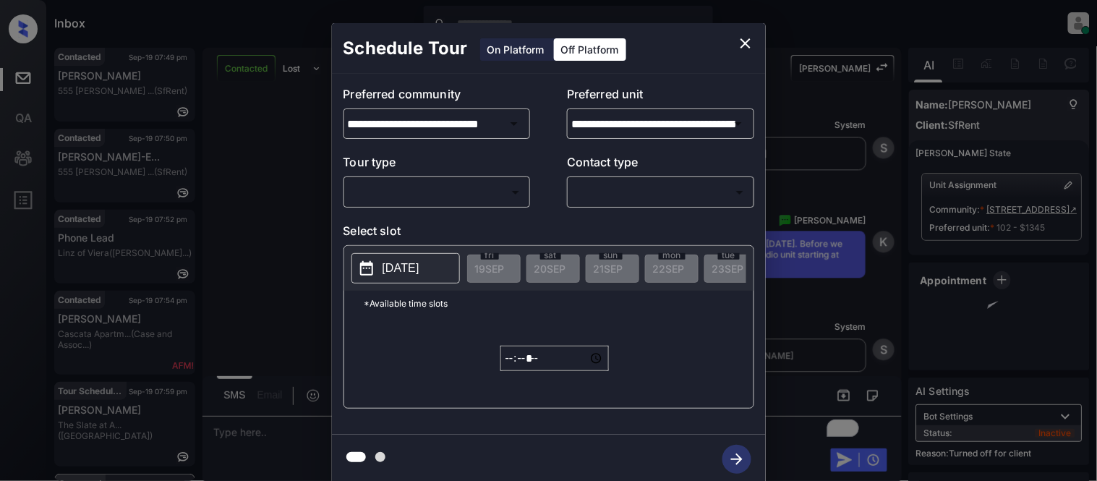
click at [453, 214] on div "**********" at bounding box center [549, 254] width 434 height 361
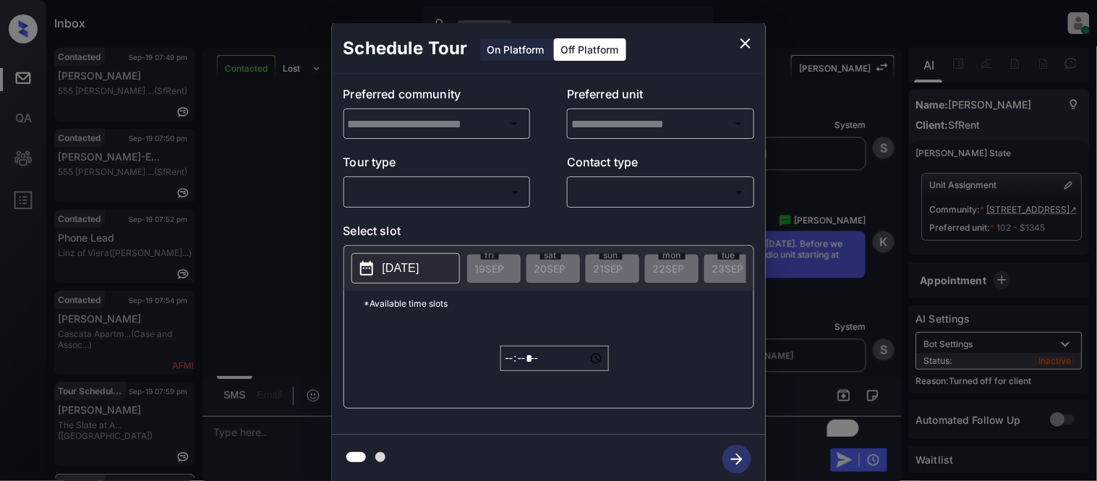
type input "**********"
click at [450, 195] on body "Inbox [PERSON_NAME] Cataag Online Set yourself offline Set yourself on break Pr…" at bounding box center [548, 240] width 1097 height 481
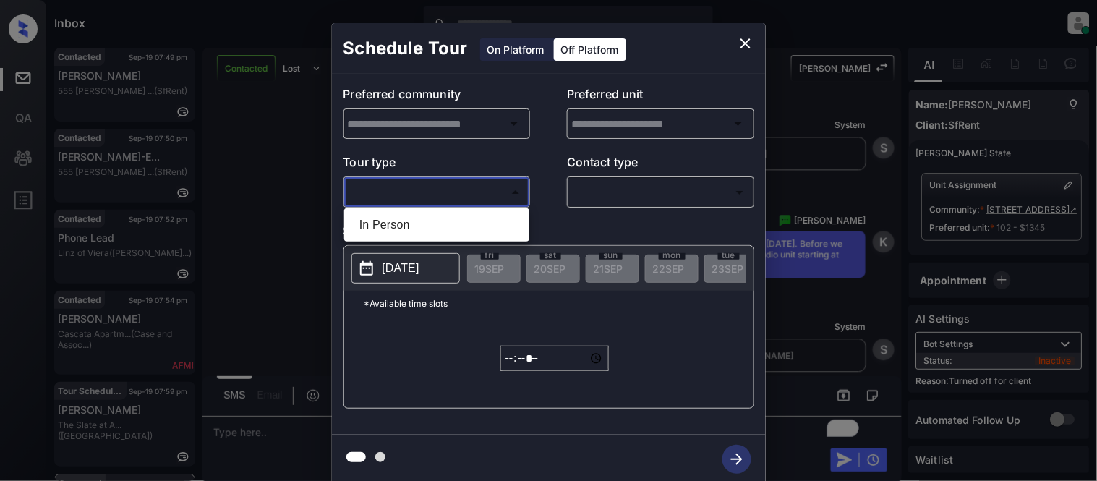
type input "**********"
click at [450, 219] on li "In Person" at bounding box center [437, 225] width 178 height 26
type input "********"
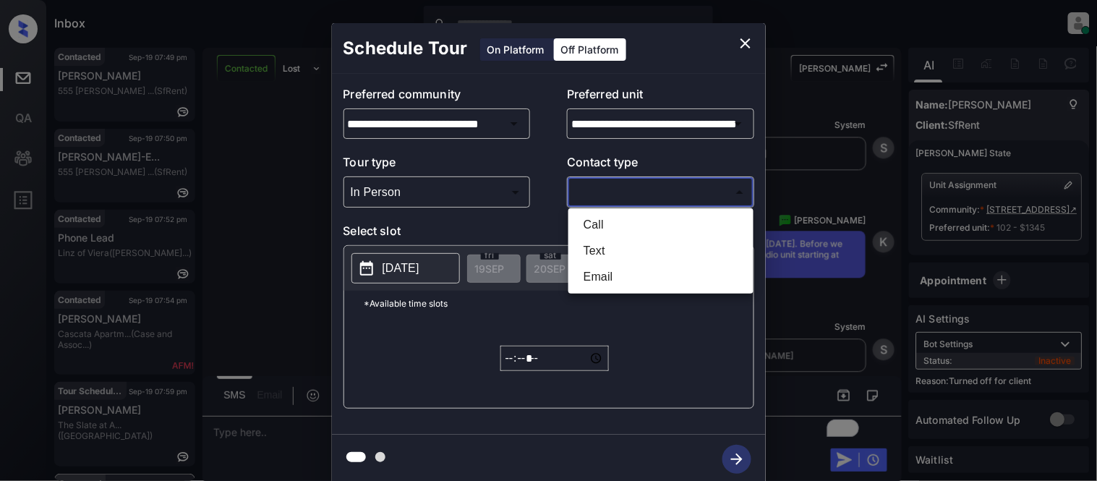
click at [593, 197] on body "Inbox [PERSON_NAME] Cataag Online Set yourself offline Set yourself on break Pr…" at bounding box center [548, 240] width 1097 height 481
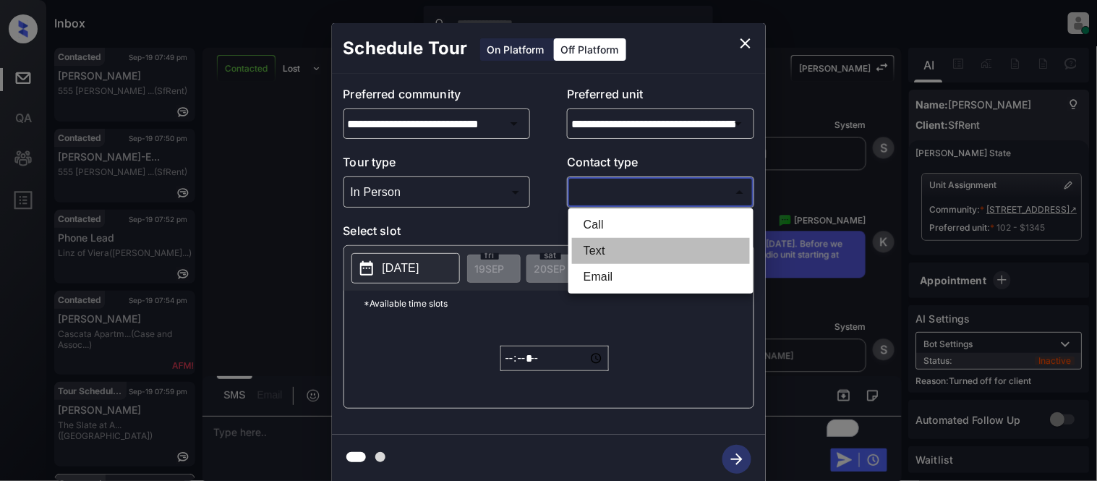
click at [593, 246] on li "Text" at bounding box center [661, 251] width 178 height 26
click at [425, 266] on div at bounding box center [548, 240] width 1097 height 481
type input "****"
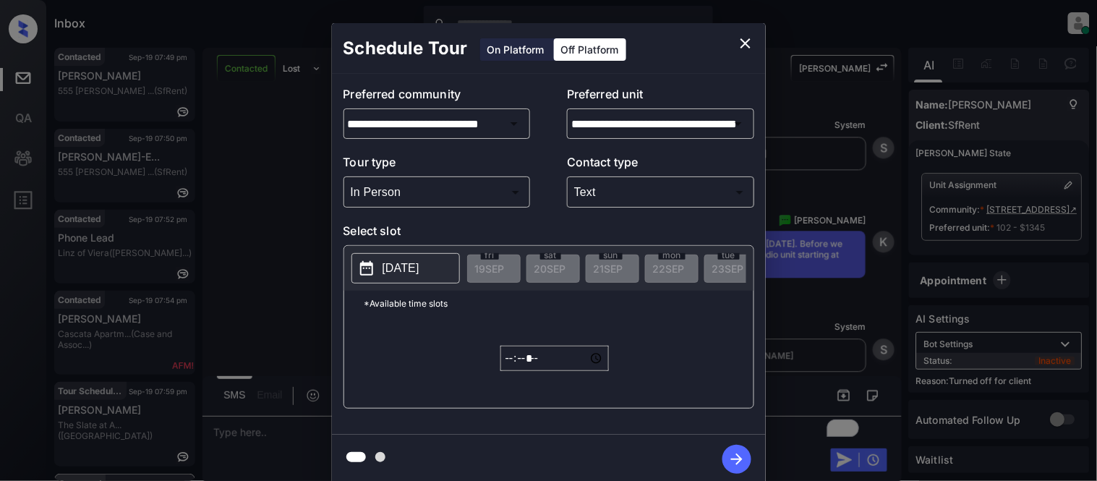
click at [419, 266] on p "[DATE]" at bounding box center [400, 268] width 37 height 17
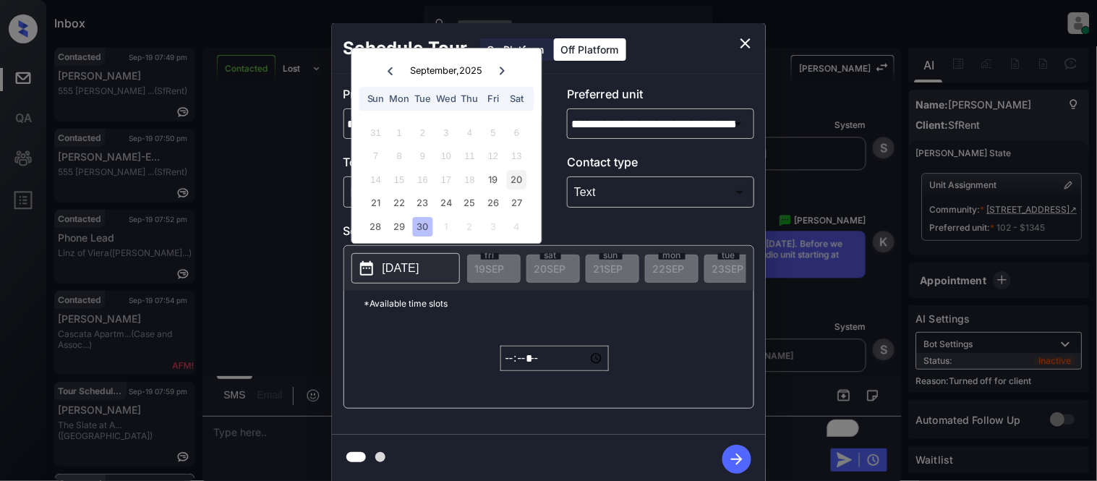
click at [519, 177] on div "20" at bounding box center [517, 180] width 20 height 20
type input "**********"
click at [512, 371] on input "*****" at bounding box center [554, 358] width 108 height 25
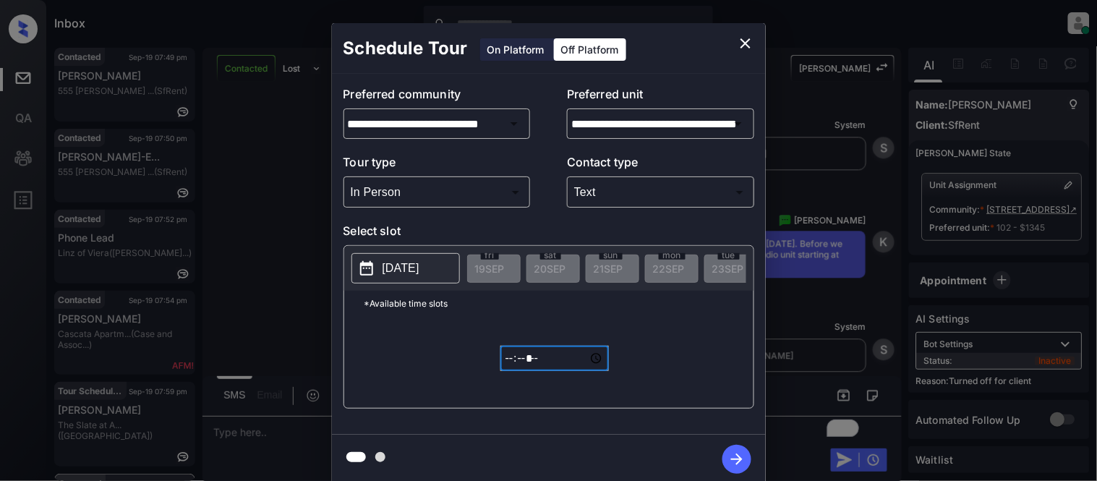
click at [552, 369] on input "*****" at bounding box center [554, 358] width 108 height 25
type input "*****"
click at [740, 458] on icon "button" at bounding box center [737, 459] width 12 height 12
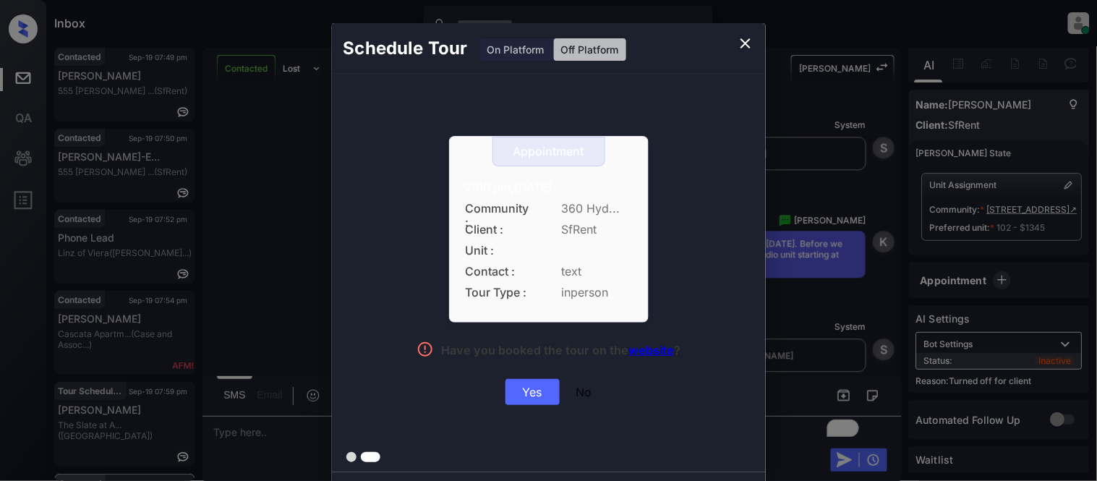
drag, startPoint x: 458, startPoint y: 190, endPoint x: 613, endPoint y: 191, distance: 154.7
click at [613, 191] on div "Appointment 2:00 pm,[DATE] Community : 360 Hyd... Client : SfRent Unit : Contac…" at bounding box center [549, 229] width 200 height 186
click at [540, 387] on div "Yes" at bounding box center [532, 392] width 54 height 26
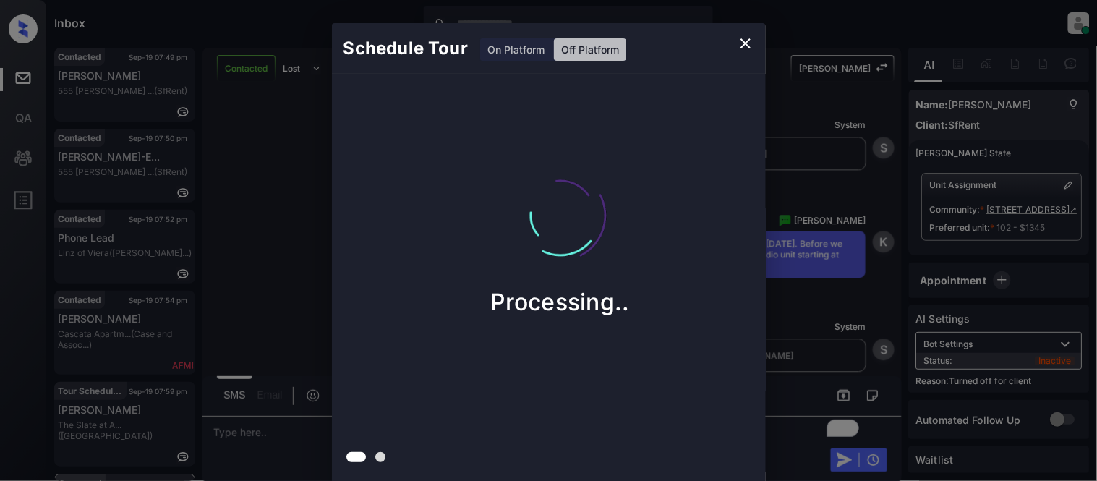
click at [290, 225] on div "Schedule Tour On Platform Off Platform Processing.." at bounding box center [548, 253] width 1097 height 507
